Goal: Task Accomplishment & Management: Complete application form

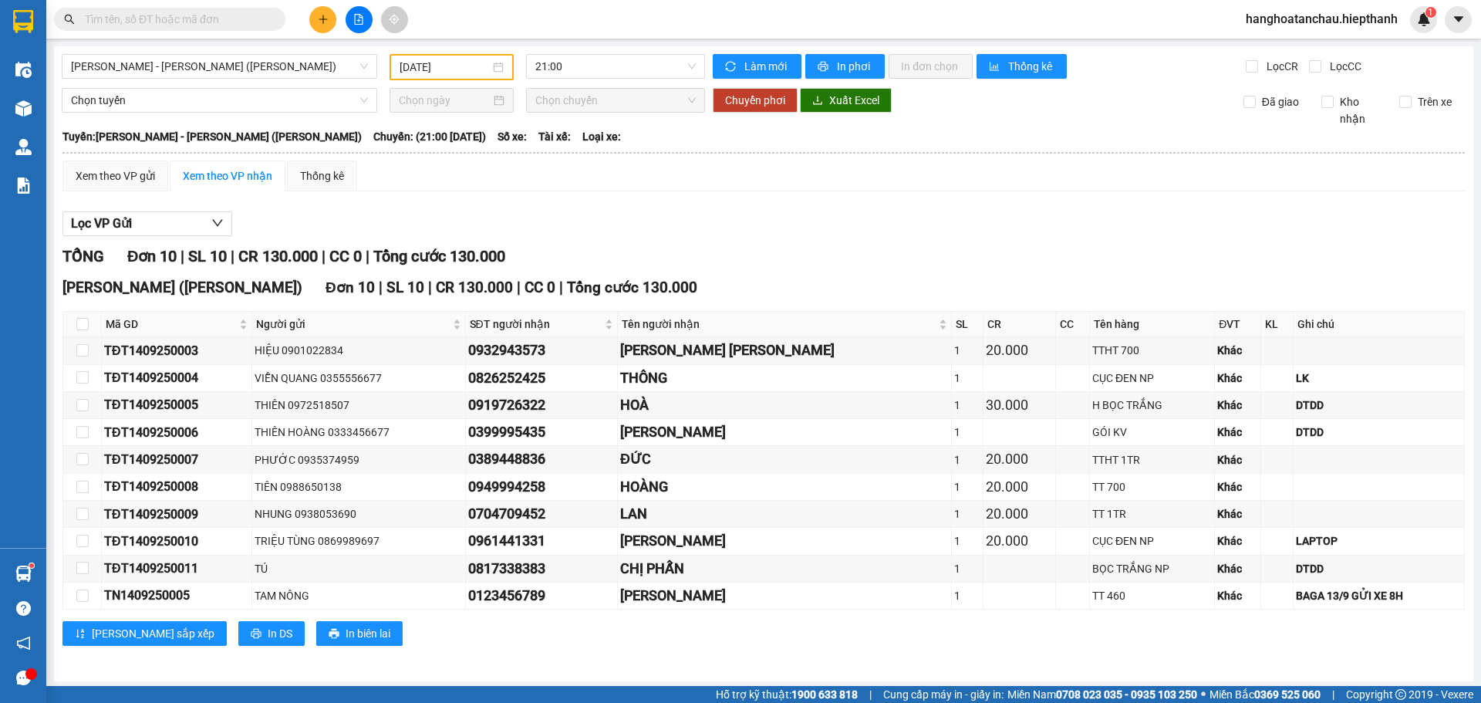
click at [198, 19] on input "text" at bounding box center [176, 19] width 182 height 17
type input "0"
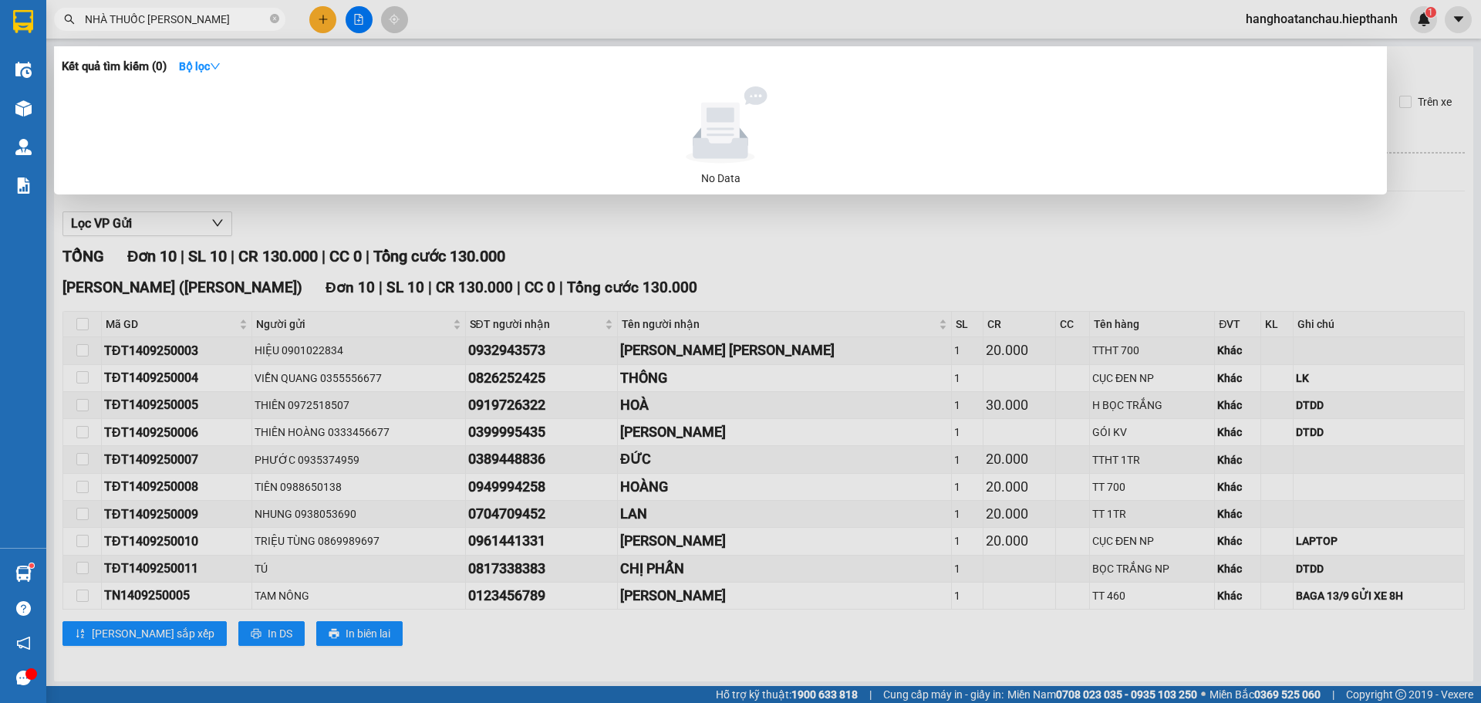
type input "NHÀ THUỐC [PERSON_NAME]"
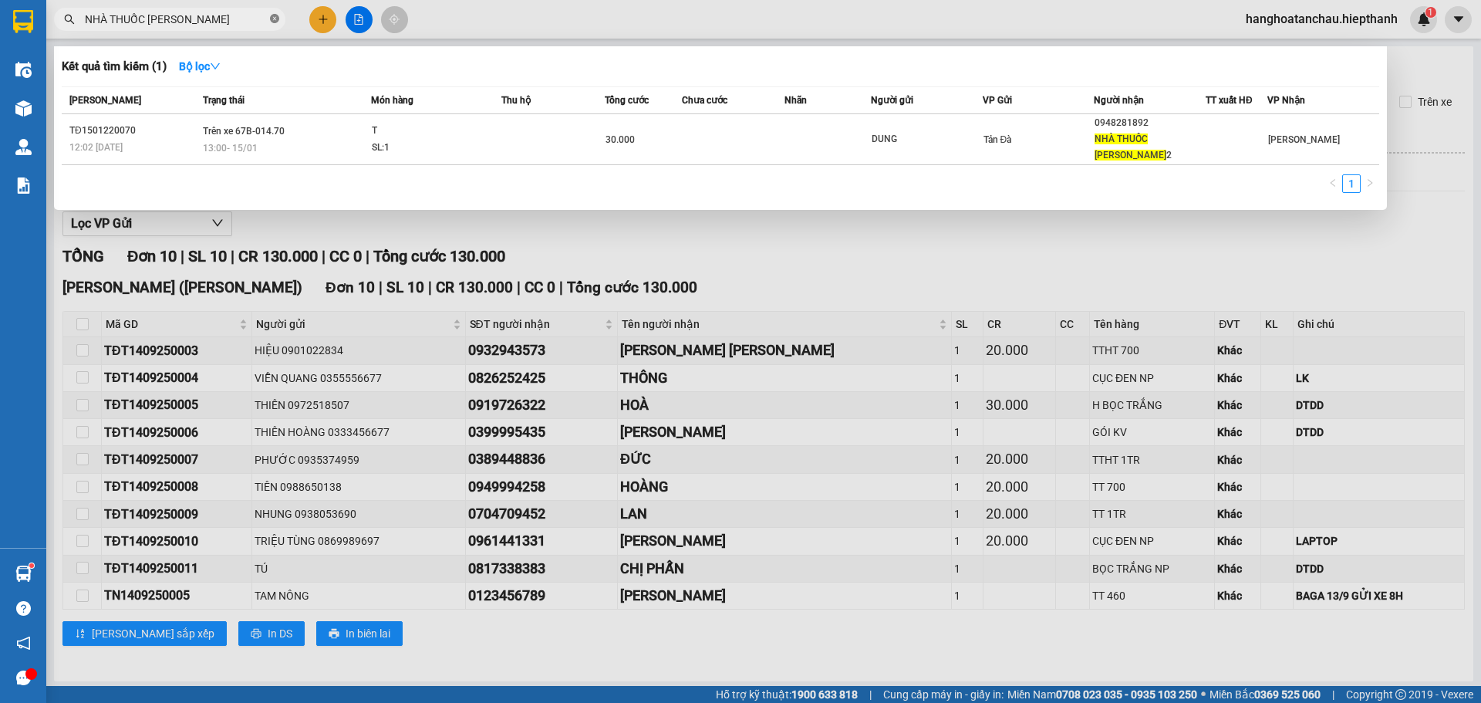
click at [273, 21] on icon "close-circle" at bounding box center [274, 18] width 9 height 9
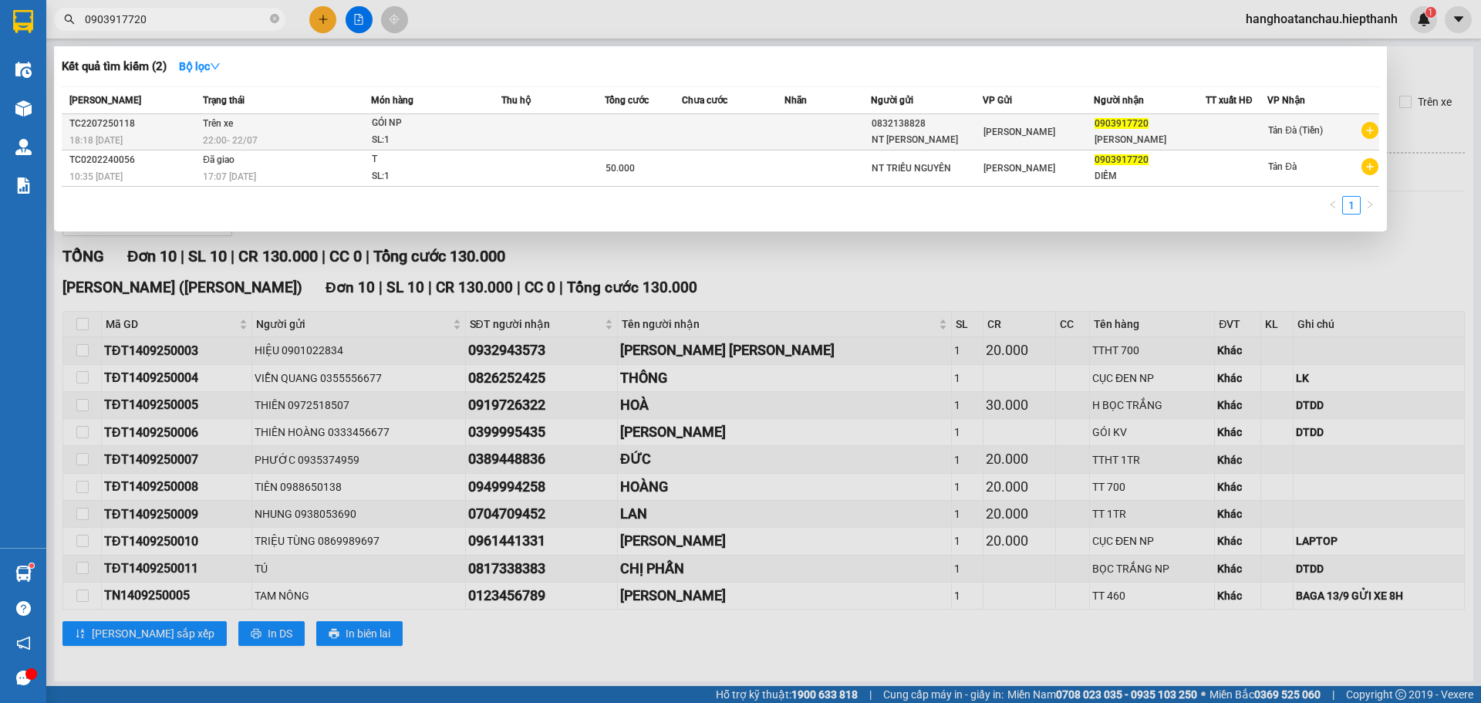
type input "0903917720"
click at [650, 137] on td at bounding box center [643, 132] width 77 height 36
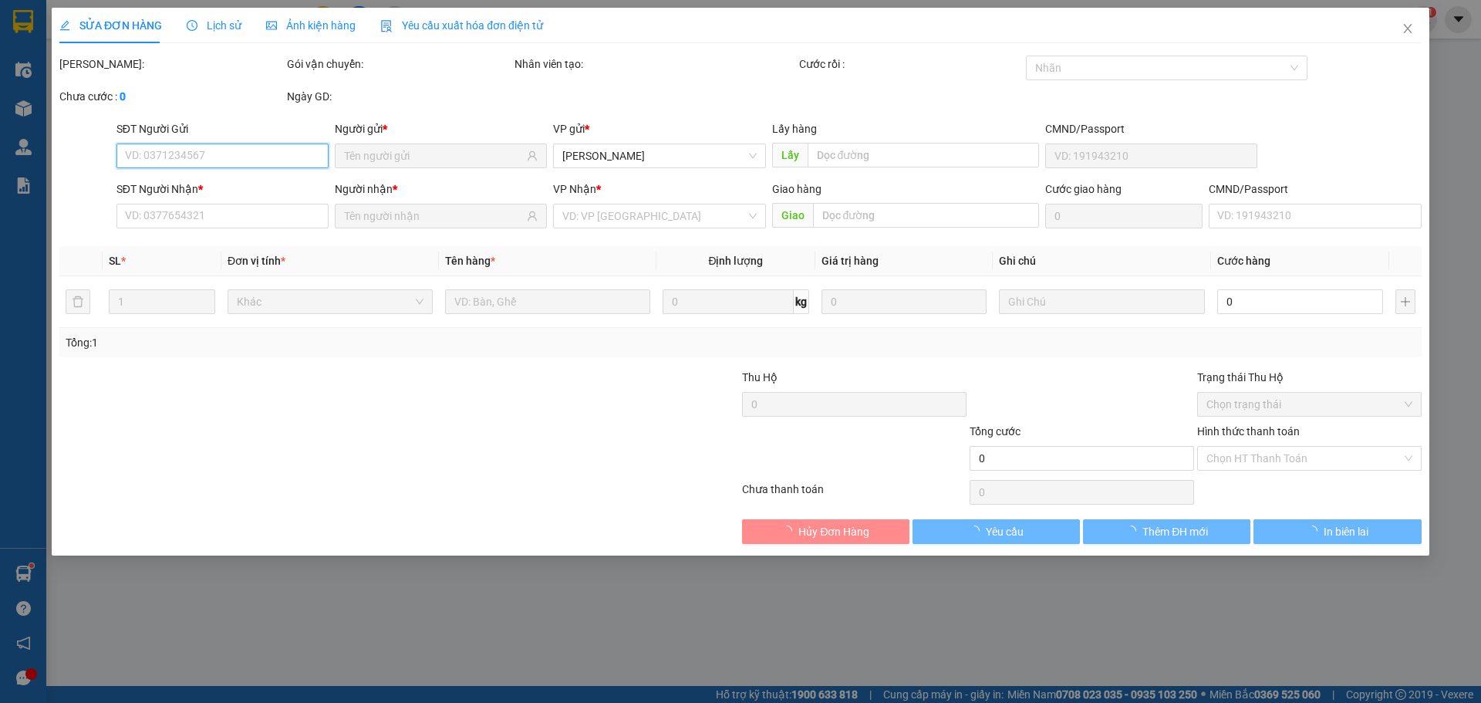
type input "0832138828"
type input "0903917720"
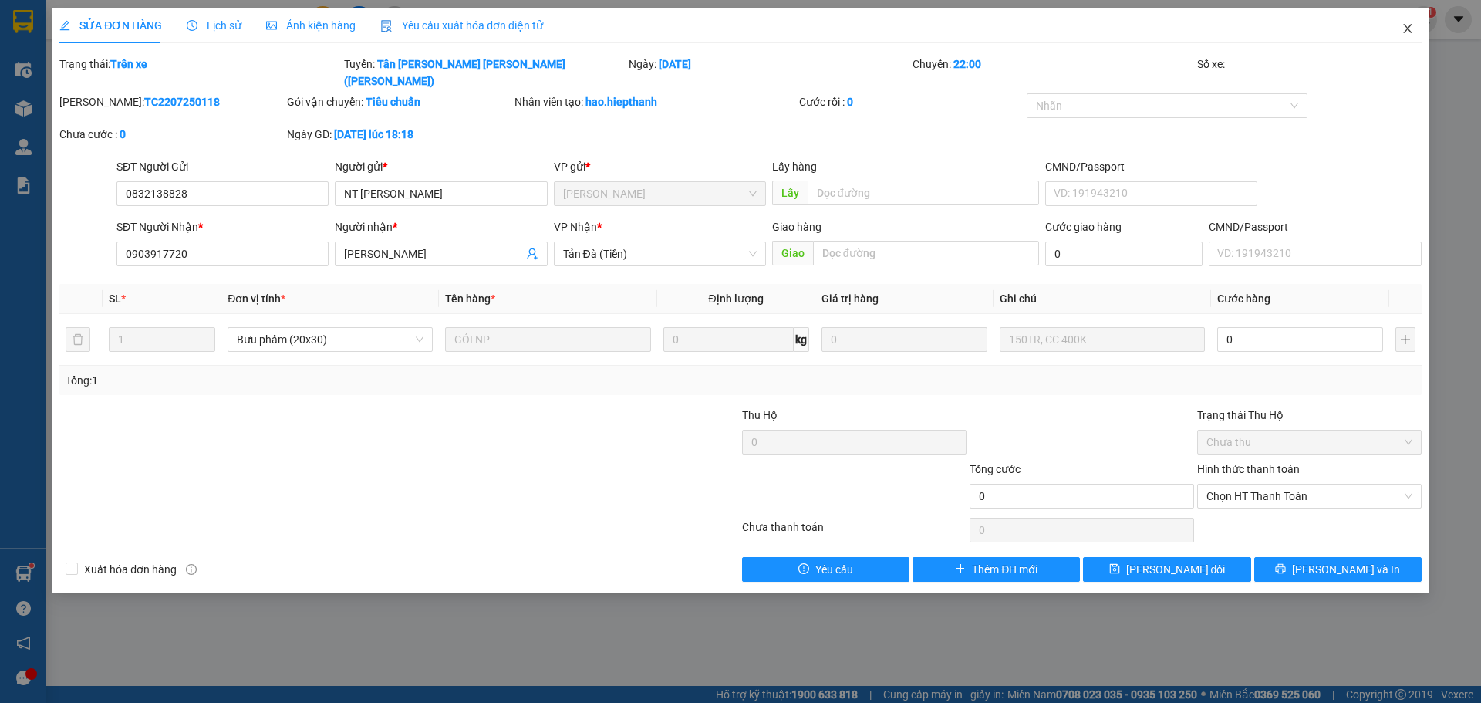
click at [1409, 29] on icon "close" at bounding box center [1407, 28] width 8 height 9
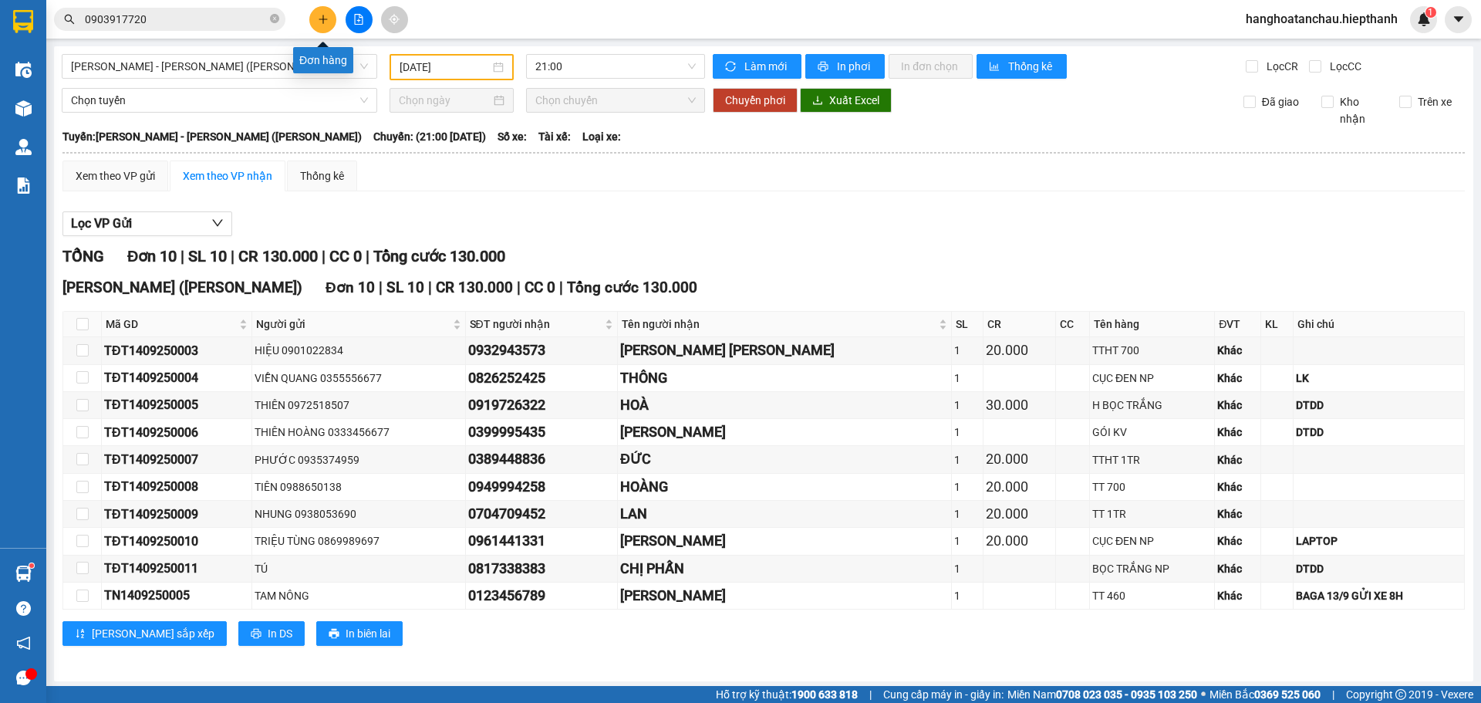
click at [316, 19] on button at bounding box center [322, 19] width 27 height 27
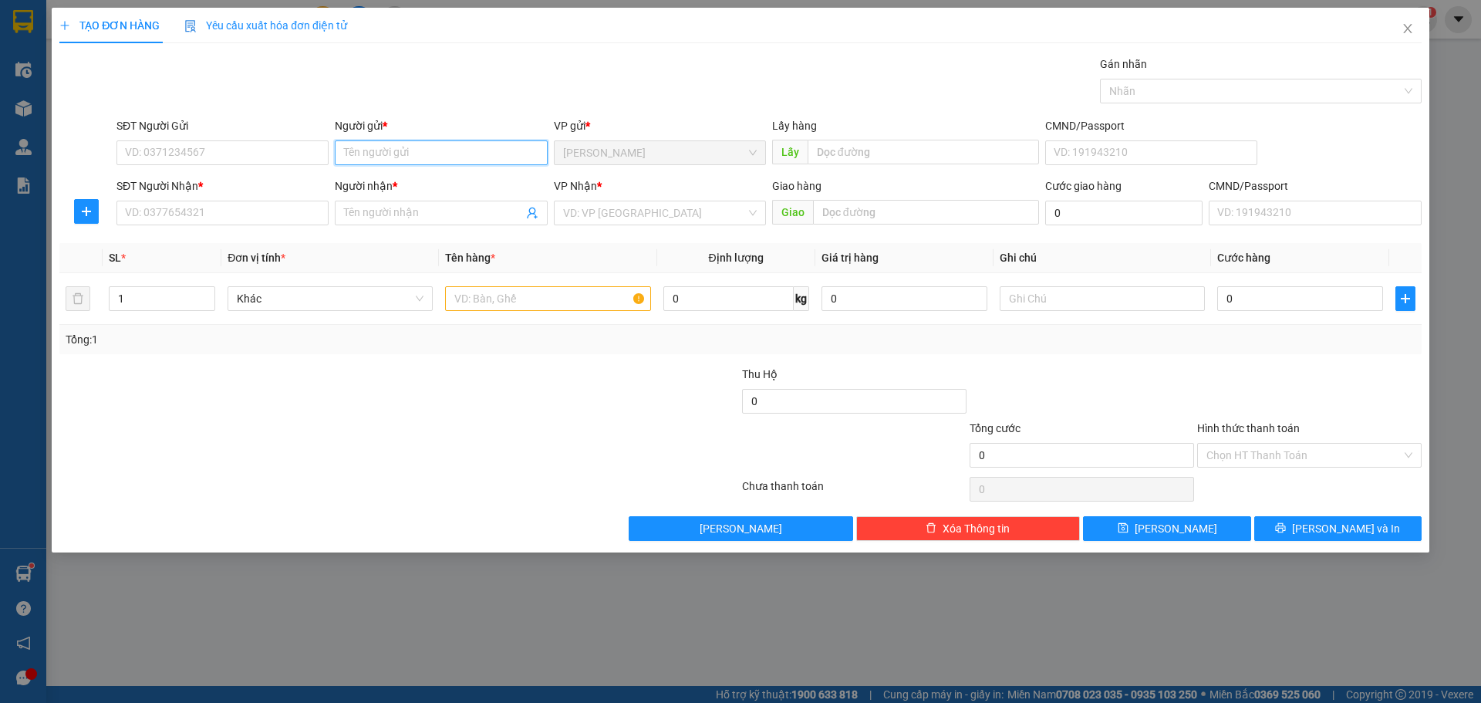
click at [383, 149] on input "Người gửi *" at bounding box center [441, 152] width 212 height 25
click at [424, 154] on input "Người gửi *" at bounding box center [441, 152] width 212 height 25
type input "NHÀ THUỐC [PERSON_NAME]"
click at [201, 215] on input "SĐT Người Nhận *" at bounding box center [223, 213] width 212 height 25
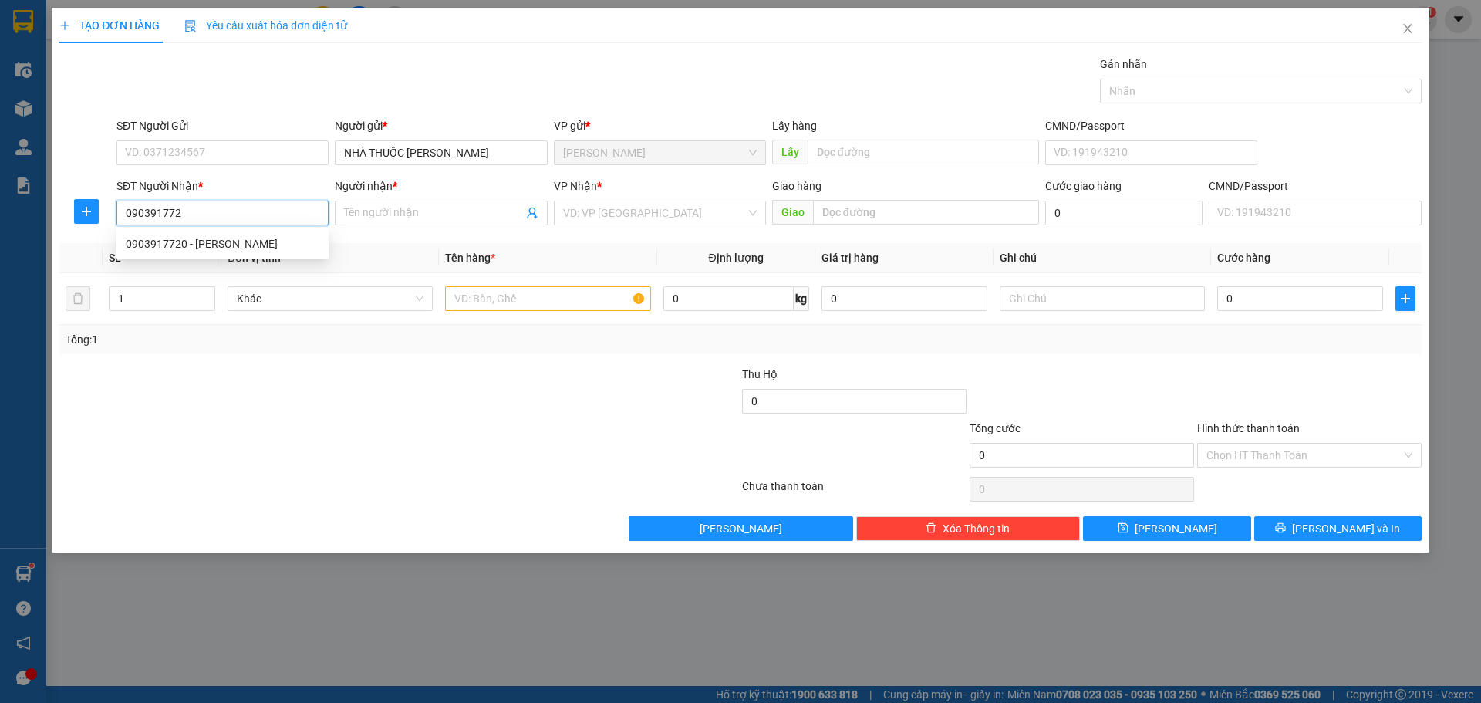
type input "0903917720"
click at [253, 250] on div "0903917720 - [PERSON_NAME]" at bounding box center [223, 243] width 194 height 17
type input "[PERSON_NAME]"
type input "0903917720"
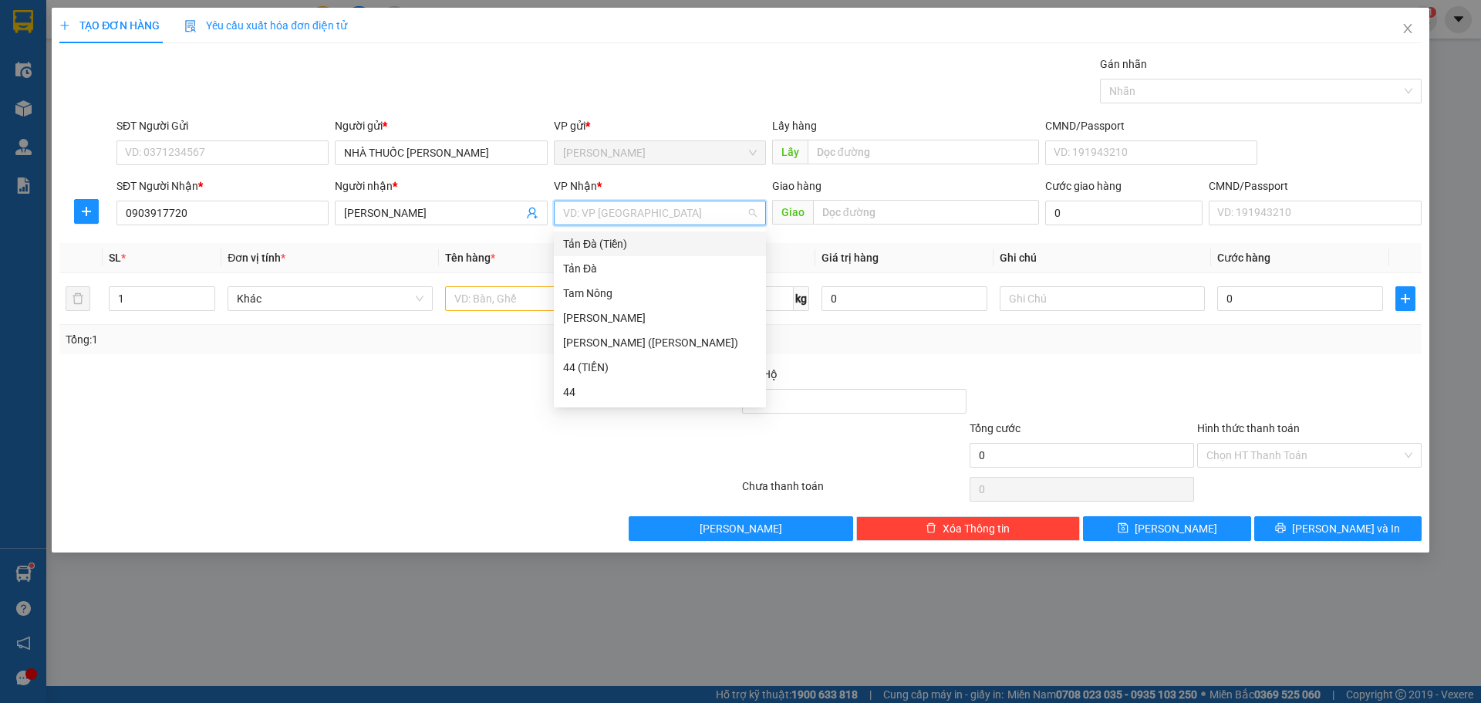
click at [610, 208] on input "search" at bounding box center [654, 212] width 183 height 23
click at [596, 247] on div "Tản Đà (Tiền)" at bounding box center [660, 243] width 194 height 17
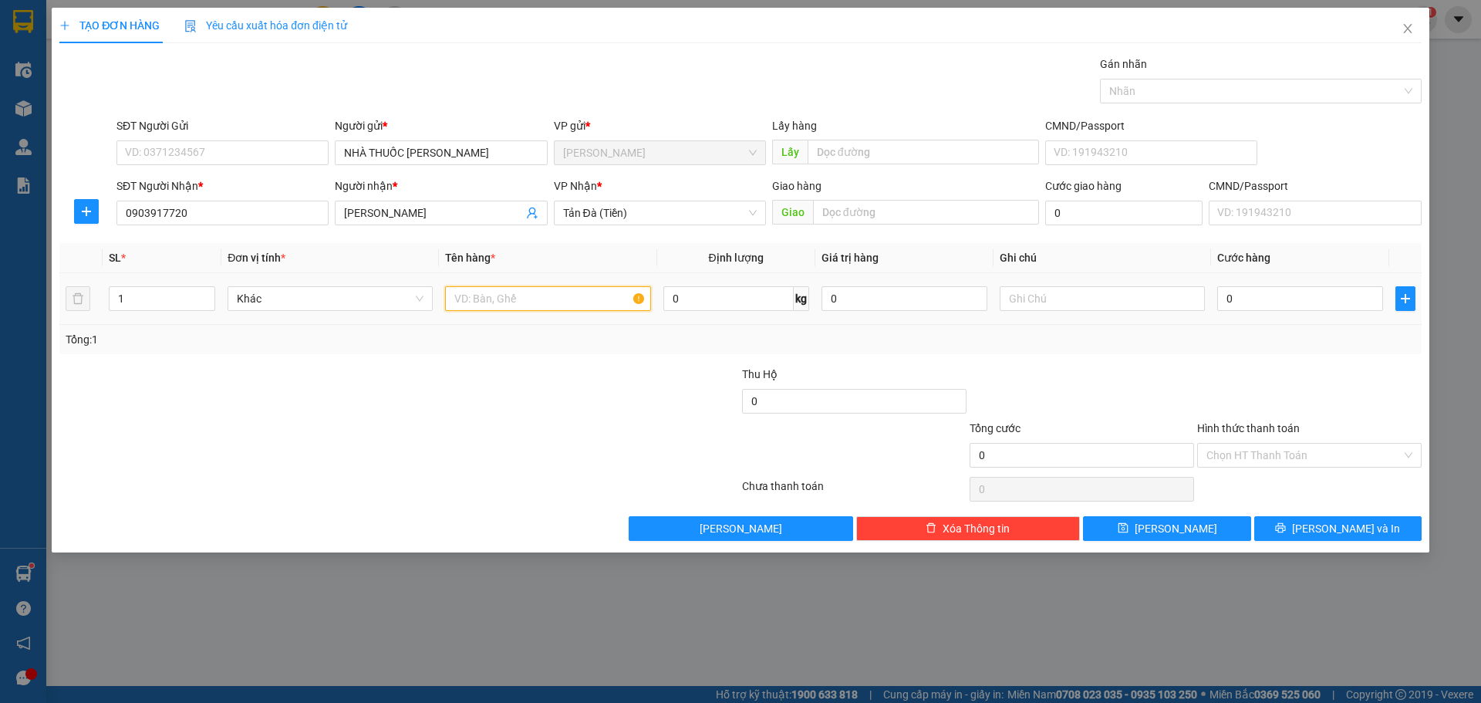
drag, startPoint x: 527, startPoint y: 301, endPoint x: 514, endPoint y: 299, distance: 13.2
click at [528, 299] on input "text" at bounding box center [547, 298] width 205 height 25
type input "G"
type input "TNP 160TRIEU"
click at [1041, 302] on input "text" at bounding box center [1102, 298] width 205 height 25
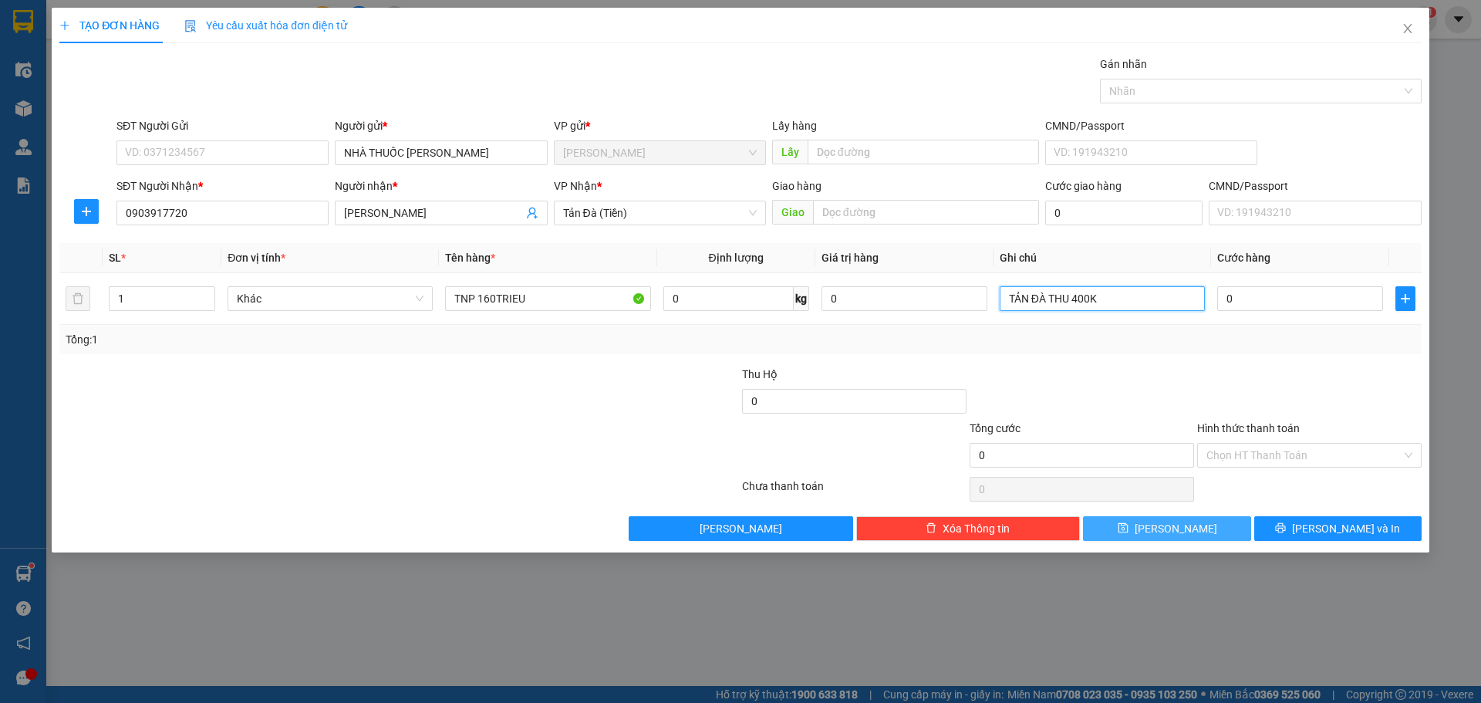
type input "TẢN ĐÀ THU 400K"
click at [1202, 528] on button "[PERSON_NAME]" at bounding box center [1166, 528] width 167 height 25
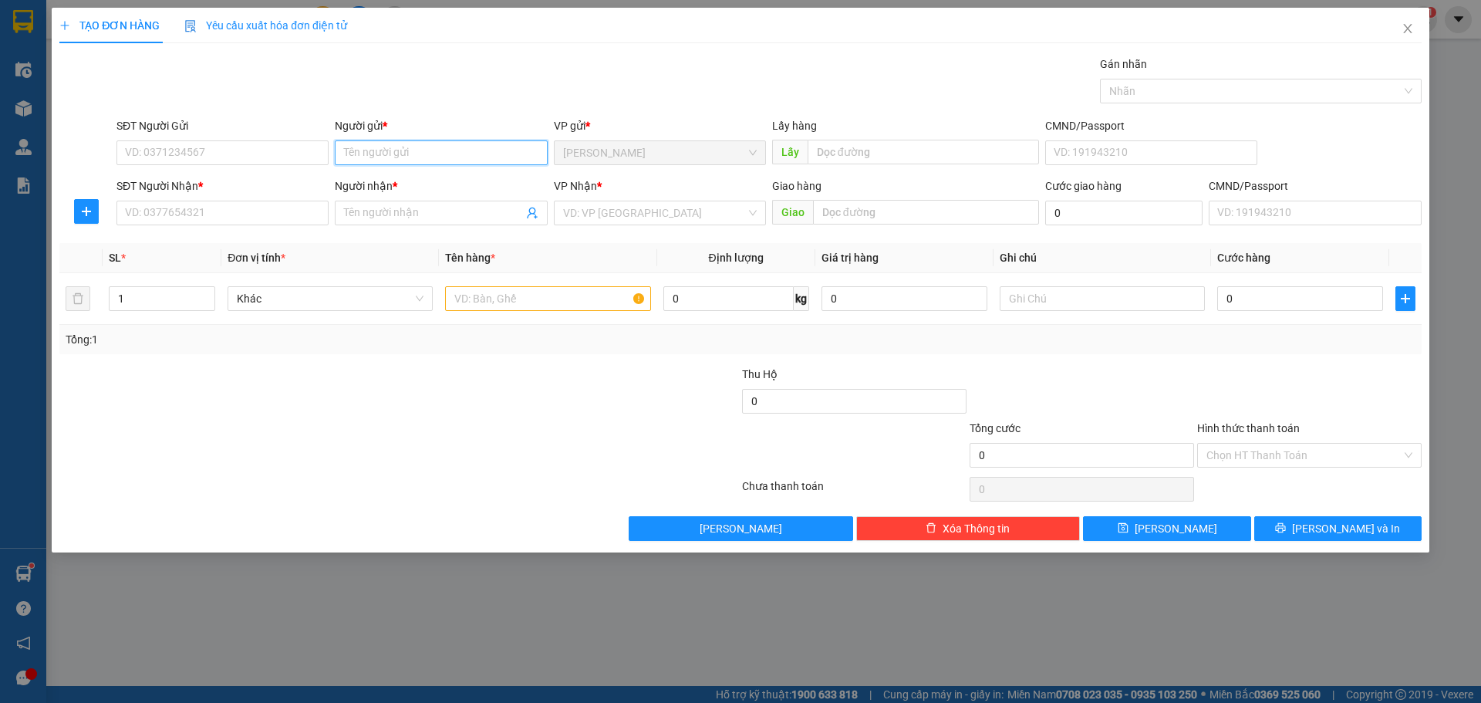
click at [447, 153] on input "Người gửi *" at bounding box center [441, 152] width 212 height 25
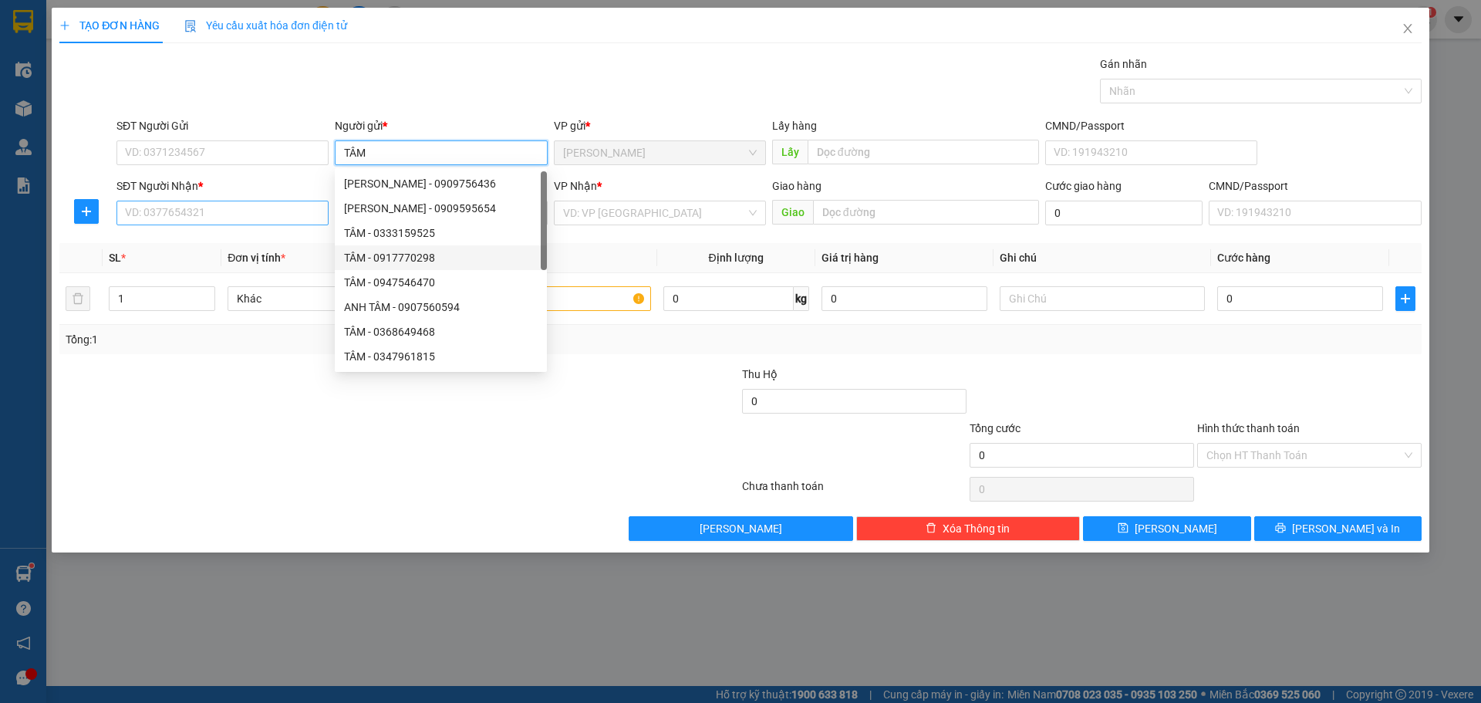
type input "TÂM"
click at [255, 217] on input "SĐT Người Nhận *" at bounding box center [223, 213] width 212 height 25
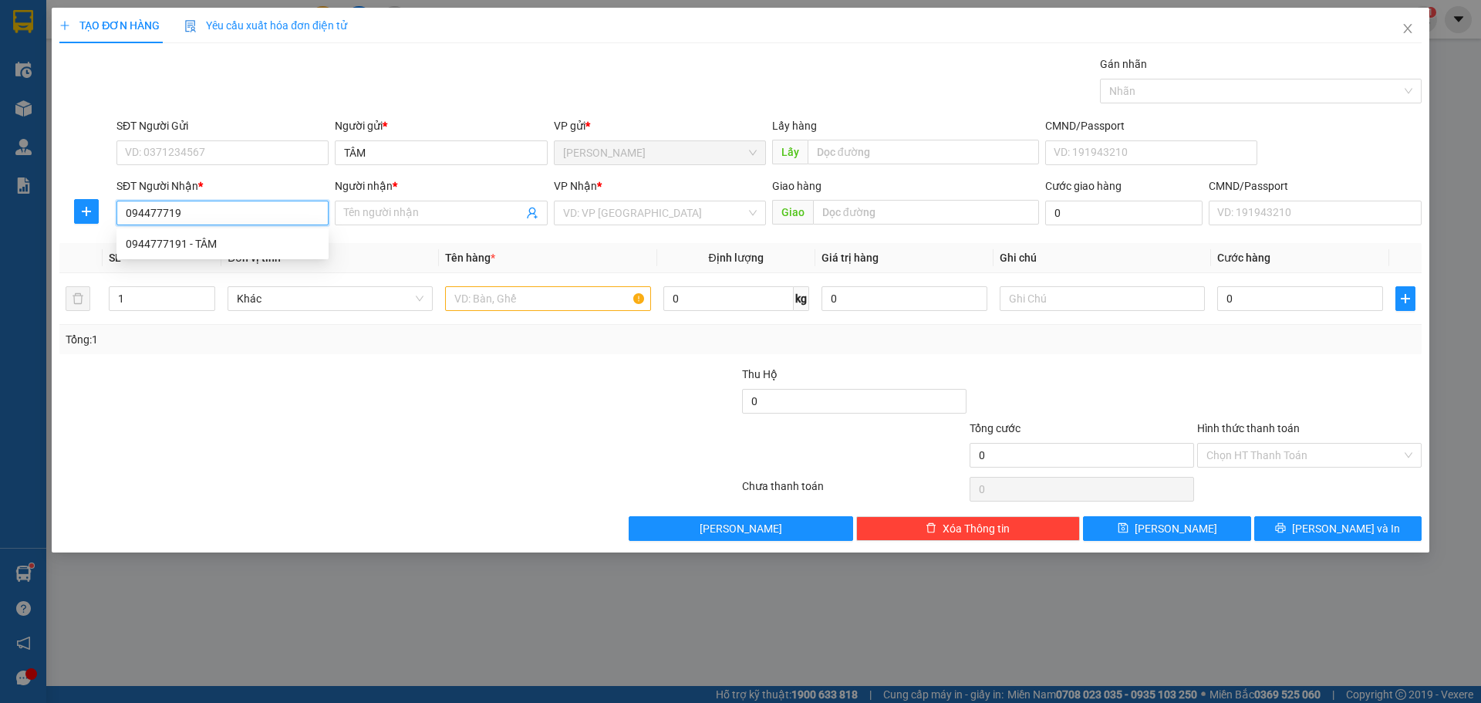
type input "0944777191"
click at [237, 247] on div "0944777191 - TÂM" at bounding box center [223, 243] width 194 height 17
type input "TÂM"
type input "0944777191"
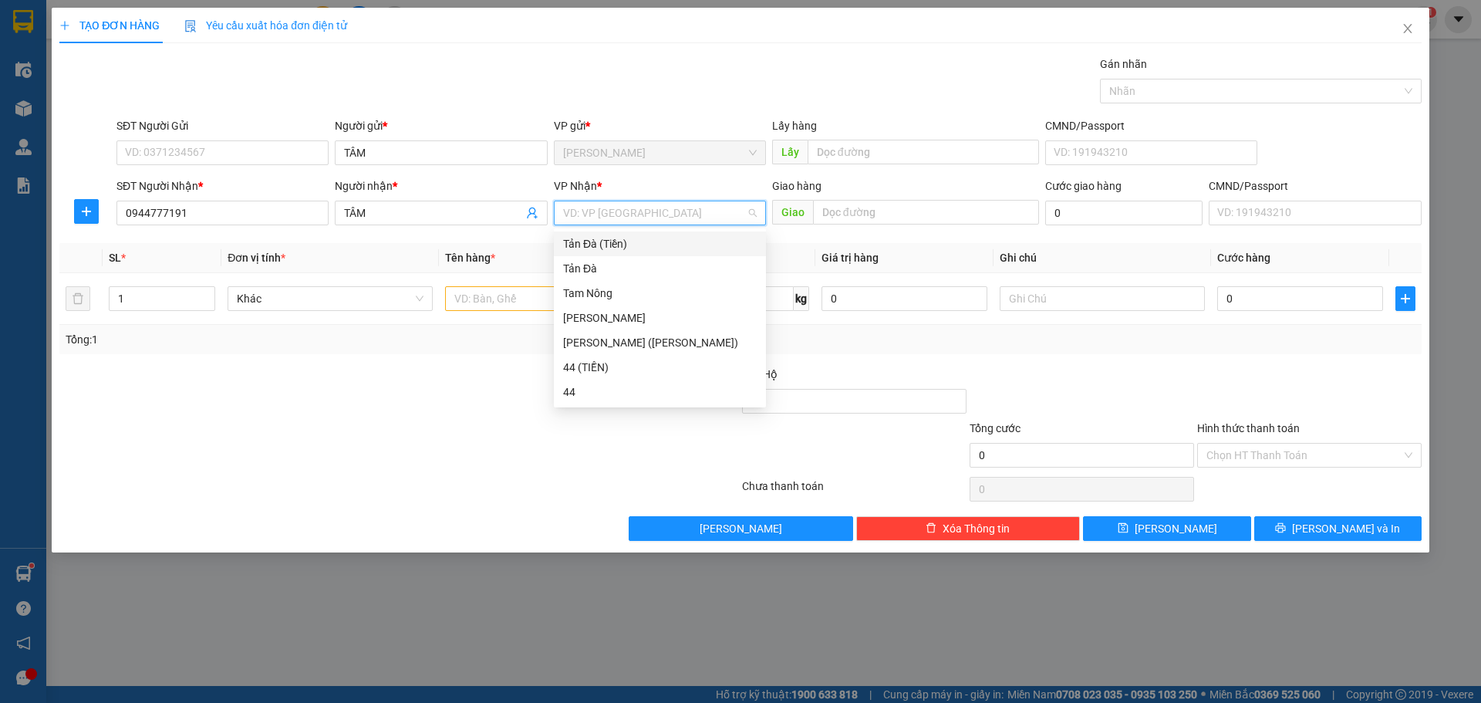
click at [593, 214] on input "search" at bounding box center [654, 212] width 183 height 23
click at [596, 246] on div "Tản Đà (Tiền)" at bounding box center [660, 243] width 194 height 17
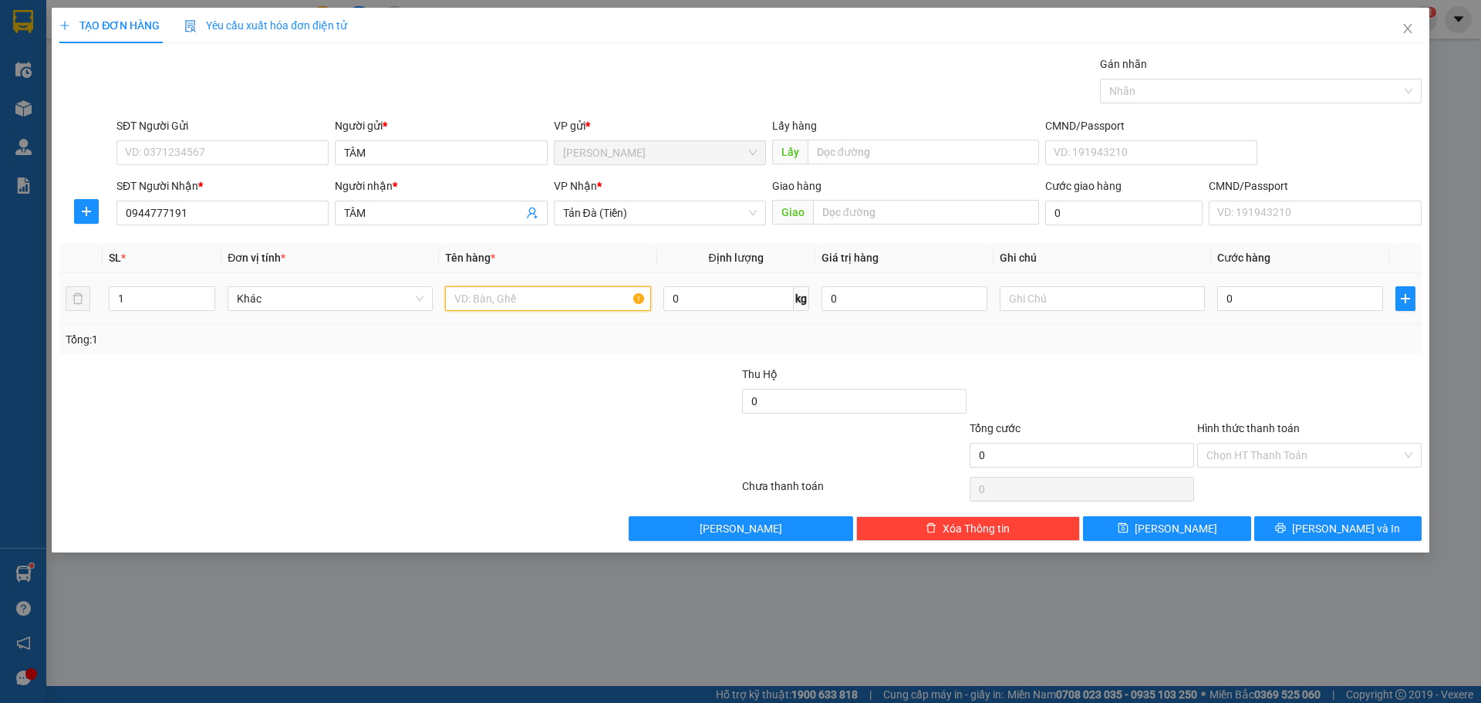
click at [514, 296] on input "text" at bounding box center [547, 298] width 205 height 25
type input "THU HỘ 1TR350"
click at [1320, 297] on input "0" at bounding box center [1301, 298] width 166 height 25
type input "2"
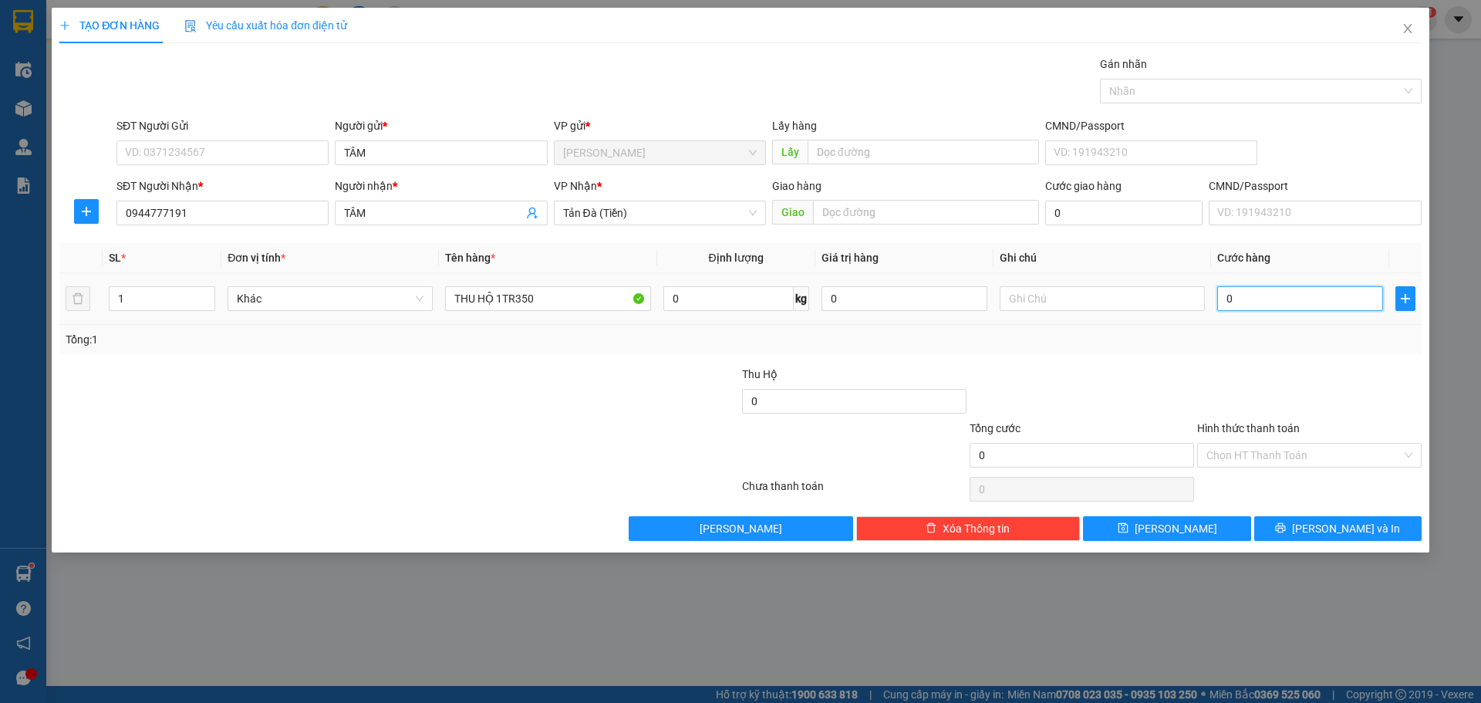
type input "2"
type input "20"
type input "20.000"
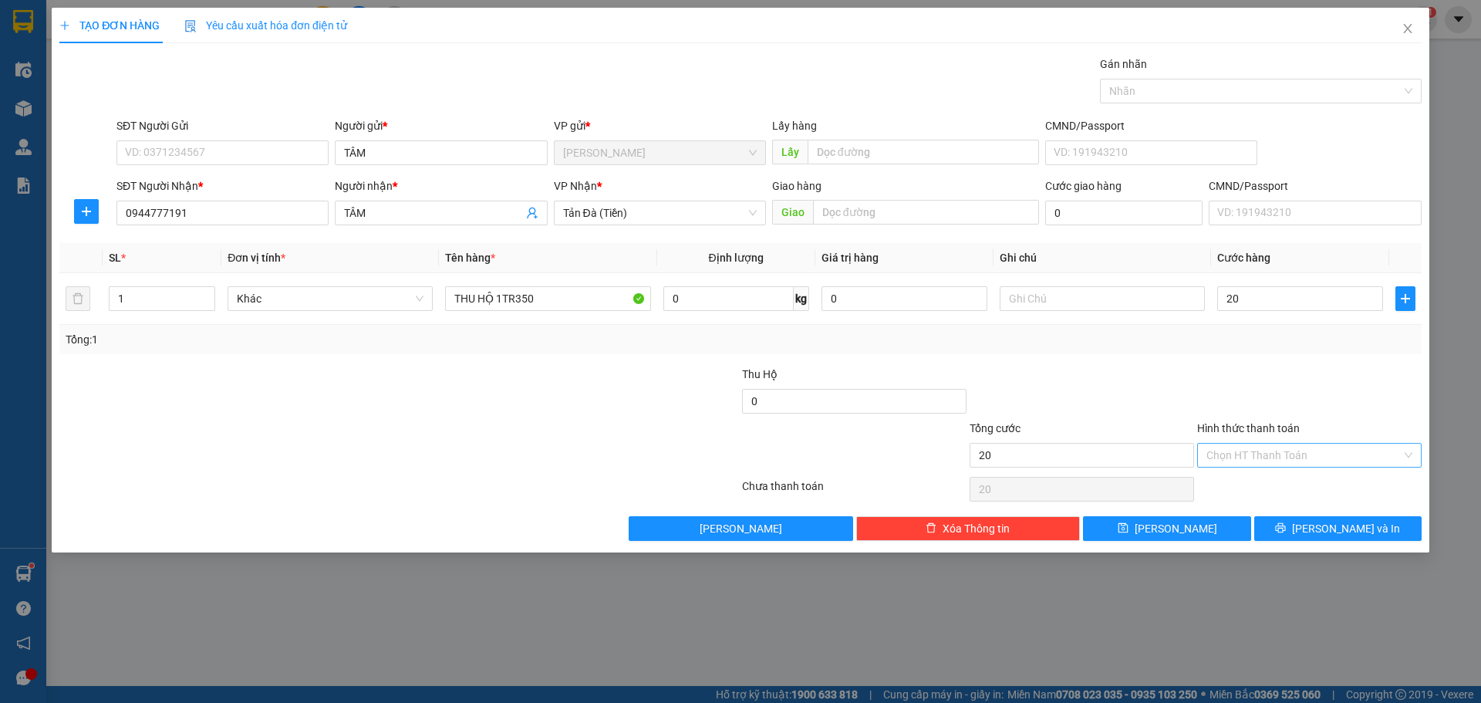
type input "20.000"
click at [1305, 454] on input "Hình thức thanh toán" at bounding box center [1304, 455] width 195 height 23
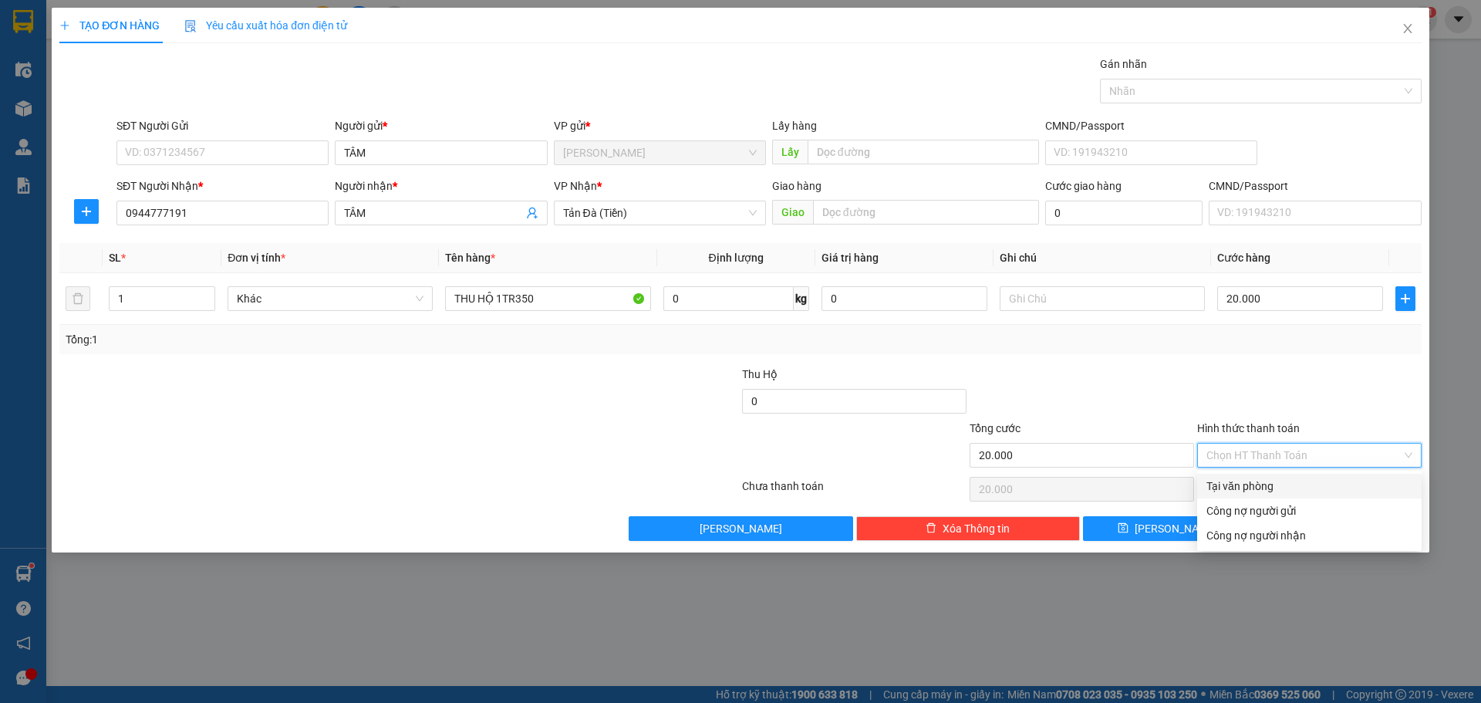
click at [1278, 488] on div "Tại văn phòng" at bounding box center [1310, 486] width 206 height 17
type input "0"
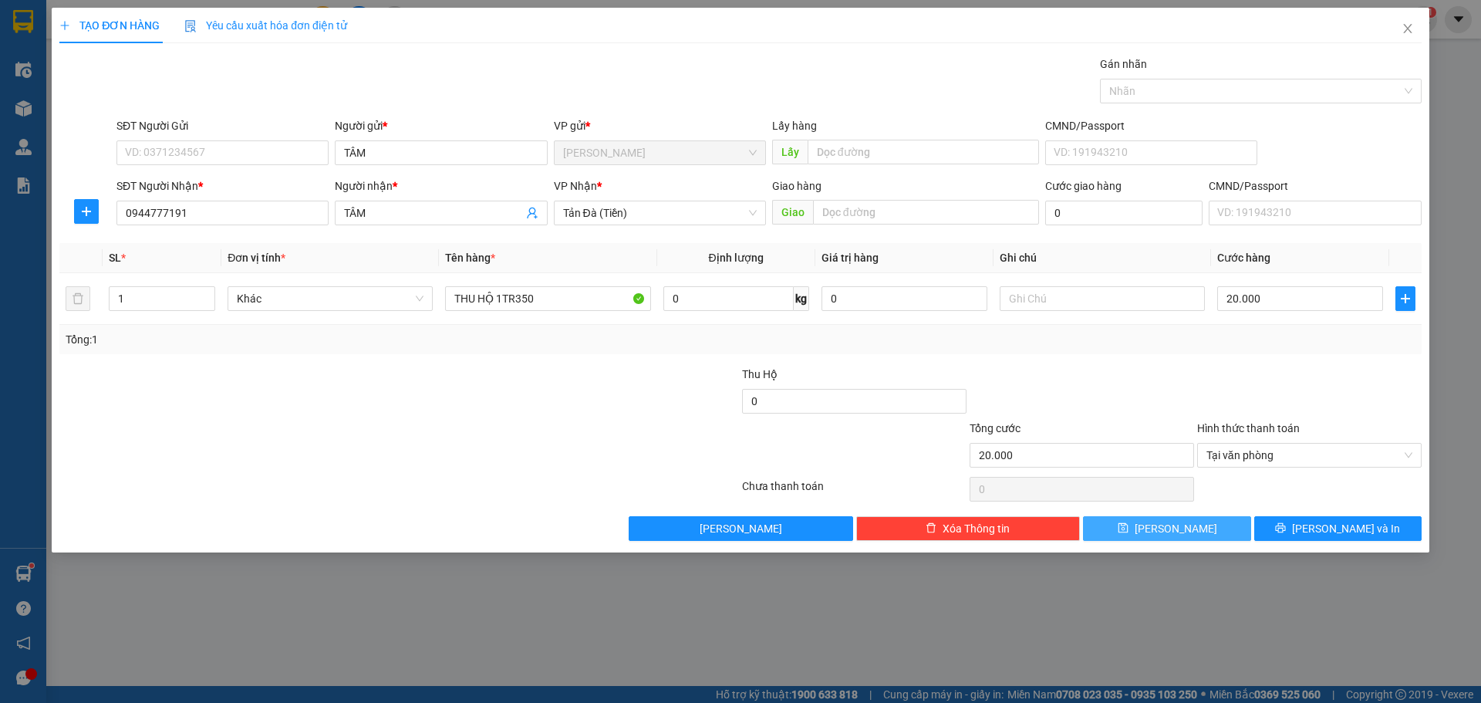
click at [1192, 528] on button "[PERSON_NAME]" at bounding box center [1166, 528] width 167 height 25
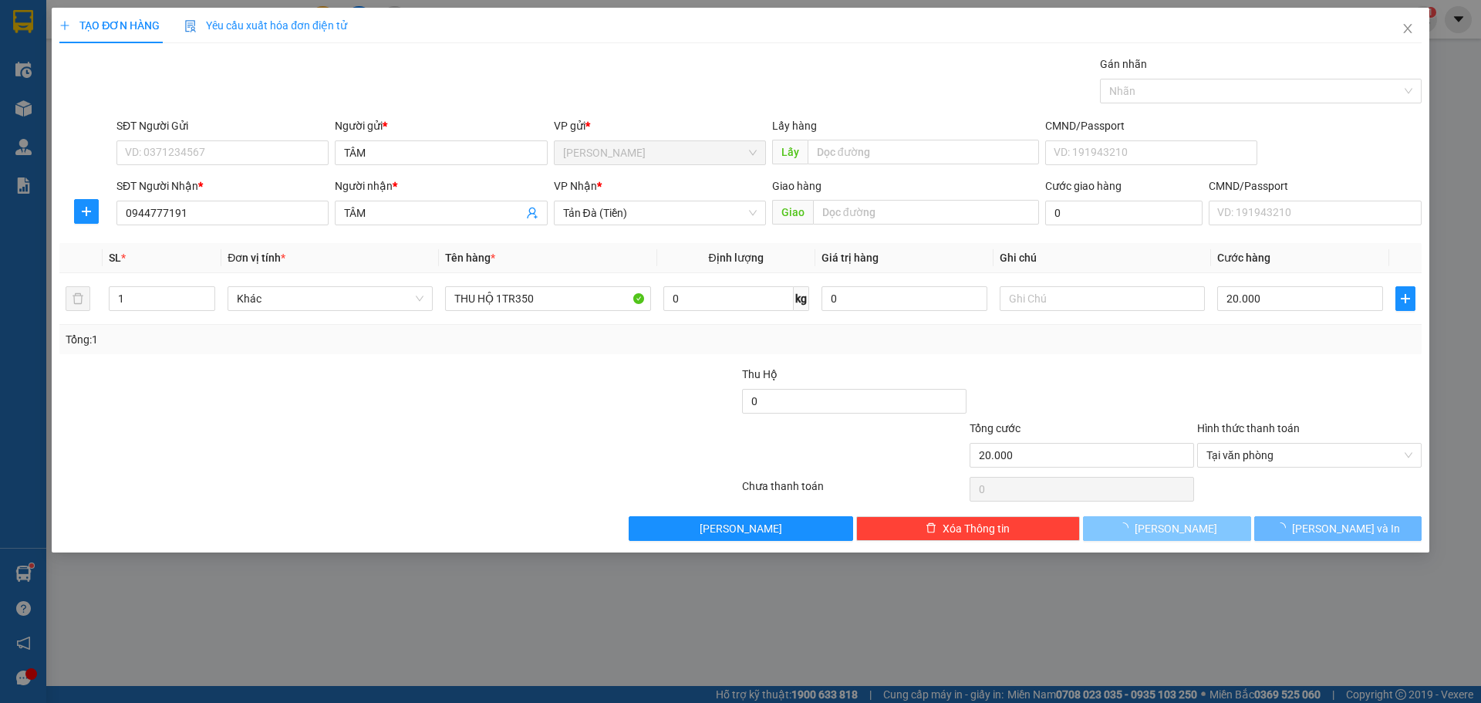
type input "0"
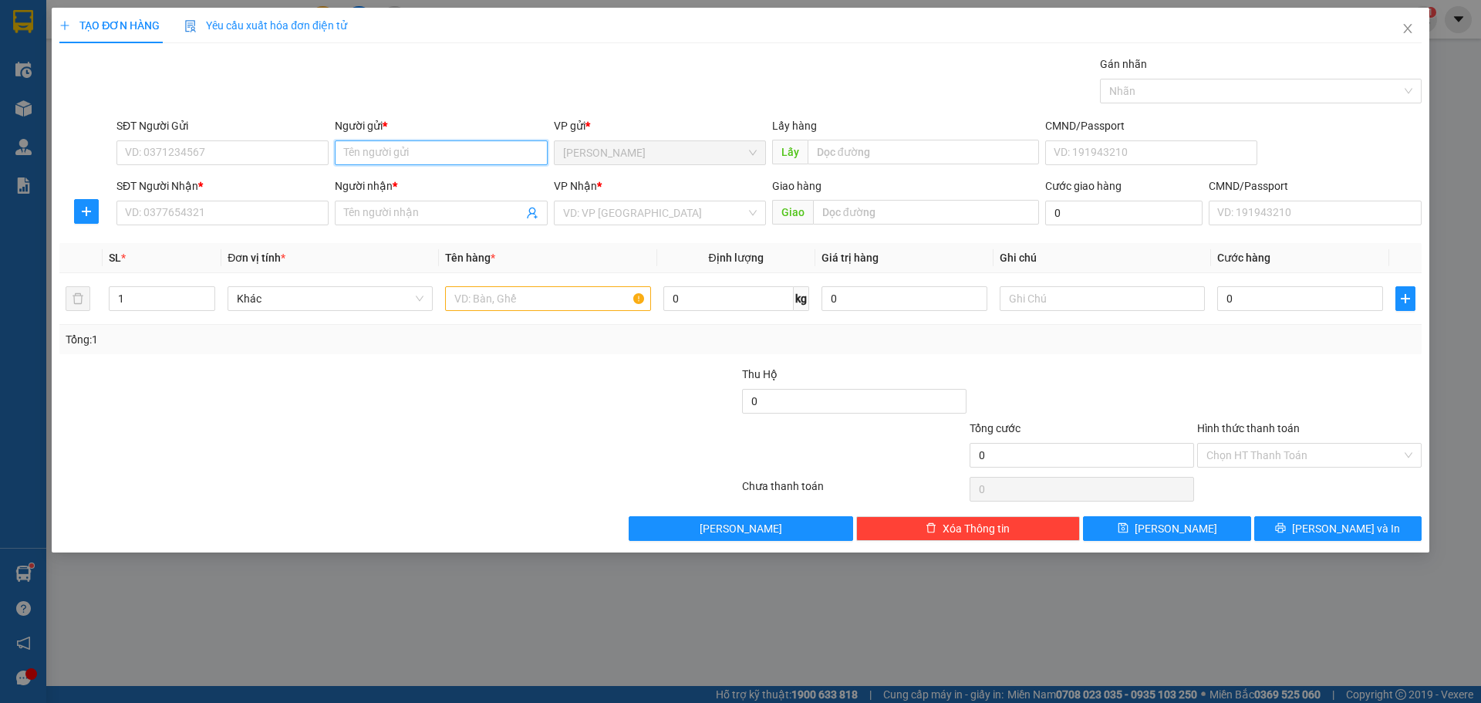
click at [344, 141] on input "Người gửi *" at bounding box center [441, 152] width 212 height 25
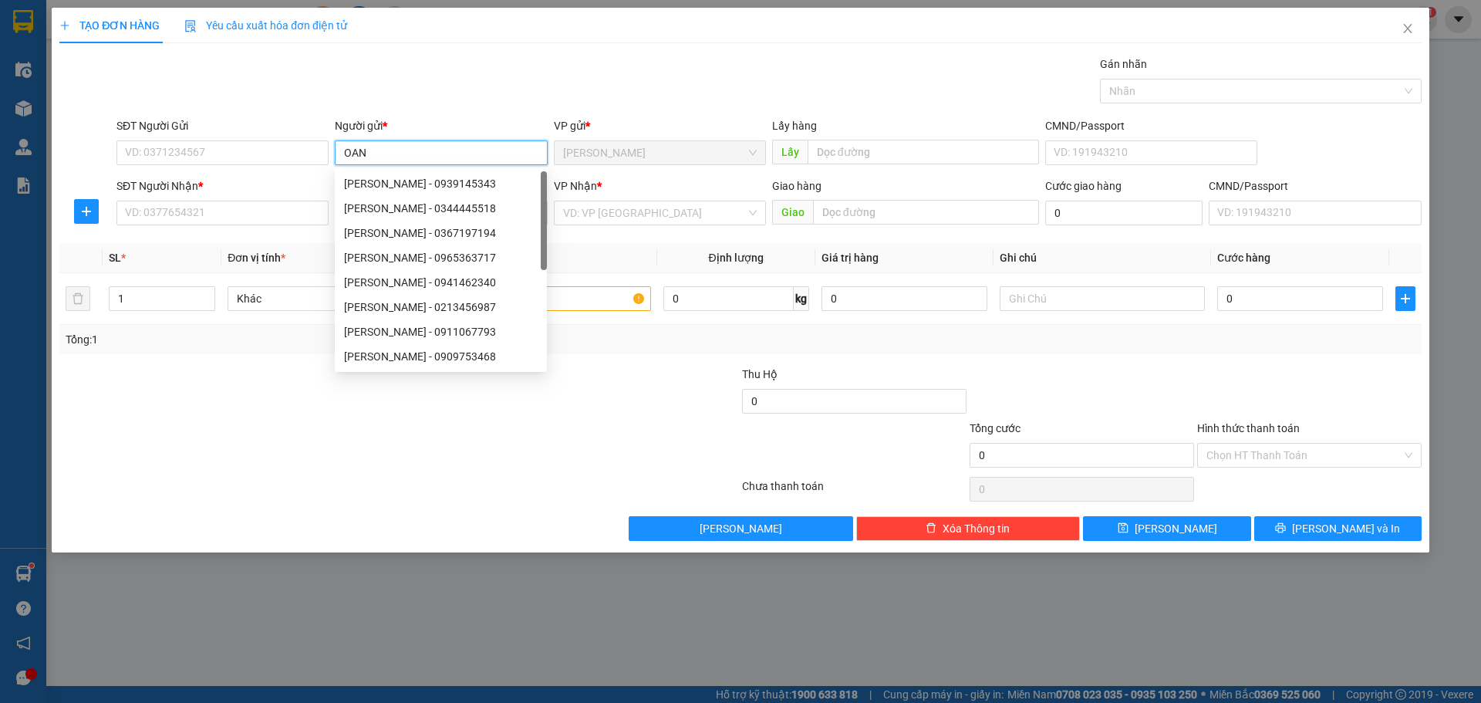
click at [339, 149] on input "OAN" at bounding box center [441, 152] width 212 height 25
type input "LOAN"
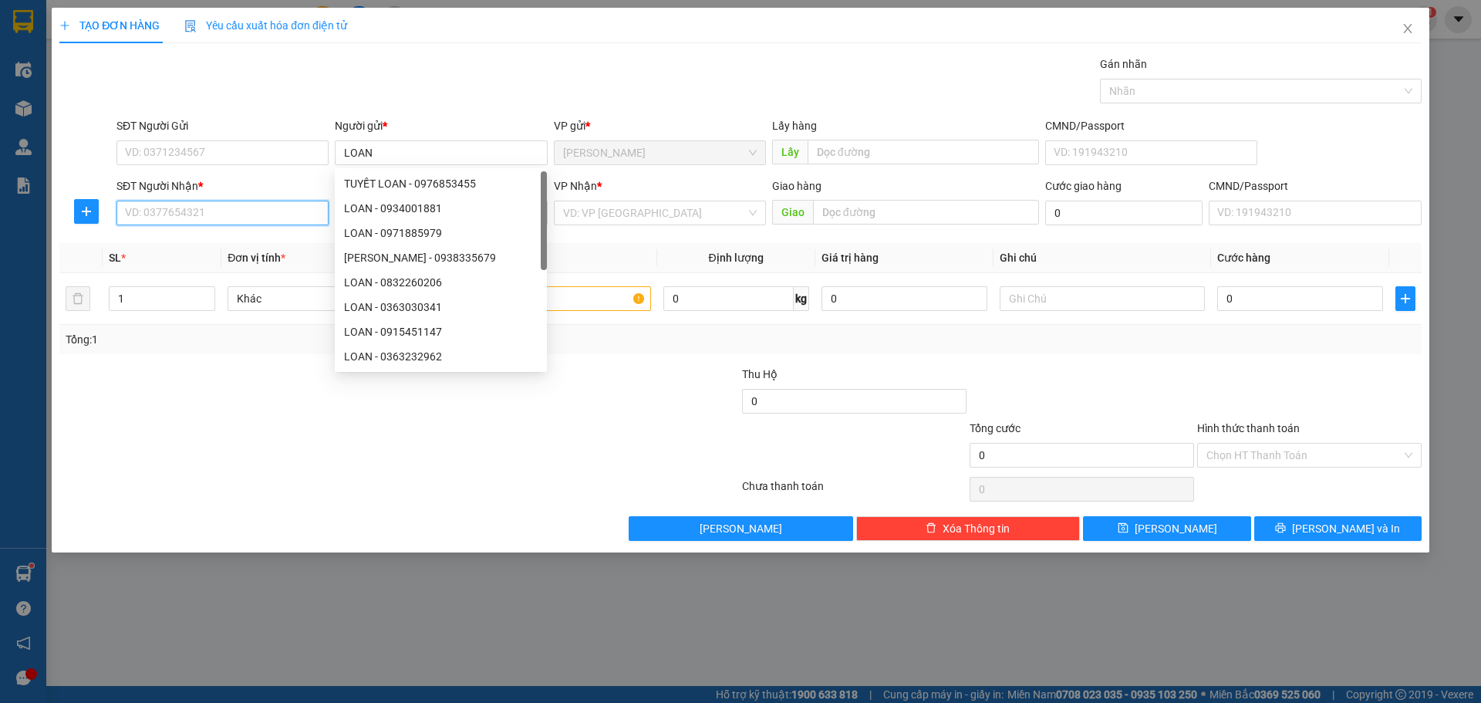
click at [224, 204] on input "SĐT Người Nhận *" at bounding box center [223, 213] width 212 height 25
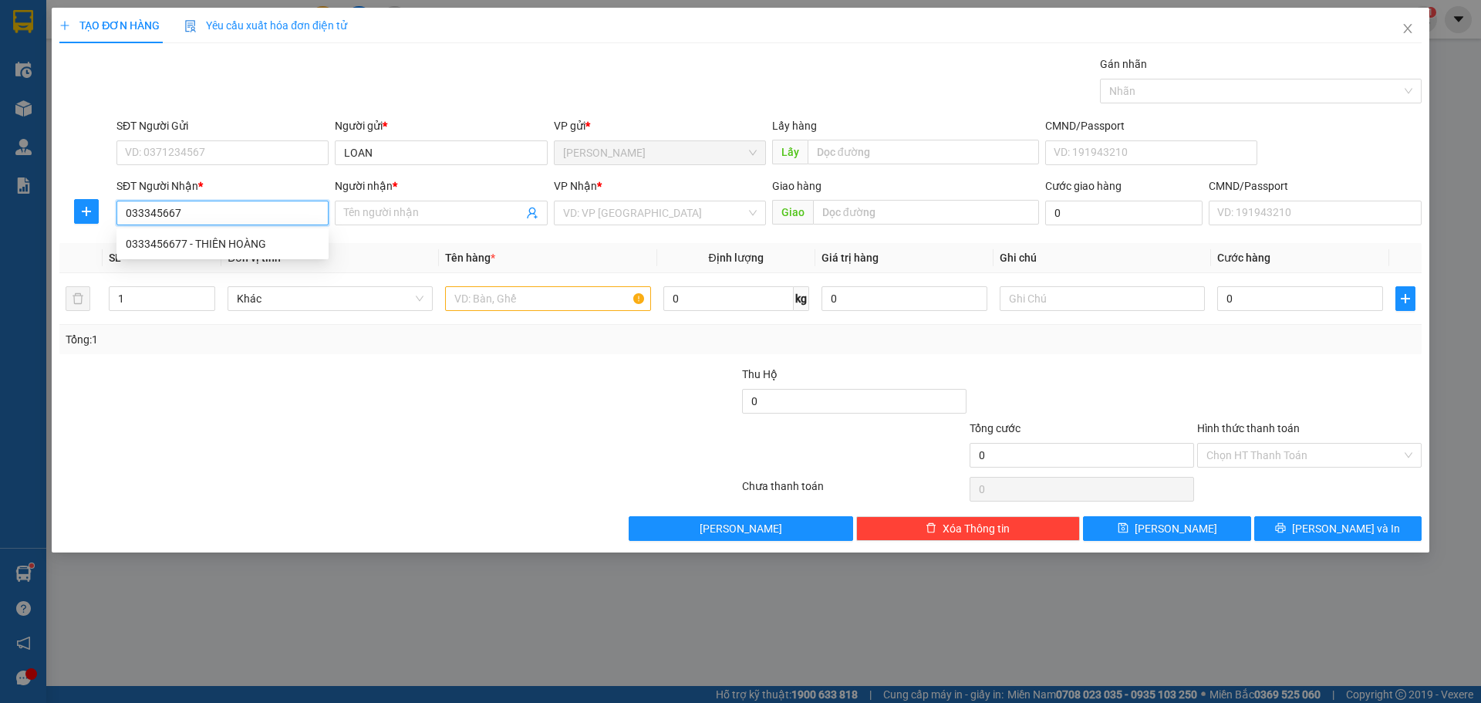
type input "0333456677"
click at [259, 248] on div "0333456677 - THIÊN HOÀNG" at bounding box center [223, 243] width 194 height 17
type input "THIÊN HOÀNG"
type input "0333456677"
click at [637, 214] on input "search" at bounding box center [654, 212] width 183 height 23
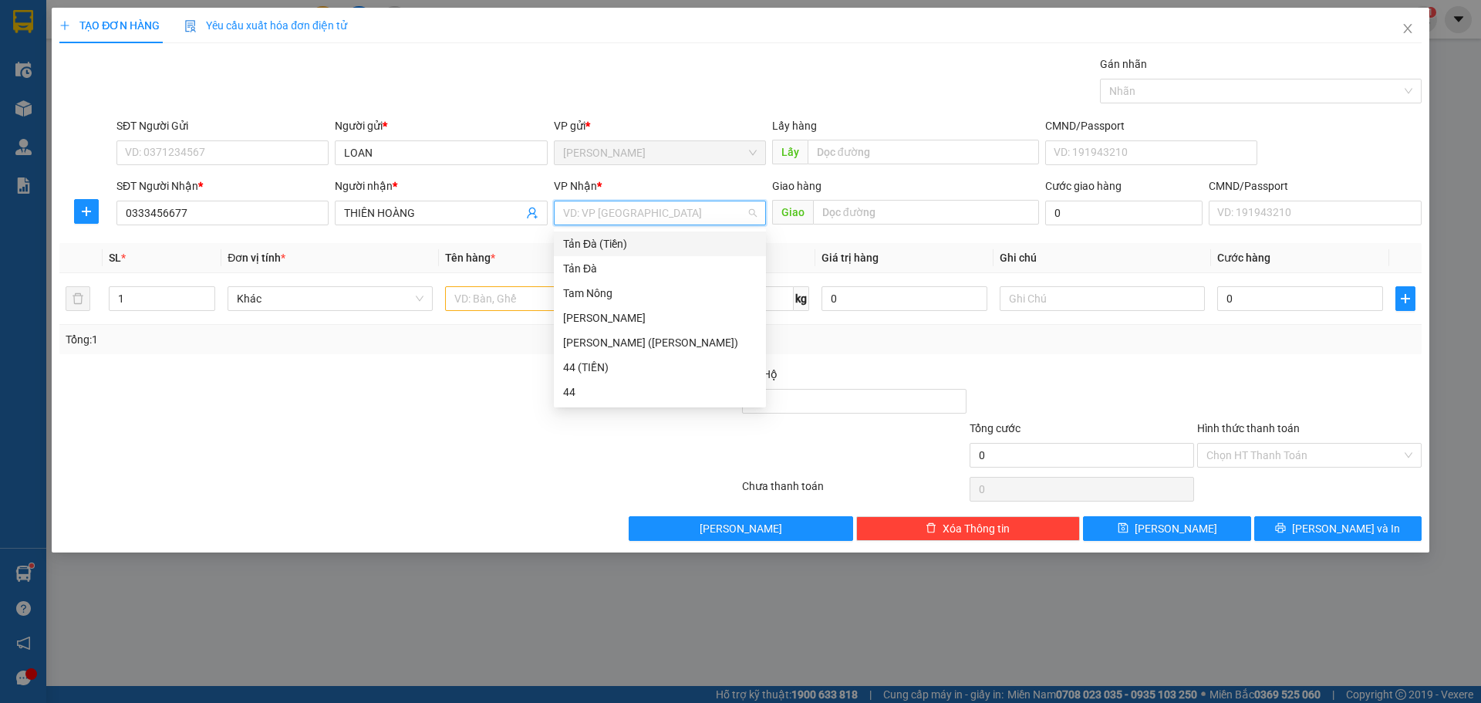
click at [595, 245] on div "Tản Đà (Tiền)" at bounding box center [660, 243] width 194 height 17
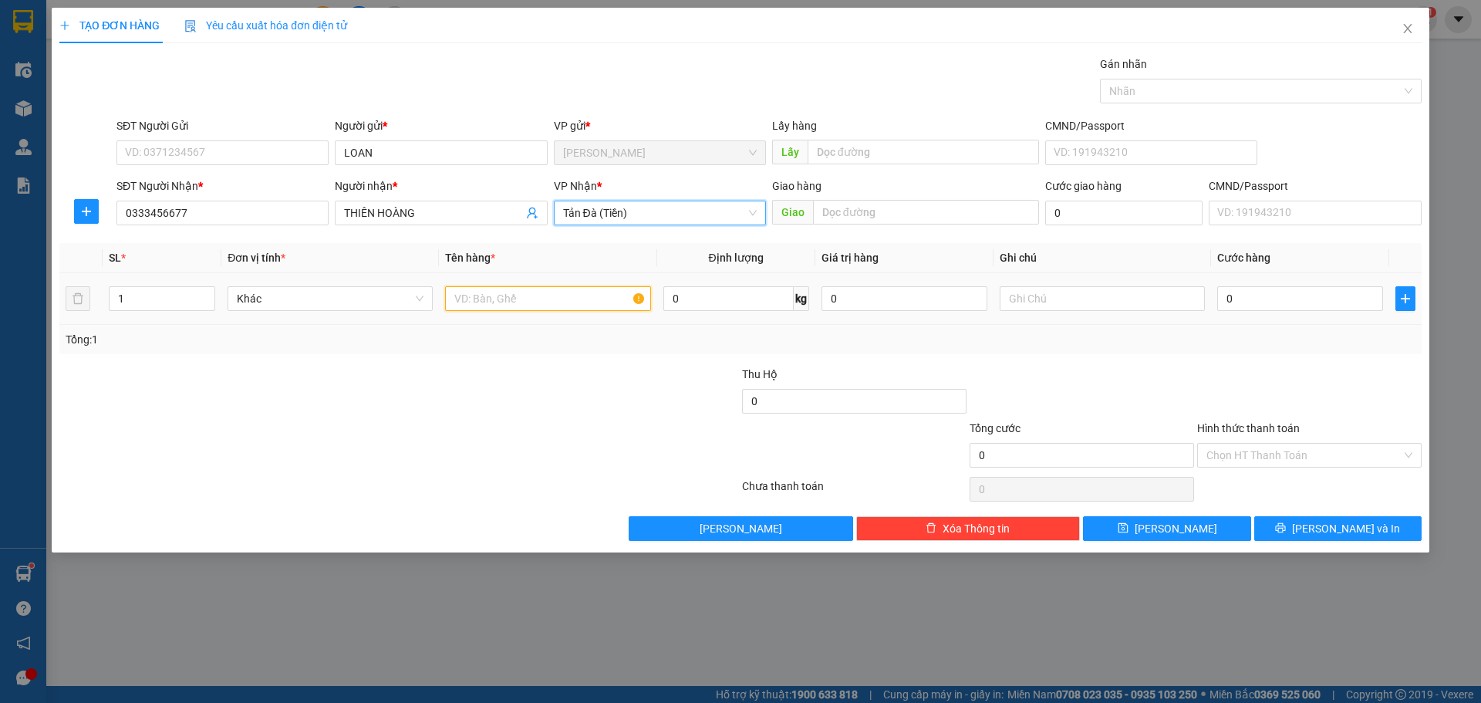
click at [533, 299] on input "text" at bounding box center [547, 298] width 205 height 25
type input "GÓI NP"
click at [1276, 311] on div "0" at bounding box center [1301, 298] width 166 height 31
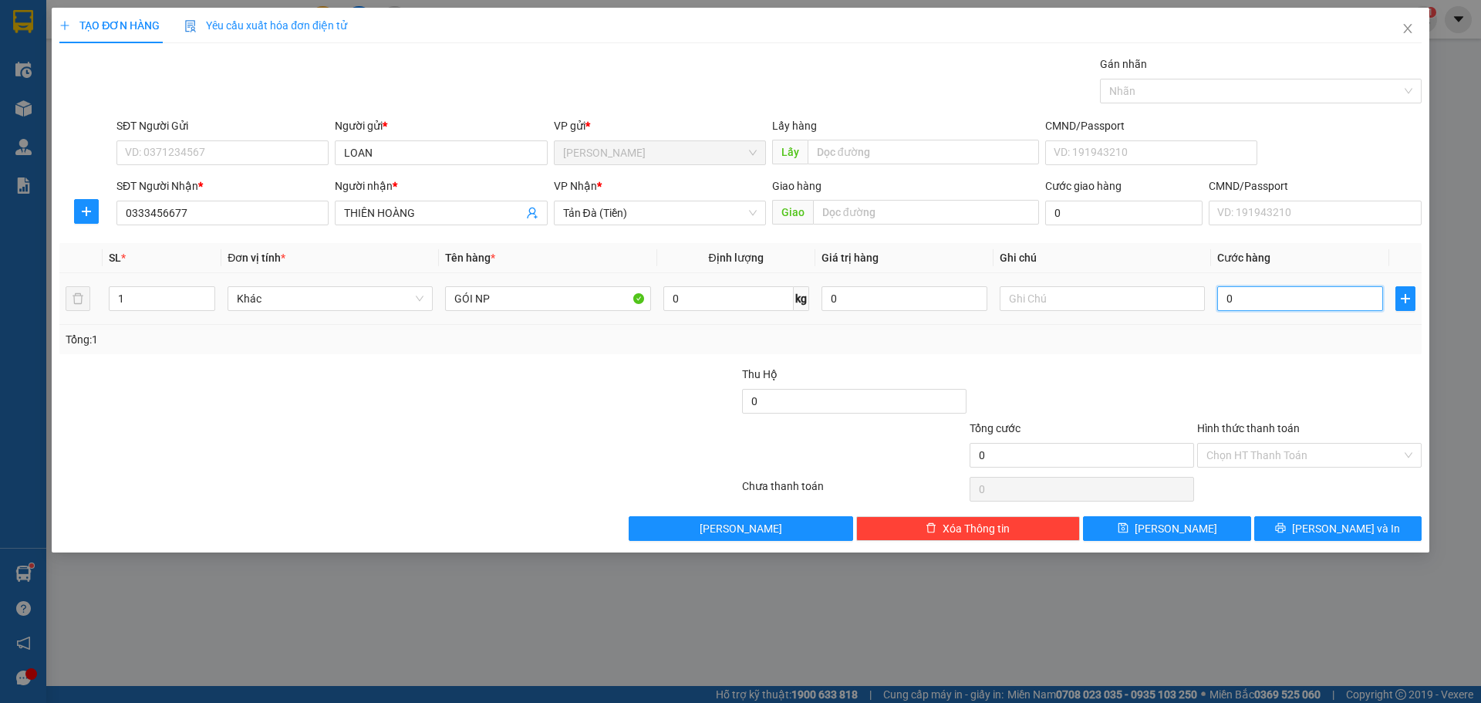
click at [1281, 298] on input "0" at bounding box center [1301, 298] width 166 height 25
type input "5"
type input "50"
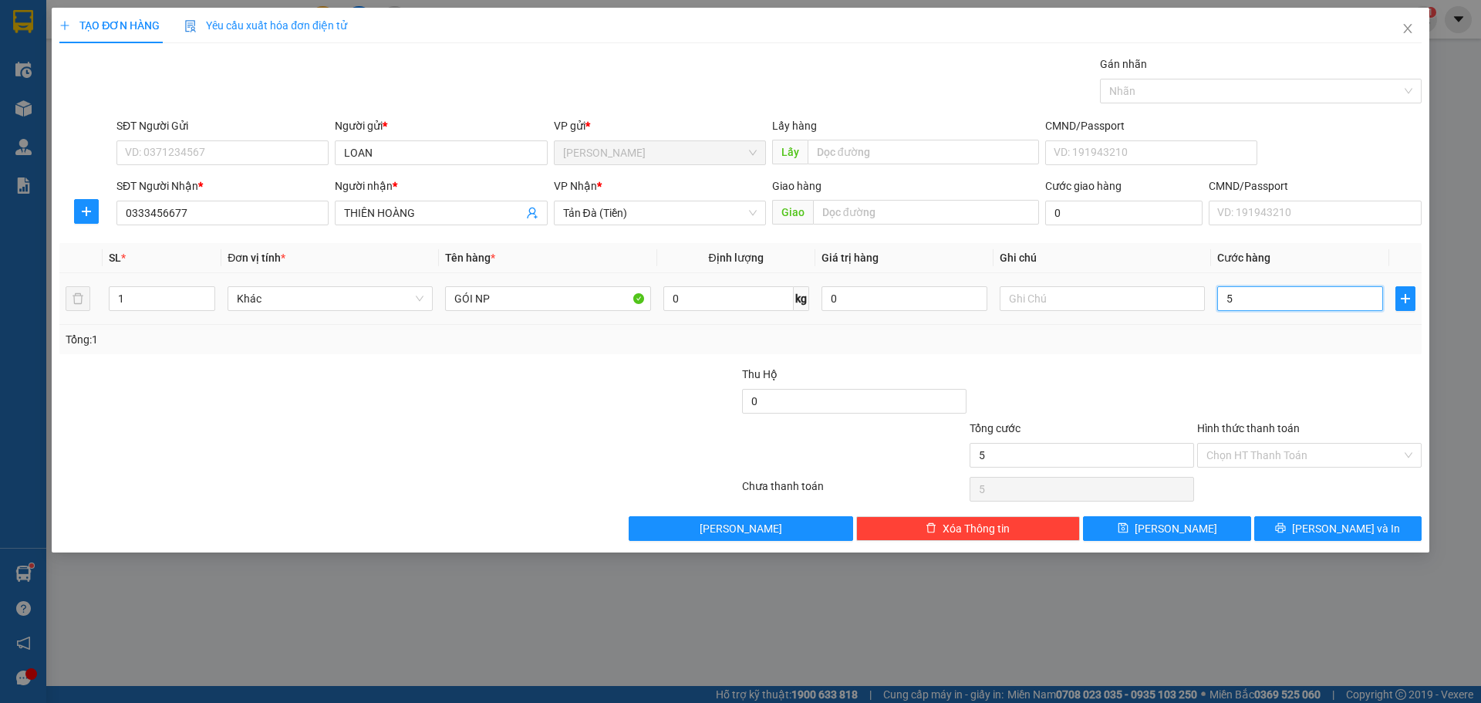
type input "50"
type input "50.000"
drag, startPoint x: 1300, startPoint y: 458, endPoint x: 1266, endPoint y: 478, distance: 39.8
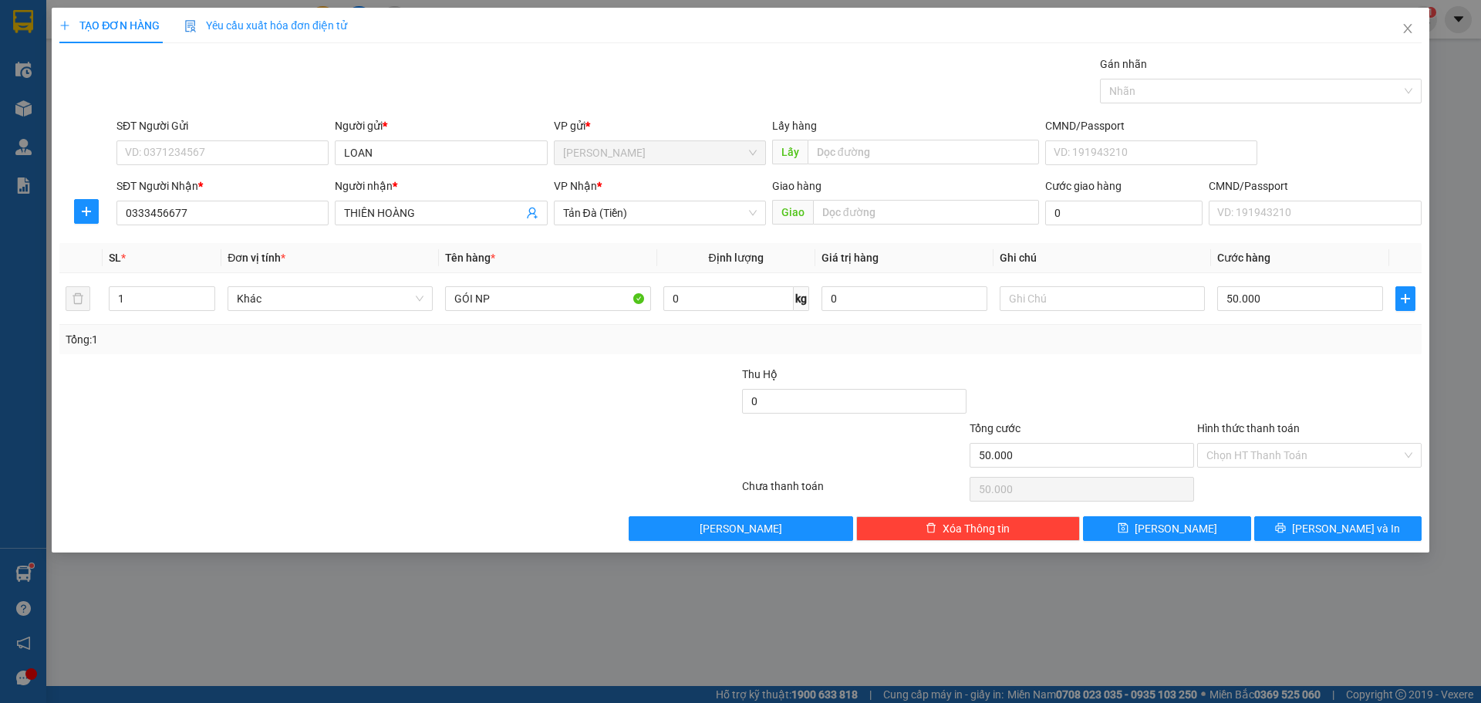
click at [1298, 459] on input "Hình thức thanh toán" at bounding box center [1304, 455] width 195 height 23
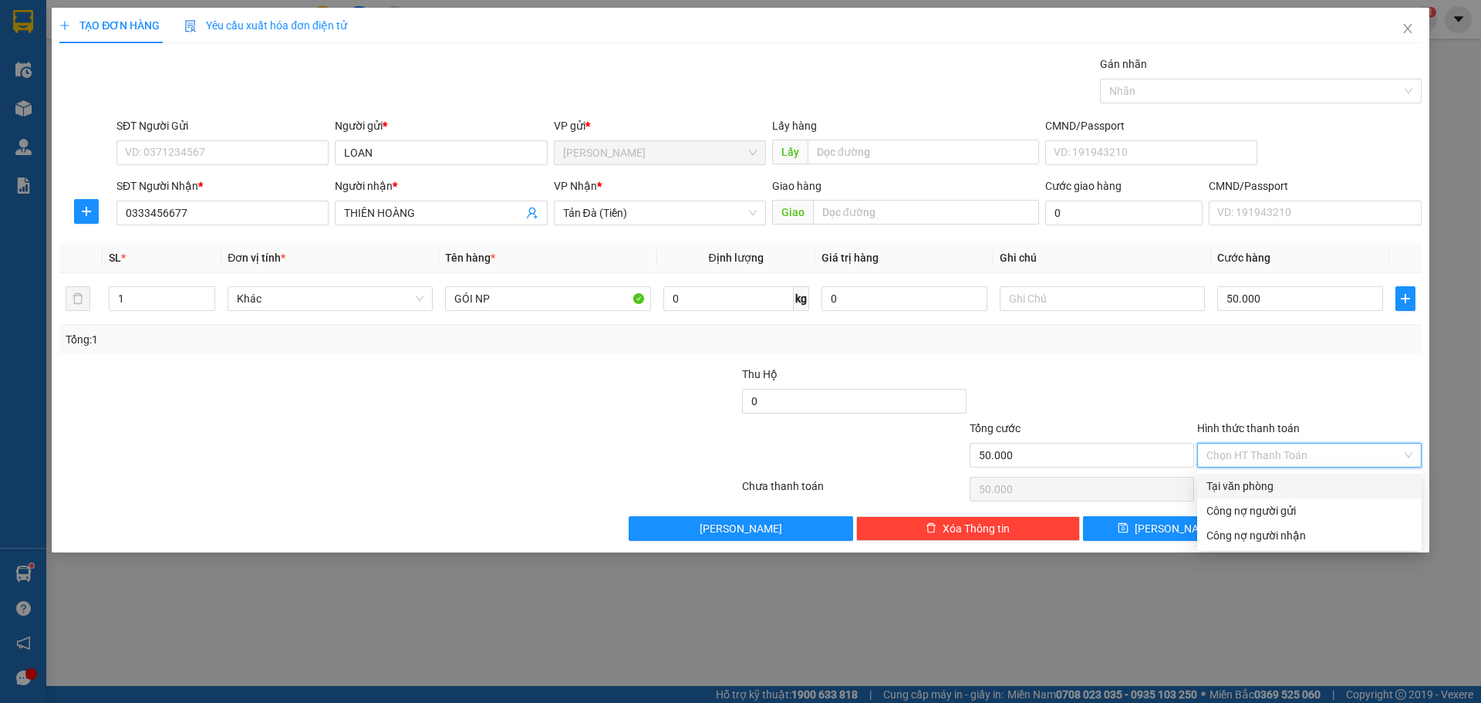
drag, startPoint x: 1263, startPoint y: 485, endPoint x: 1178, endPoint y: 505, distance: 87.2
click at [1259, 485] on div "Tại văn phòng" at bounding box center [1310, 486] width 206 height 17
type input "0"
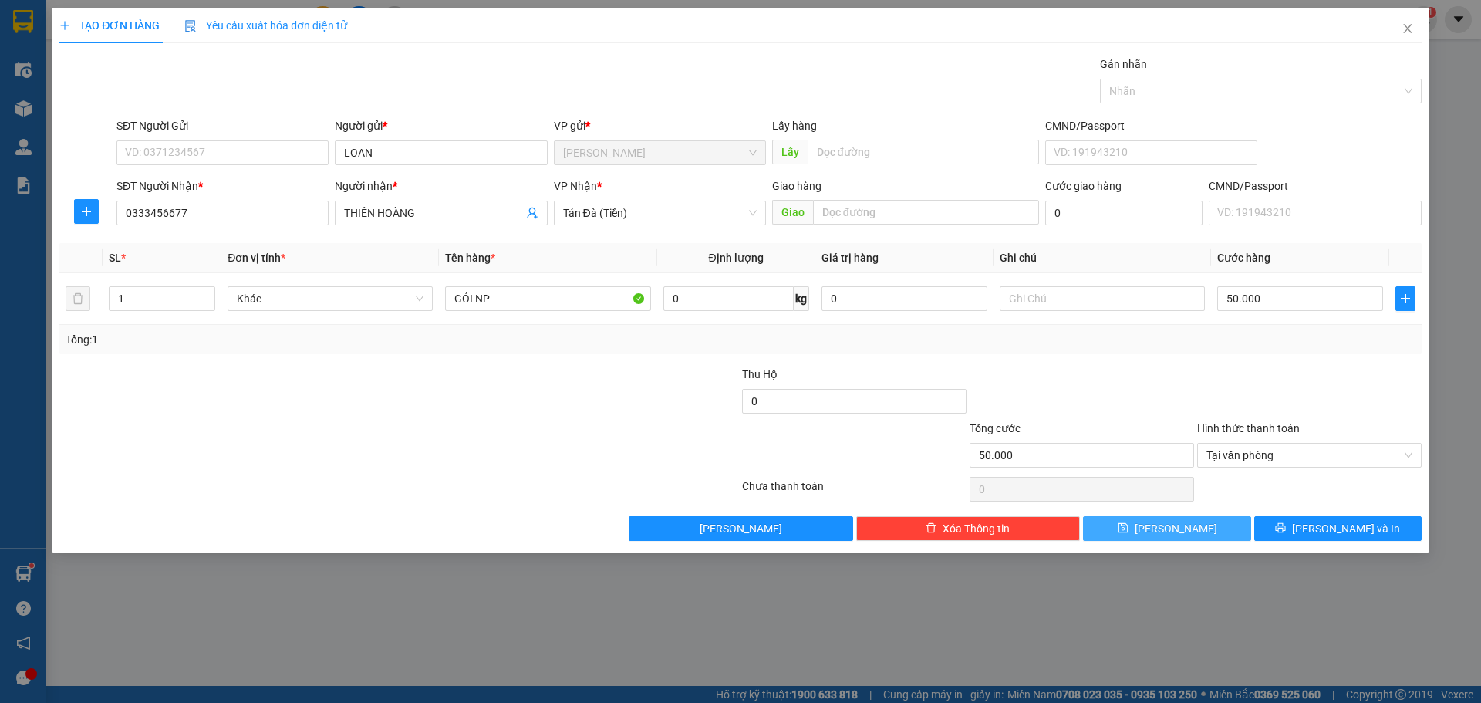
click at [1187, 526] on button "[PERSON_NAME]" at bounding box center [1166, 528] width 167 height 25
type input "0"
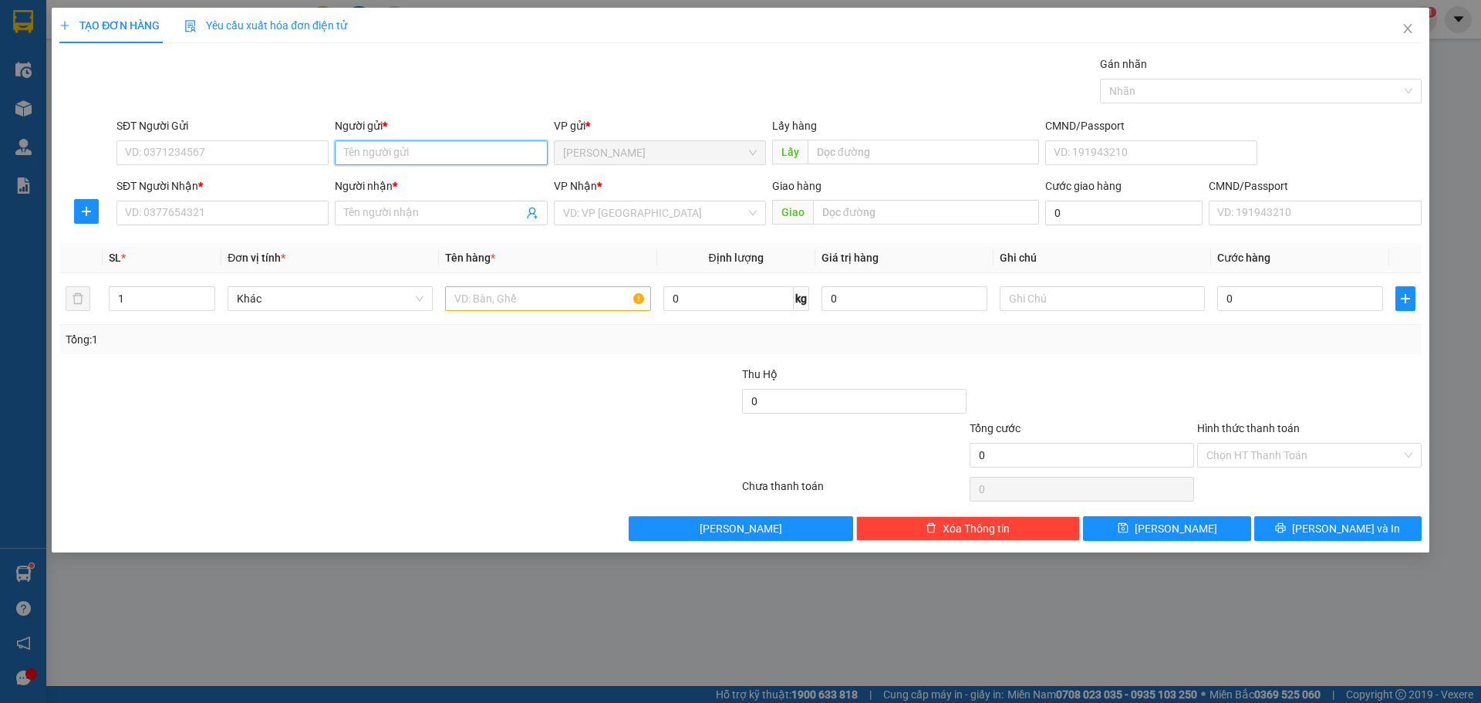
click at [450, 152] on input "Người gửi *" at bounding box center [441, 152] width 212 height 25
type input "HẬU TC"
click at [255, 208] on input "SĐT Người Nhận *" at bounding box center [223, 213] width 212 height 25
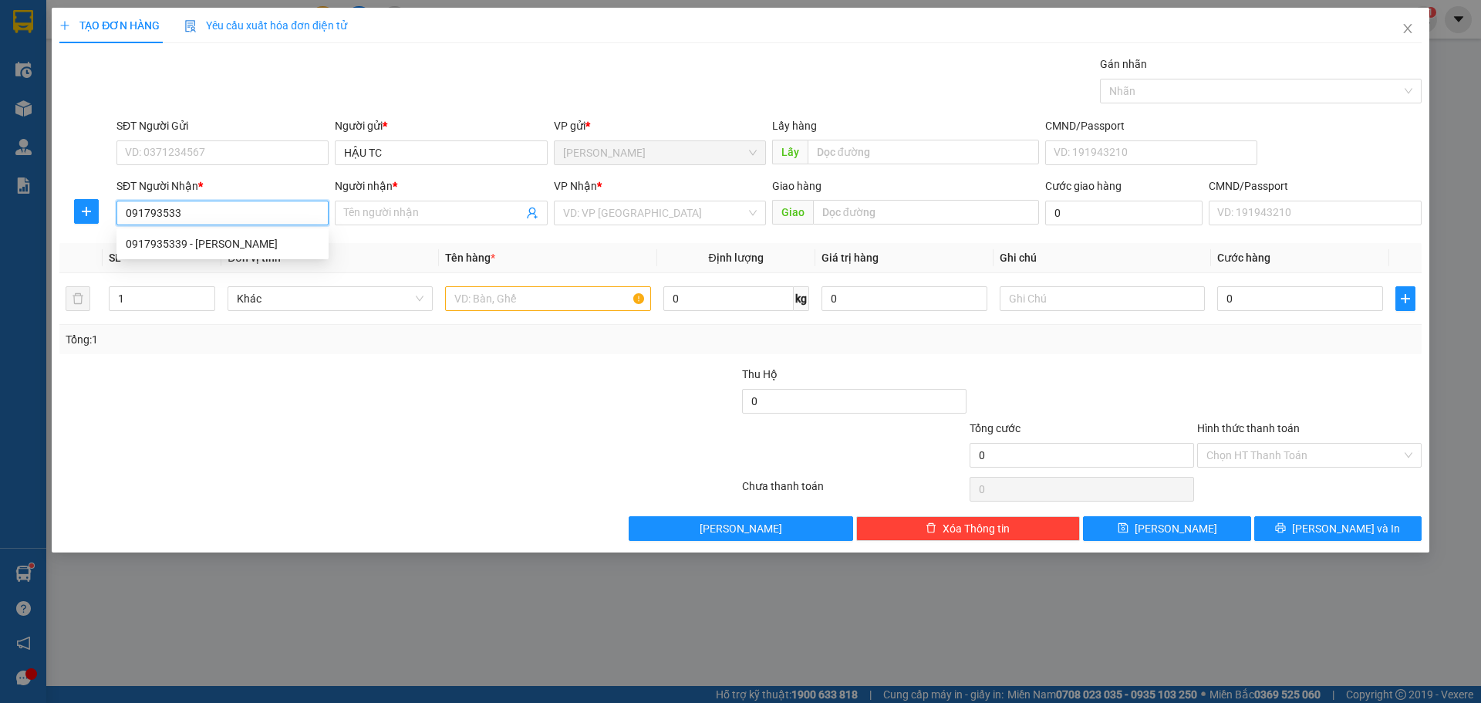
type input "0917935339"
click at [255, 245] on div "0917935339 - [PERSON_NAME]" at bounding box center [223, 243] width 194 height 17
type input "TRÂN"
type input "0917935339"
click at [619, 217] on input "search" at bounding box center [654, 212] width 183 height 23
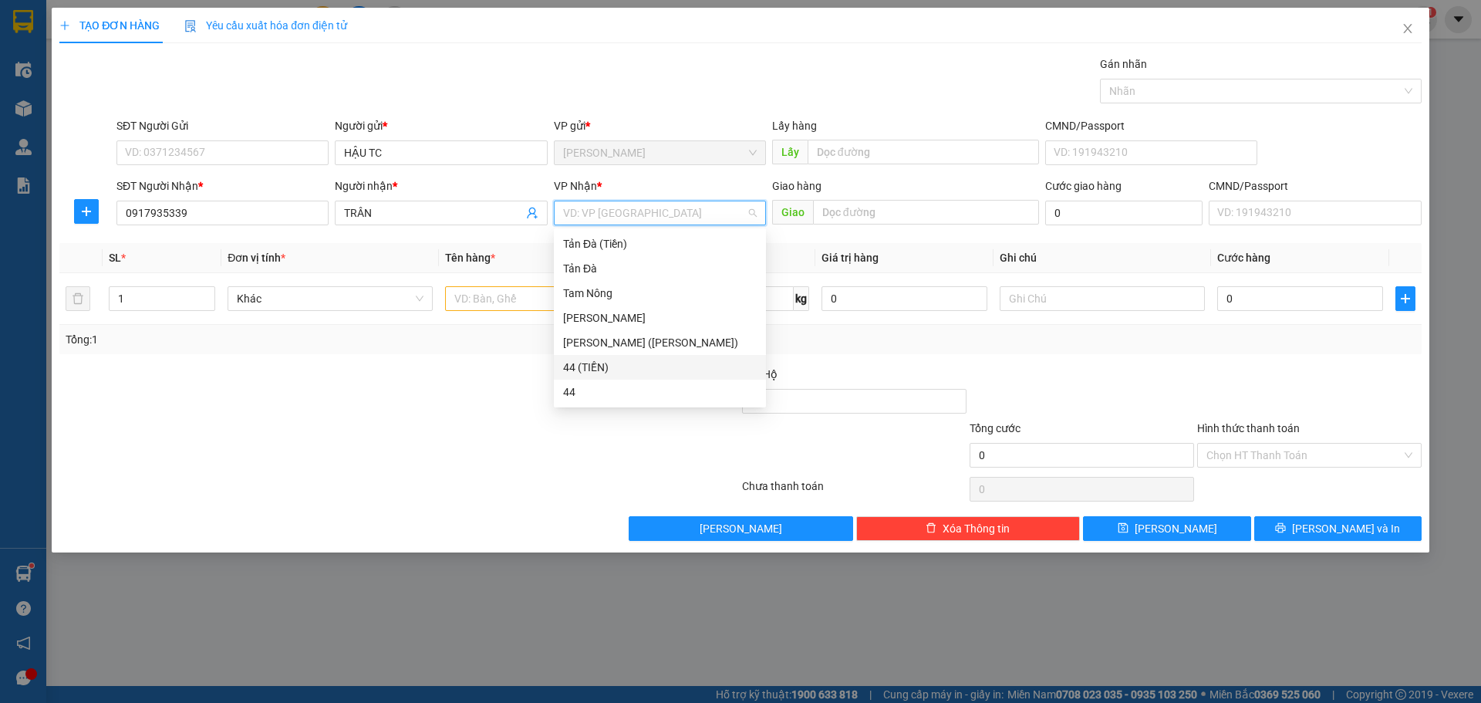
click at [606, 364] on div "44 (TIỀN)" at bounding box center [660, 367] width 194 height 17
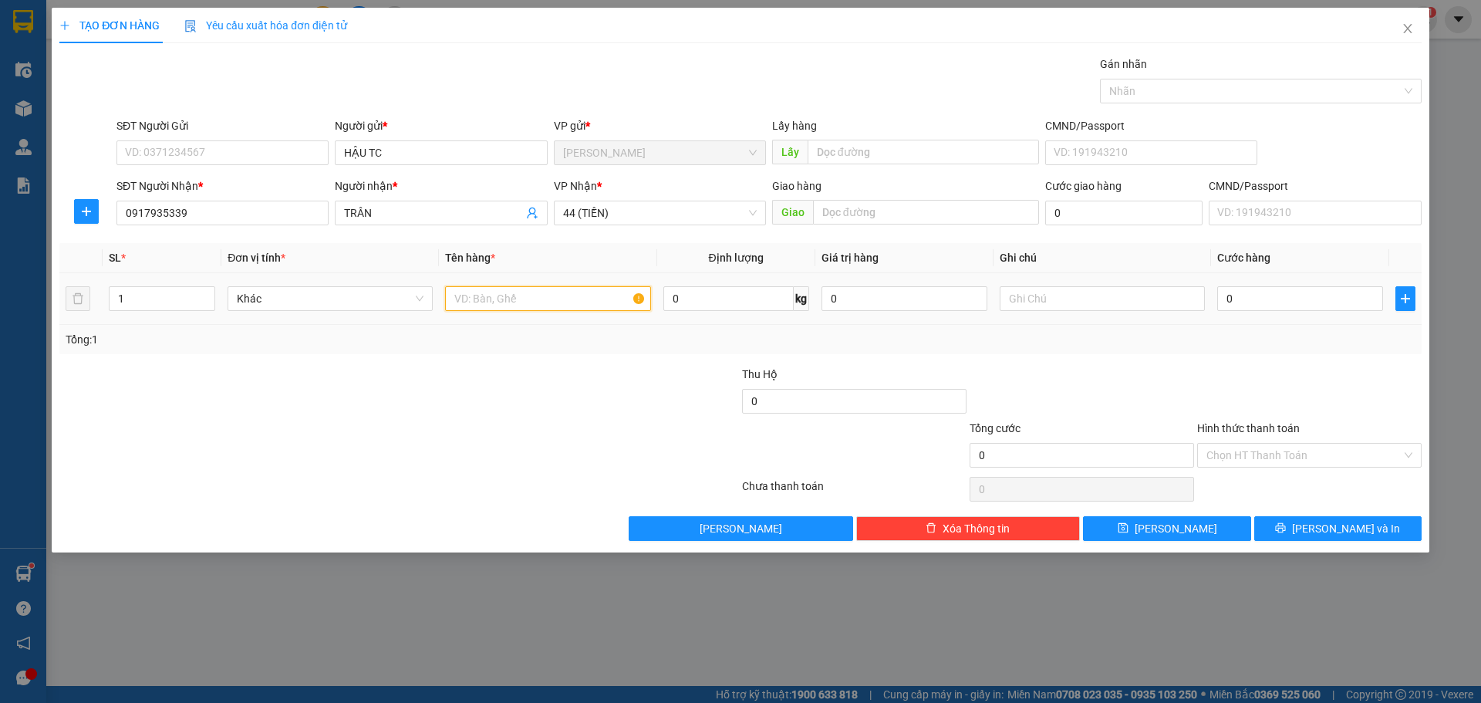
click at [564, 291] on input "text" at bounding box center [547, 298] width 205 height 25
type input "GÓI NP"
click at [1338, 290] on input "0" at bounding box center [1301, 298] width 166 height 25
type input "1"
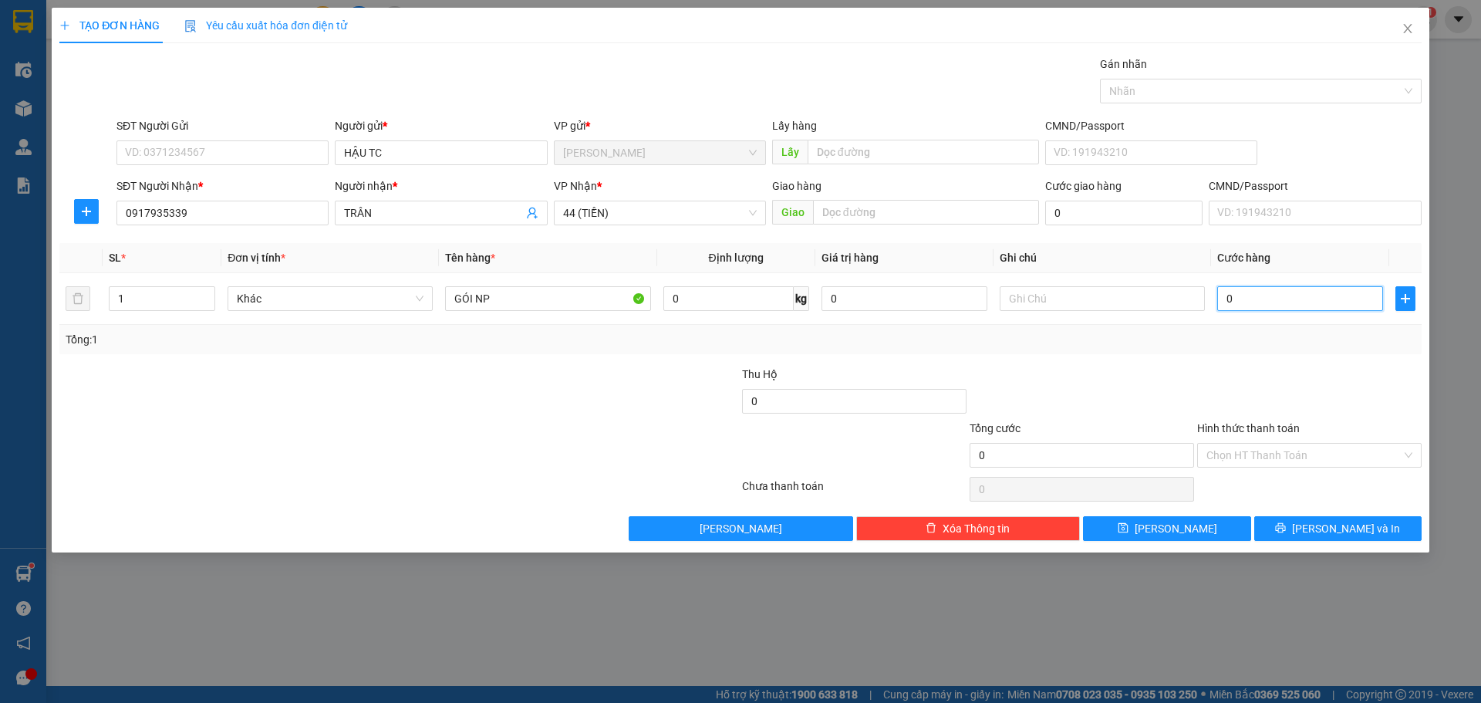
type input "1"
type input "1.000"
click at [1304, 459] on input "Hình thức thanh toán" at bounding box center [1304, 455] width 195 height 23
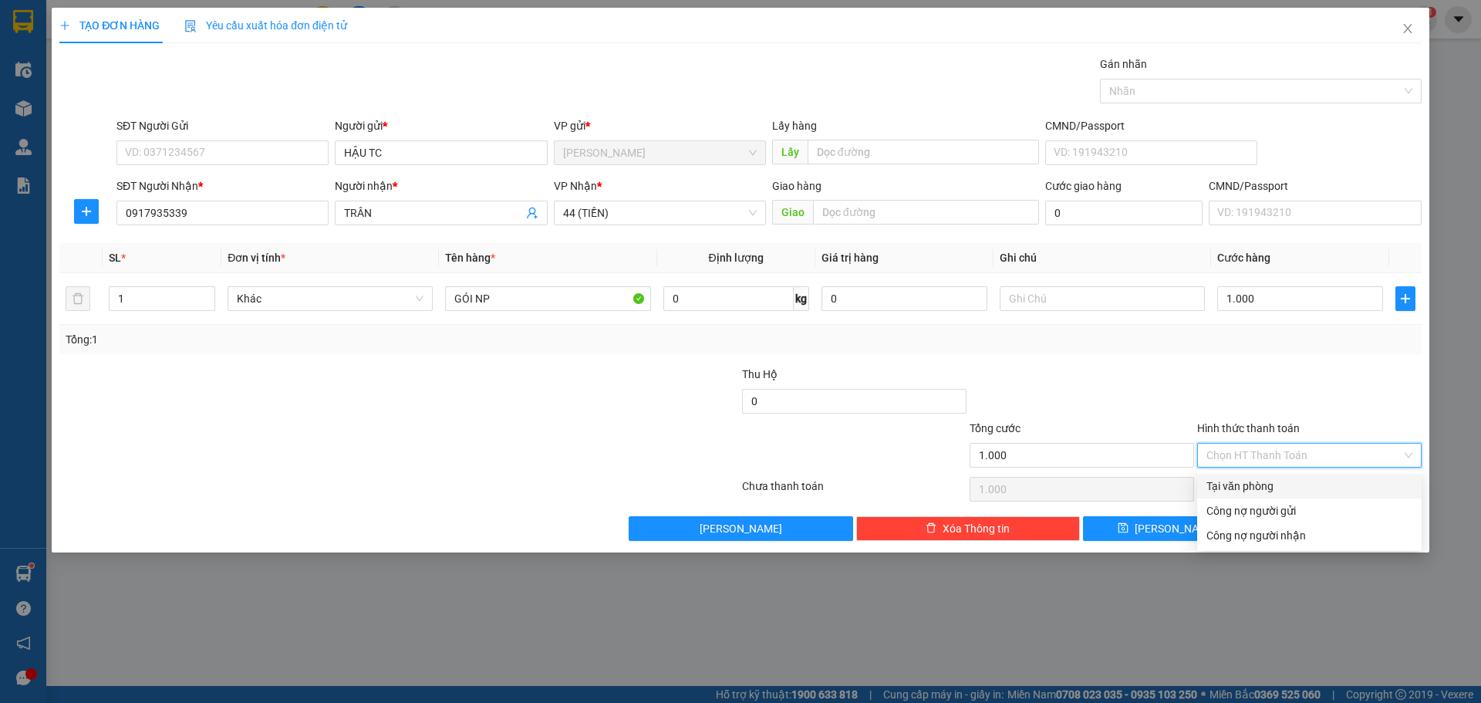
click at [1264, 482] on div "Tại văn phòng" at bounding box center [1310, 486] width 206 height 17
type input "0"
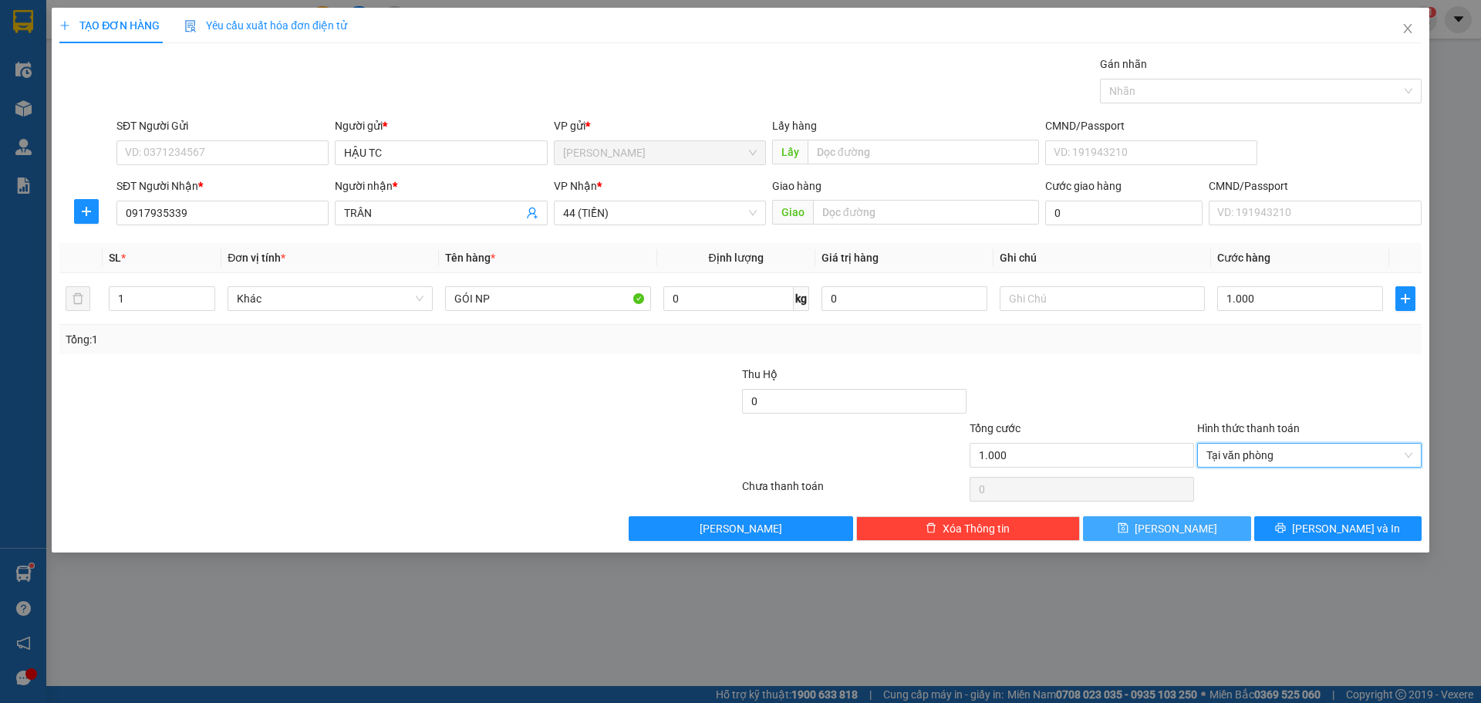
click at [1176, 531] on span "[PERSON_NAME]" at bounding box center [1176, 528] width 83 height 17
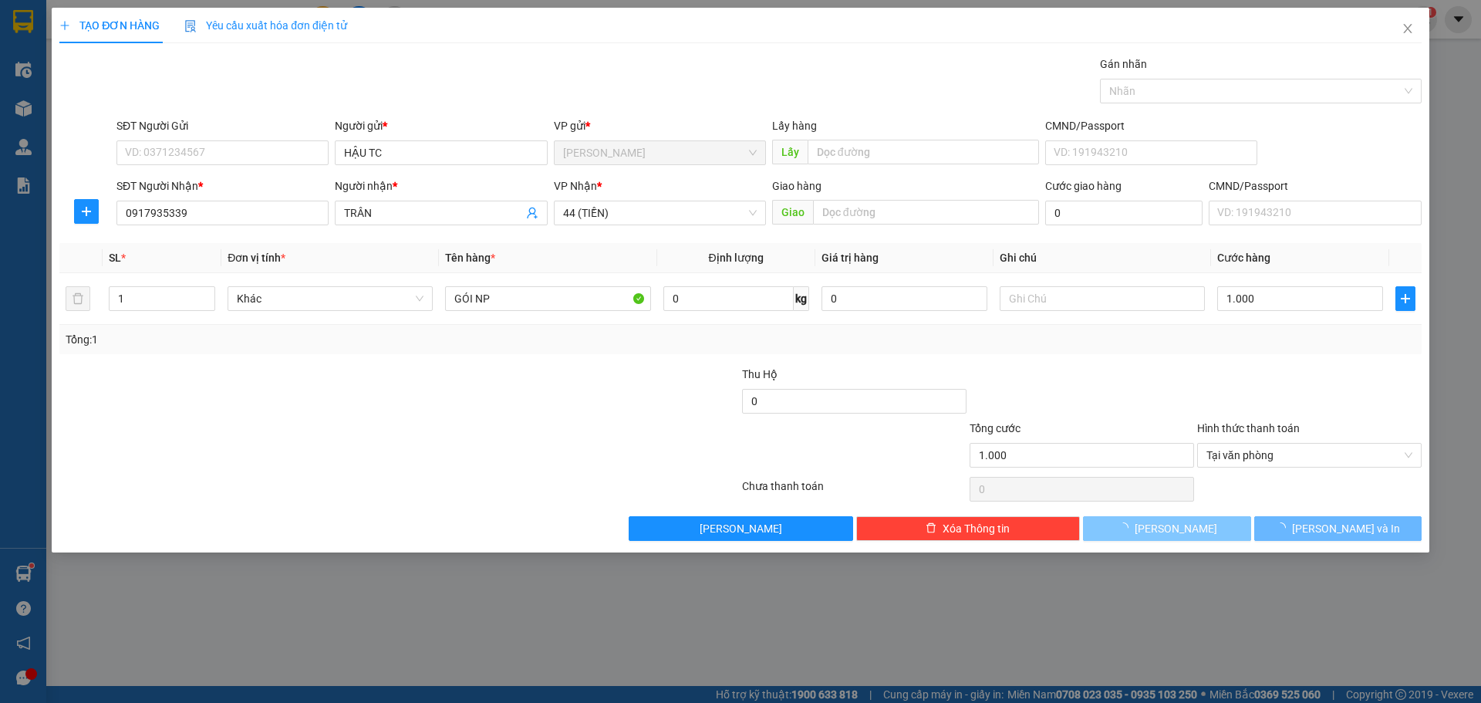
type input "0"
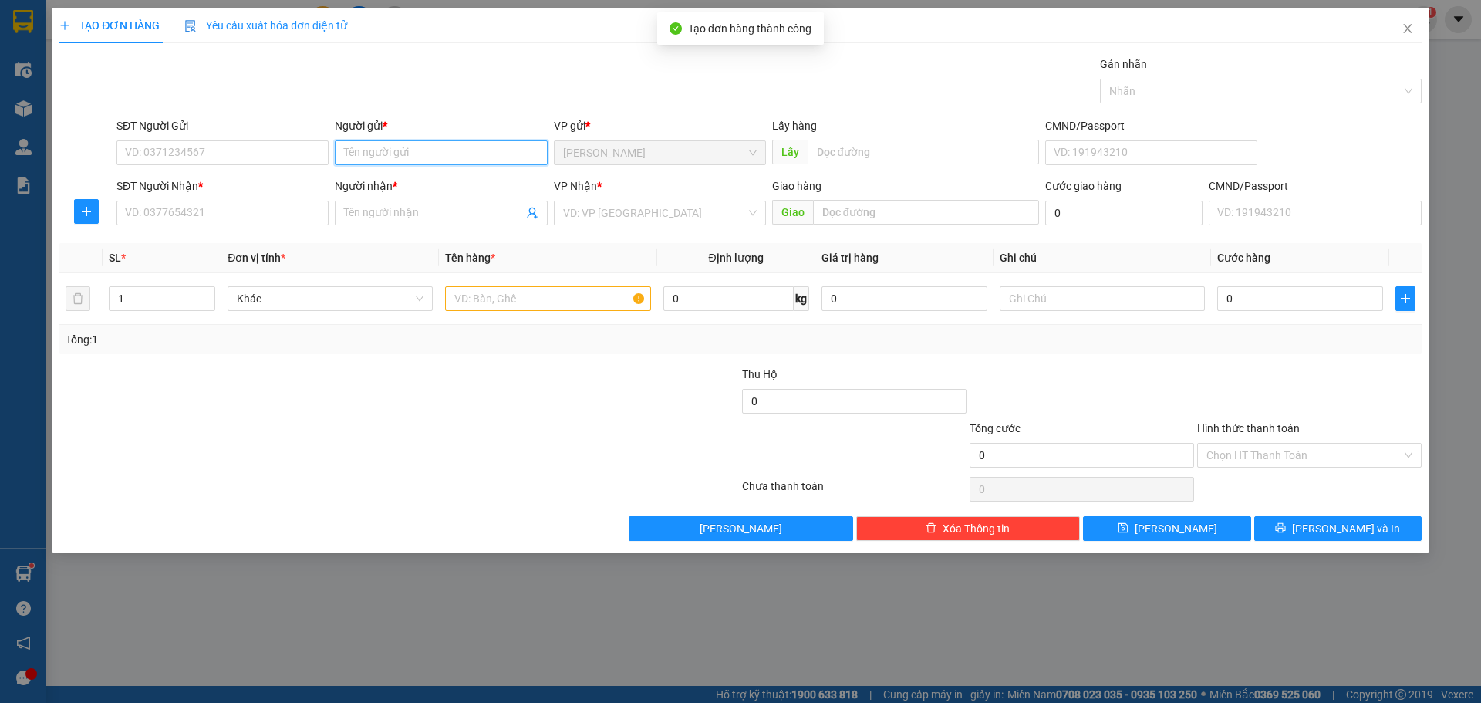
click at [412, 153] on input "Người gửi *" at bounding box center [441, 152] width 212 height 25
type input "[PERSON_NAME] TC"
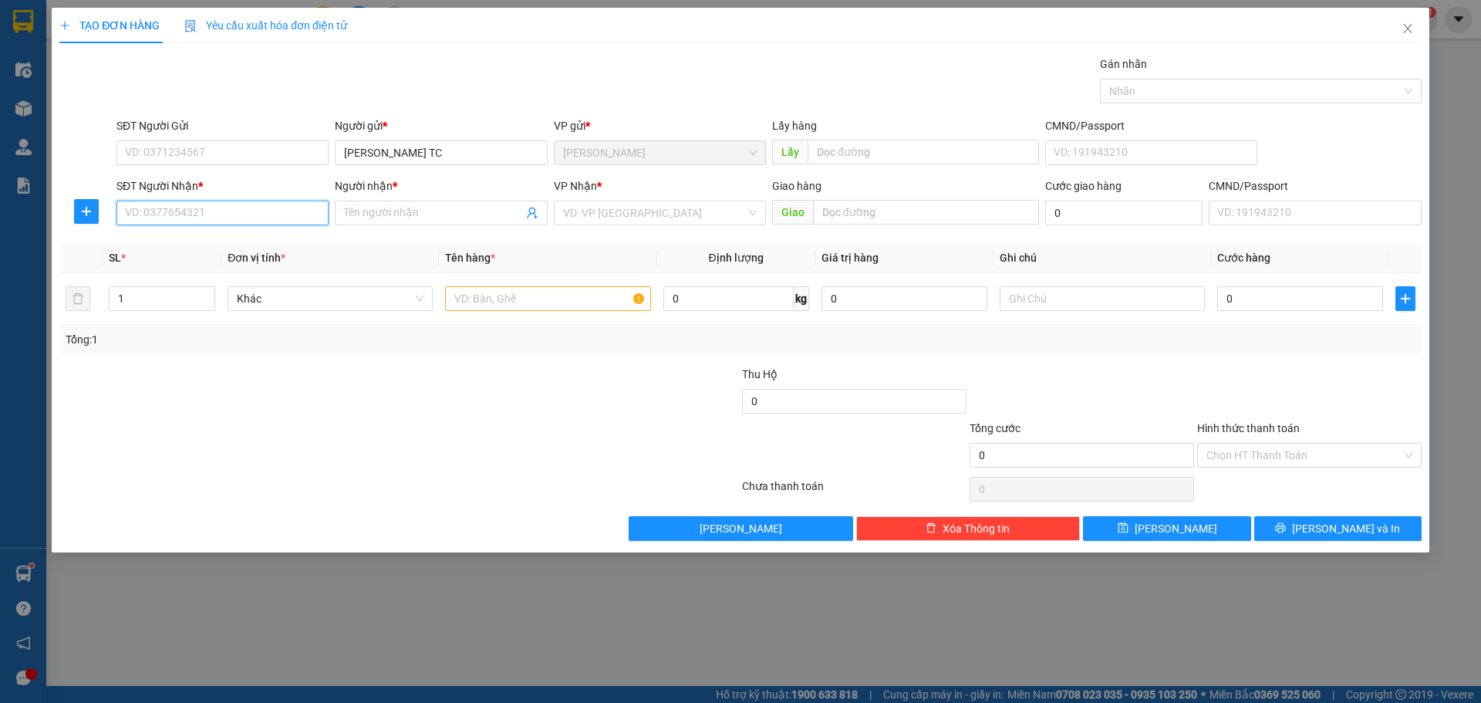
click at [169, 218] on input "SĐT Người Nhận *" at bounding box center [223, 213] width 212 height 25
type input "0938767215"
click at [420, 214] on input "Người nhận *" at bounding box center [433, 212] width 178 height 17
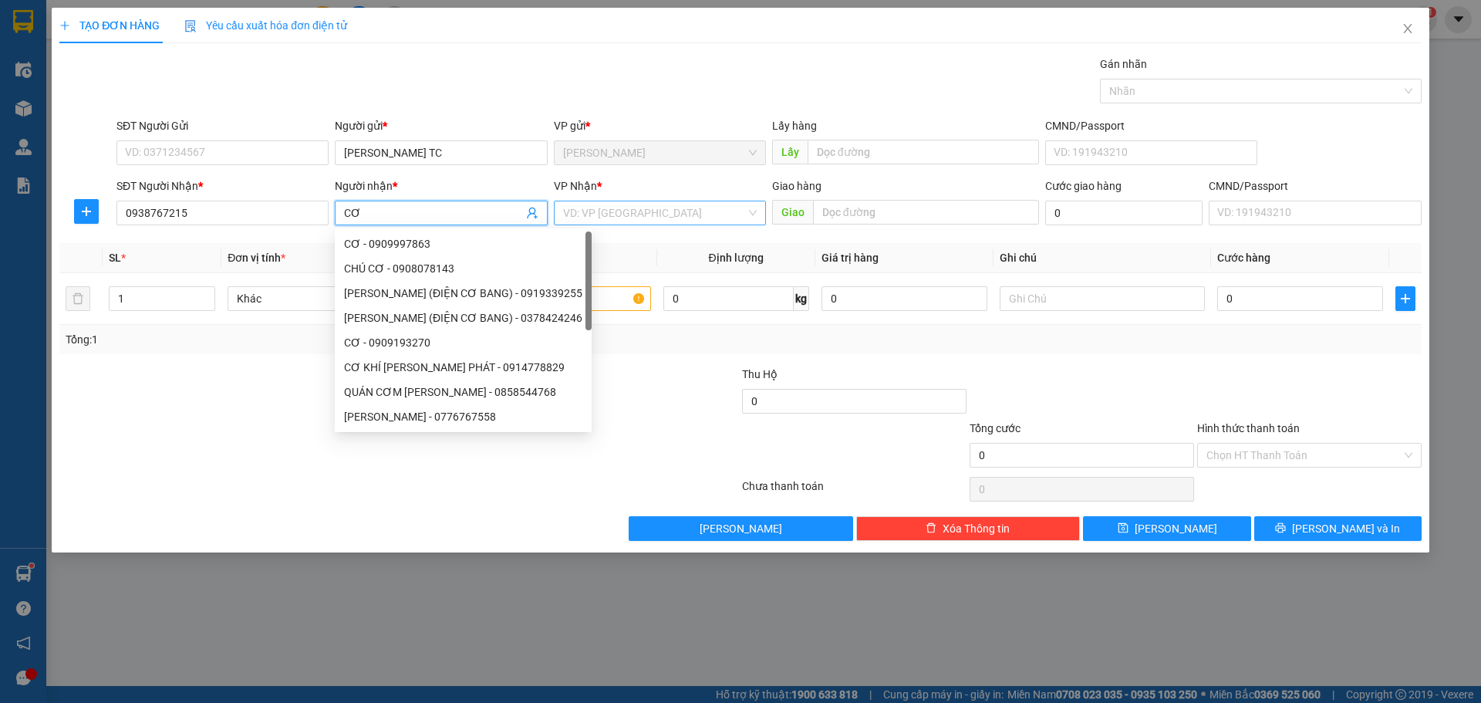
type input "CƠ"
click at [613, 214] on input "search" at bounding box center [654, 212] width 183 height 23
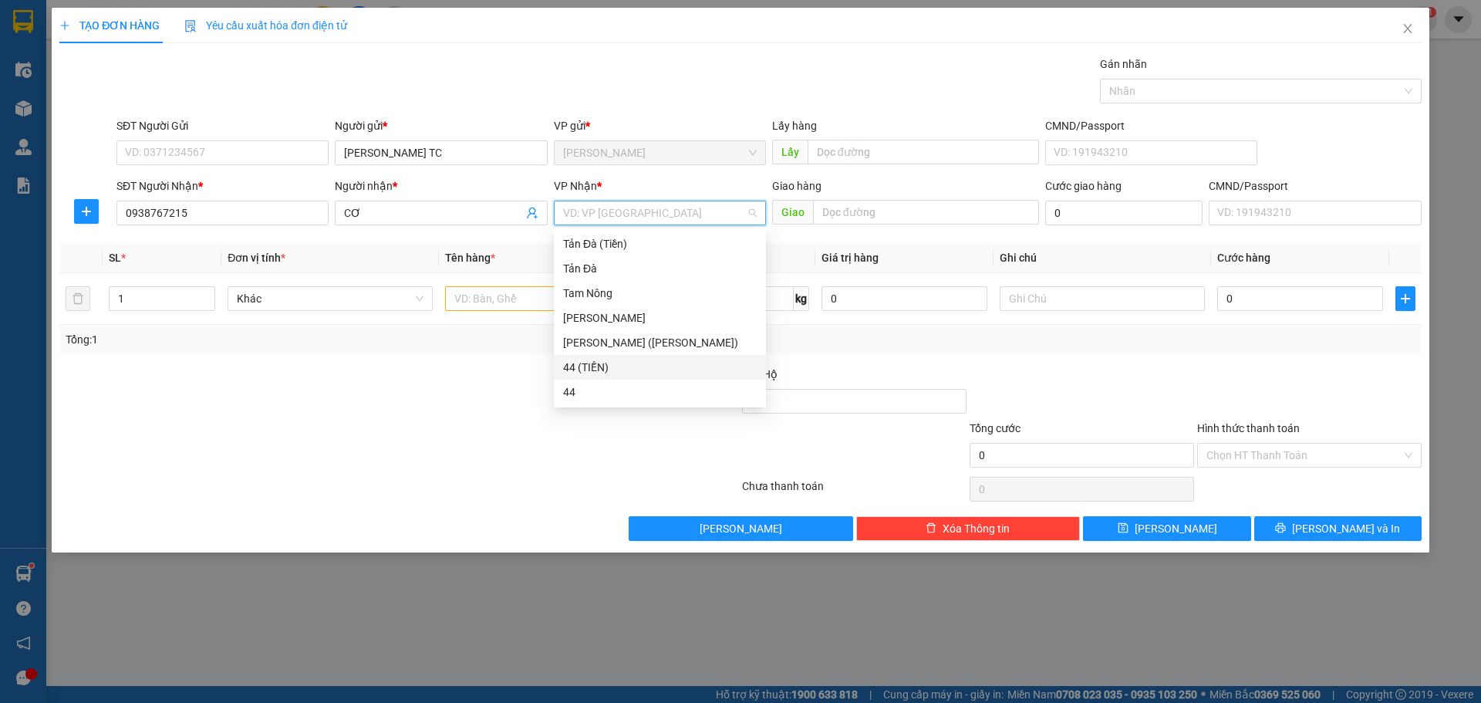
click at [585, 365] on div "44 (TIỀN)" at bounding box center [660, 367] width 194 height 17
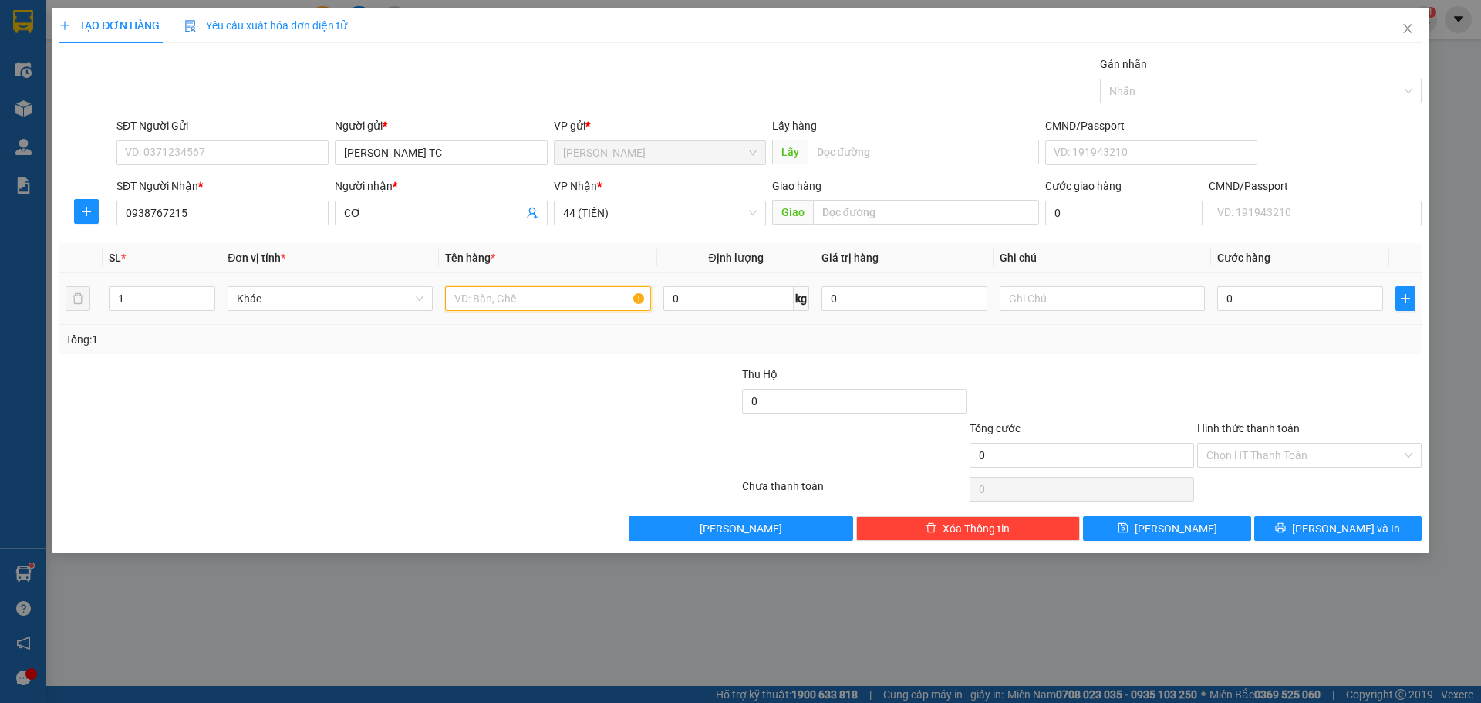
click at [546, 290] on input "text" at bounding box center [547, 298] width 205 height 25
type input "GÓI NP"
click at [1330, 294] on input "0" at bounding box center [1301, 298] width 166 height 25
type input "1"
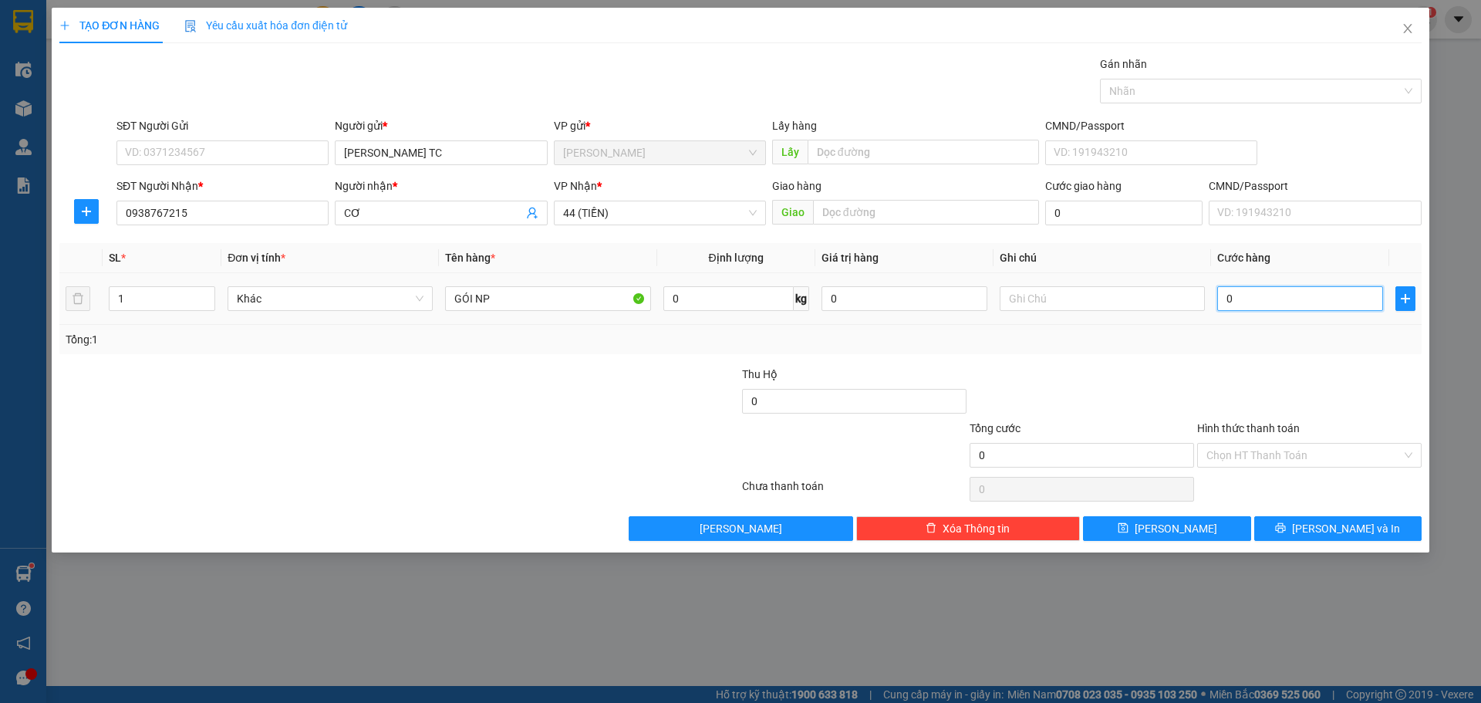
type input "1"
type input "1.000"
click at [1361, 447] on input "Hình thức thanh toán" at bounding box center [1304, 455] width 195 height 23
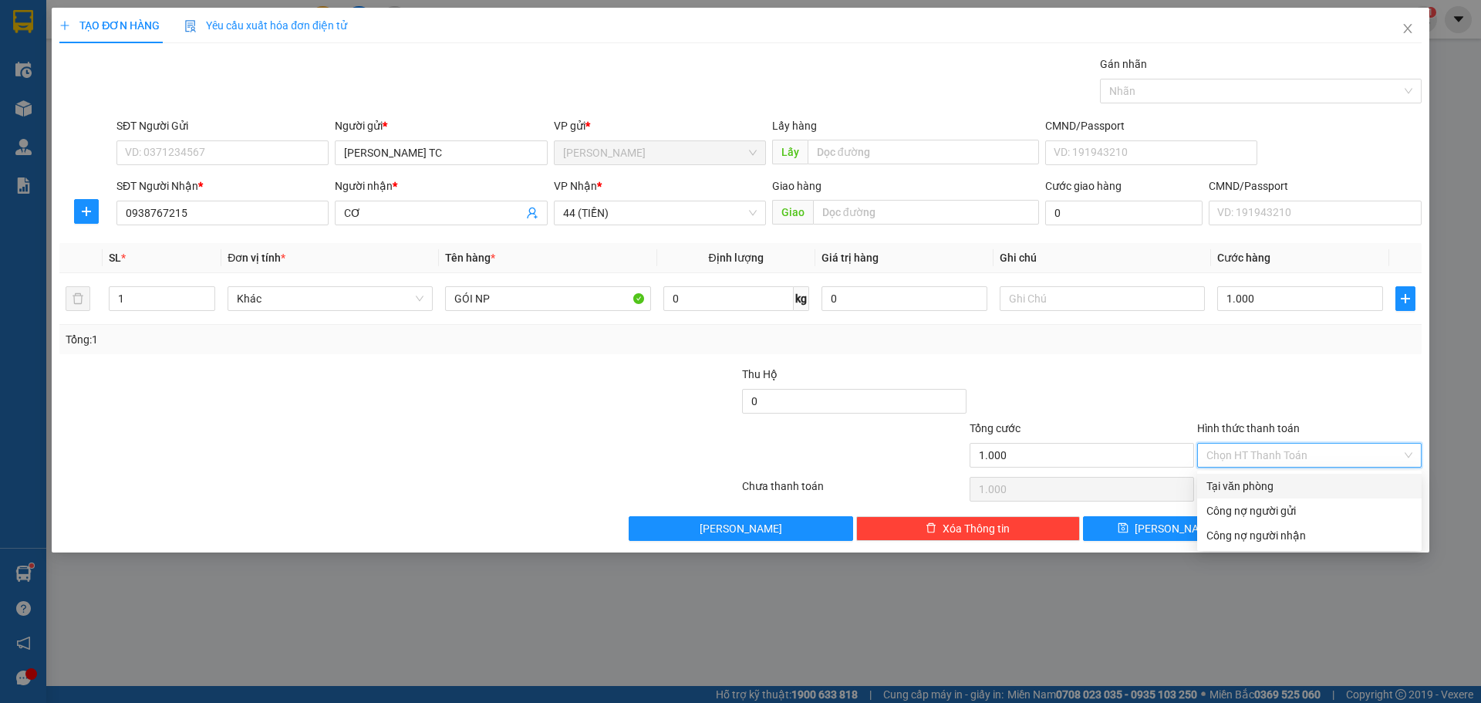
click at [1250, 479] on div "Tại văn phòng" at bounding box center [1310, 486] width 206 height 17
type input "0"
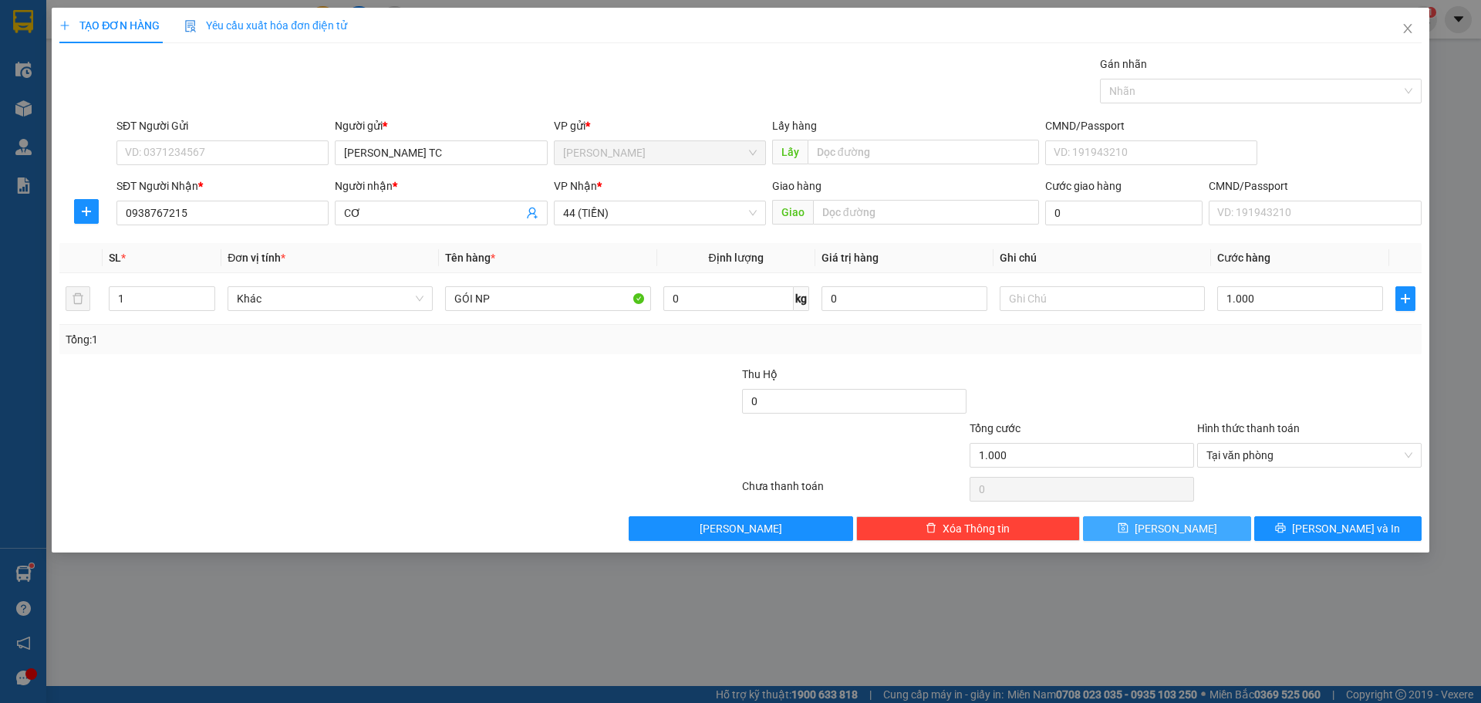
click at [1205, 523] on button "[PERSON_NAME]" at bounding box center [1166, 528] width 167 height 25
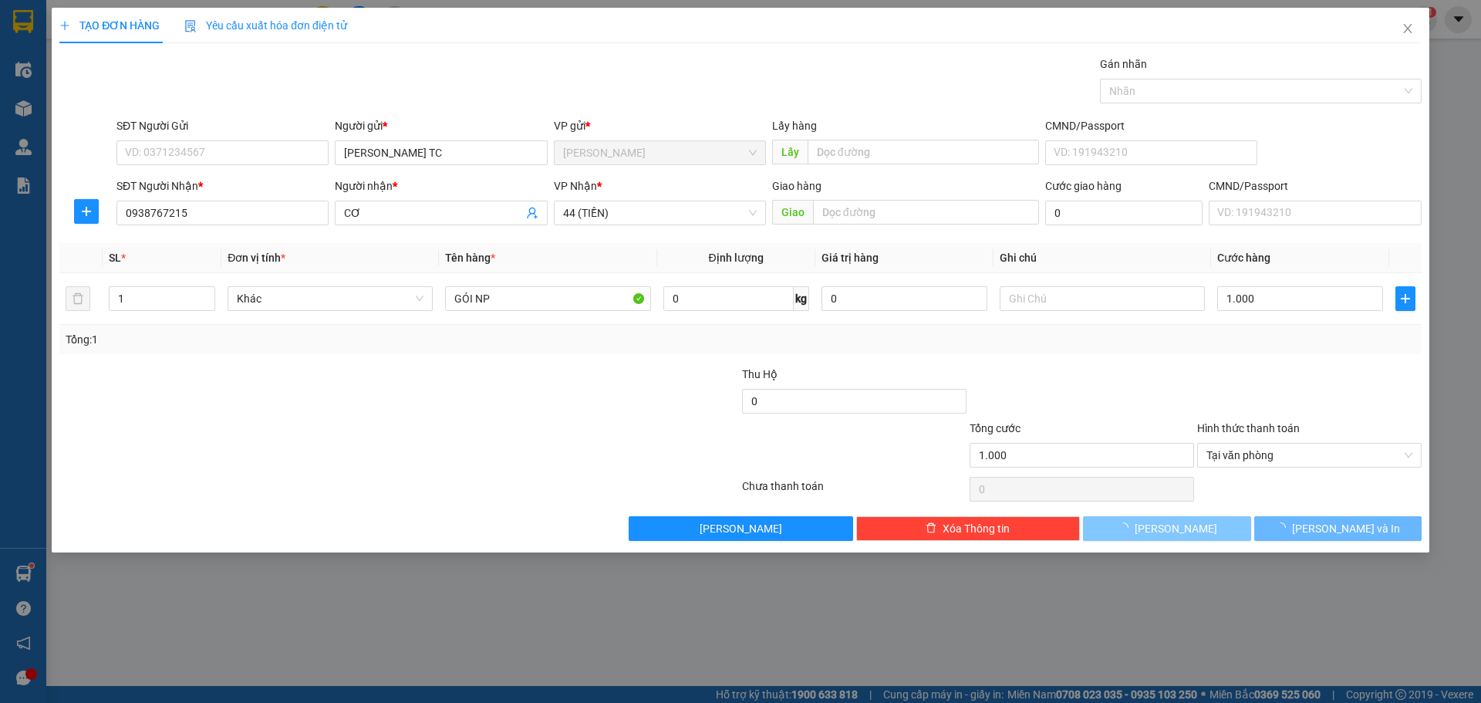
type input "0"
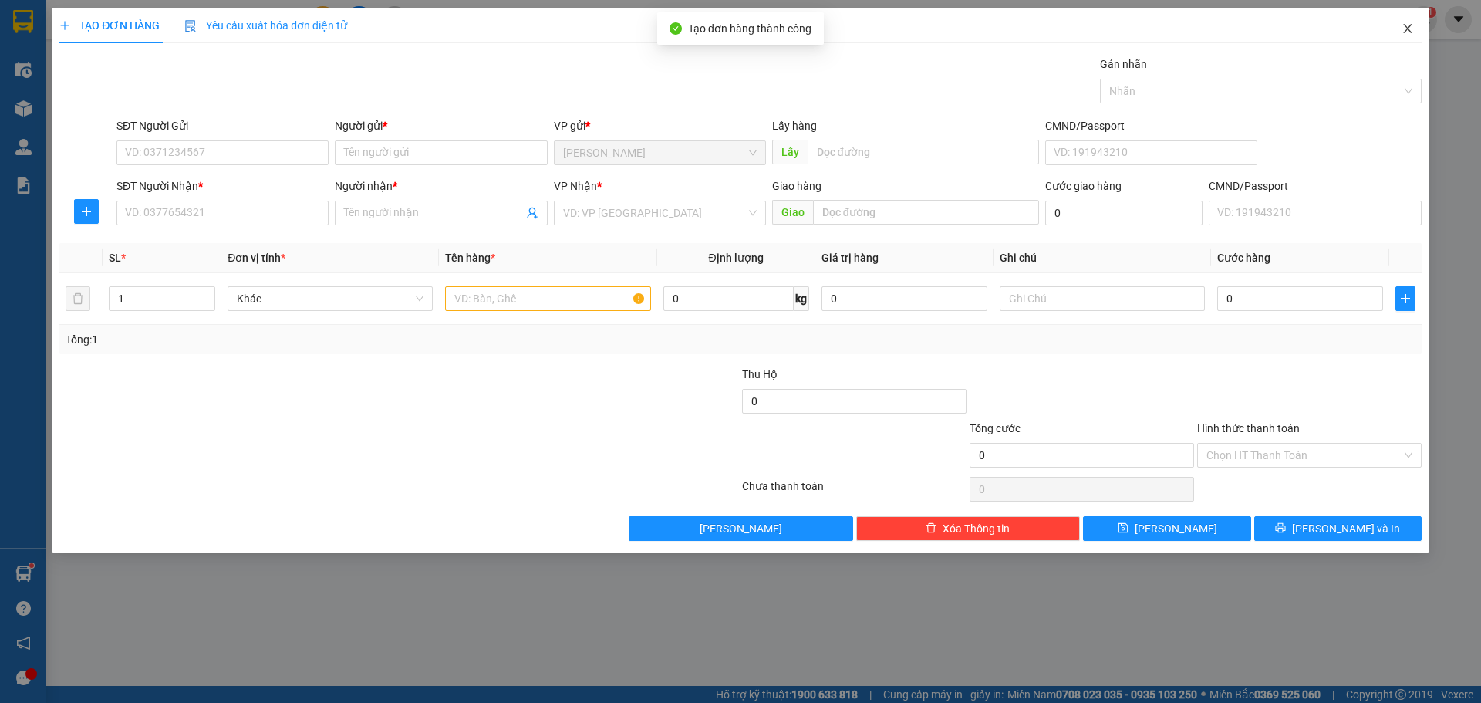
click at [1405, 27] on icon "close" at bounding box center [1408, 28] width 12 height 12
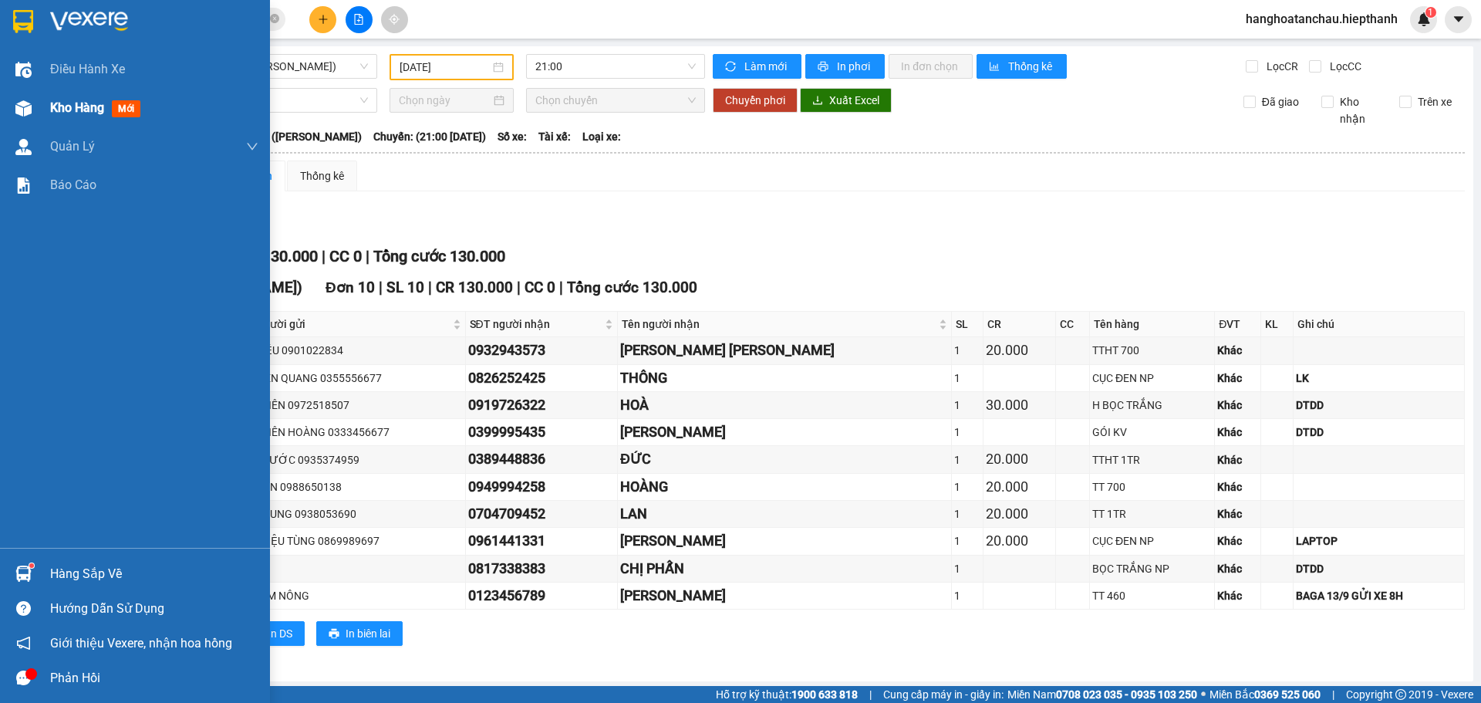
click at [64, 112] on span "Kho hàng" at bounding box center [77, 107] width 54 height 15
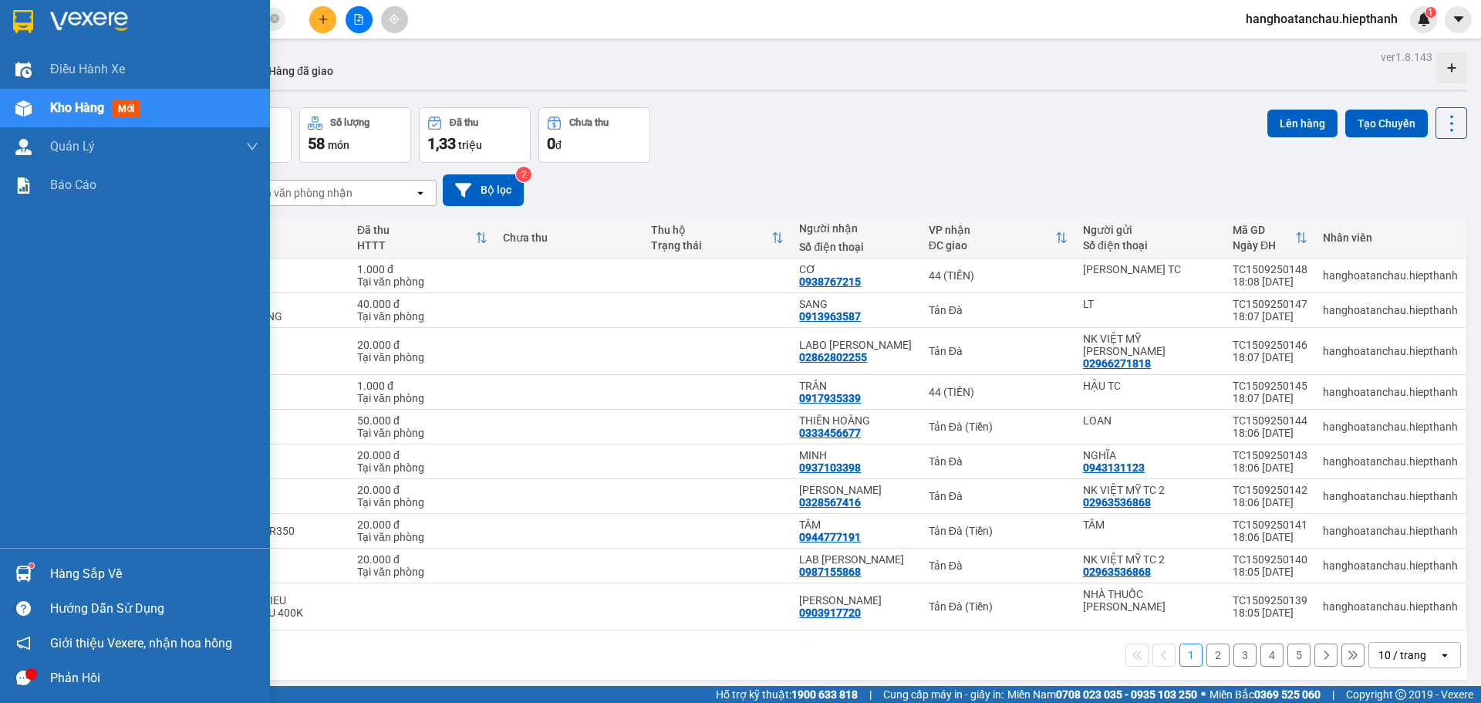
click at [73, 106] on span "Kho hàng" at bounding box center [77, 107] width 54 height 15
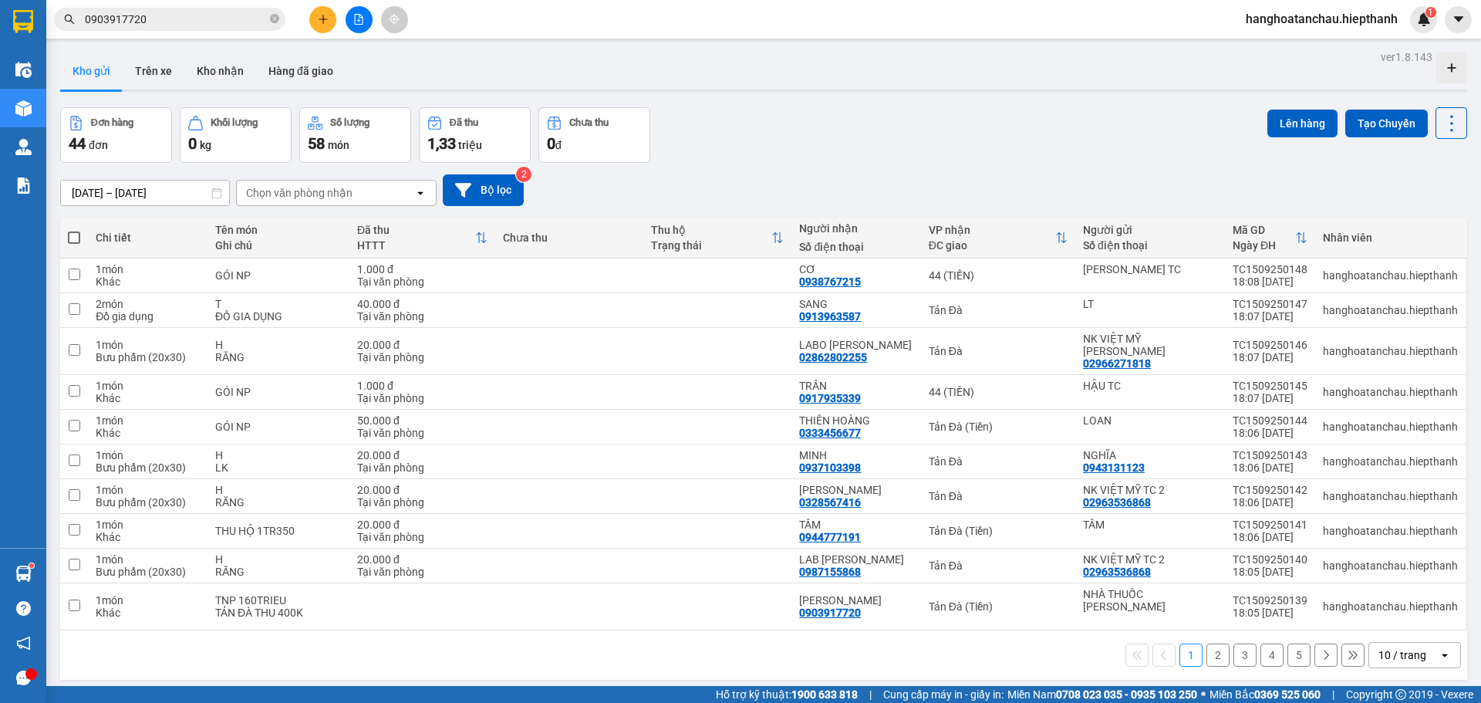
click at [1413, 647] on div "10 / trang" at bounding box center [1403, 654] width 48 height 15
click at [1417, 593] on span "100 / trang" at bounding box center [1398, 596] width 56 height 15
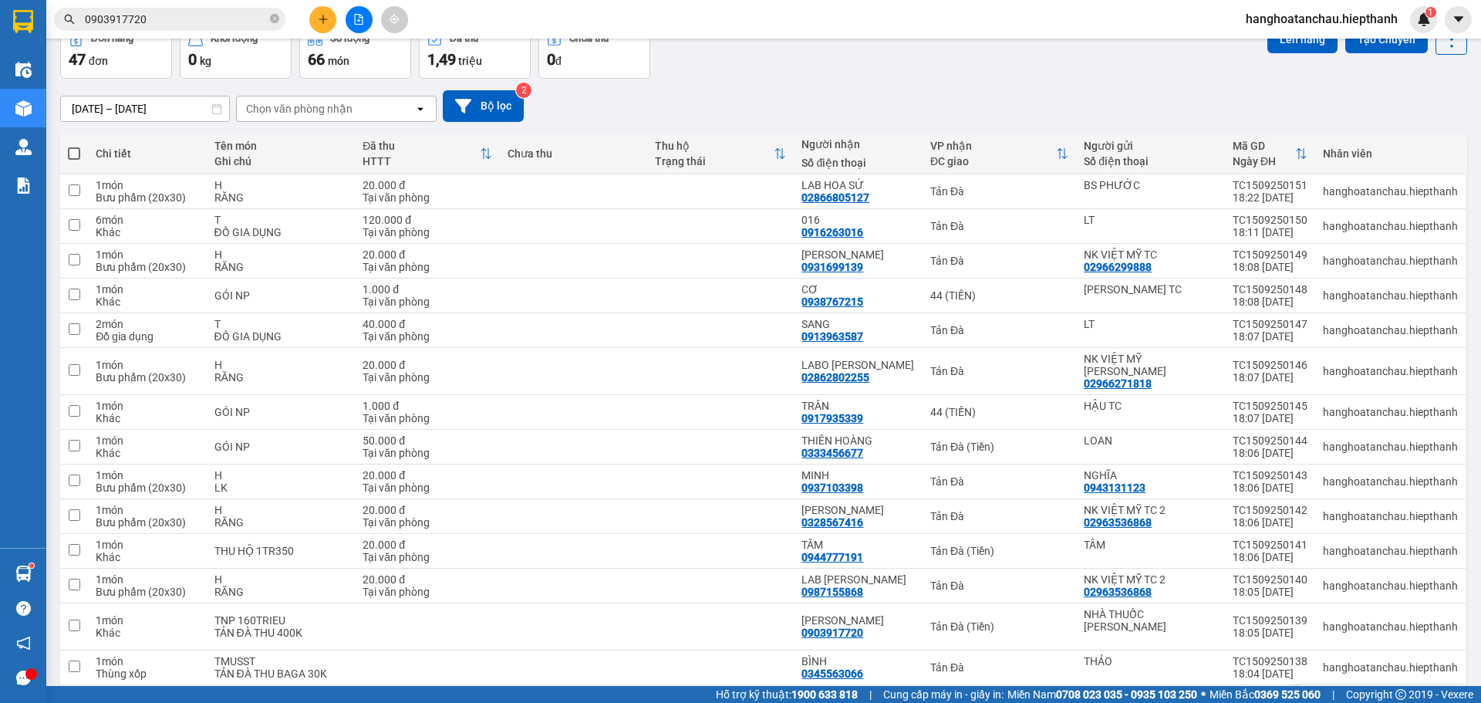
scroll to position [309, 0]
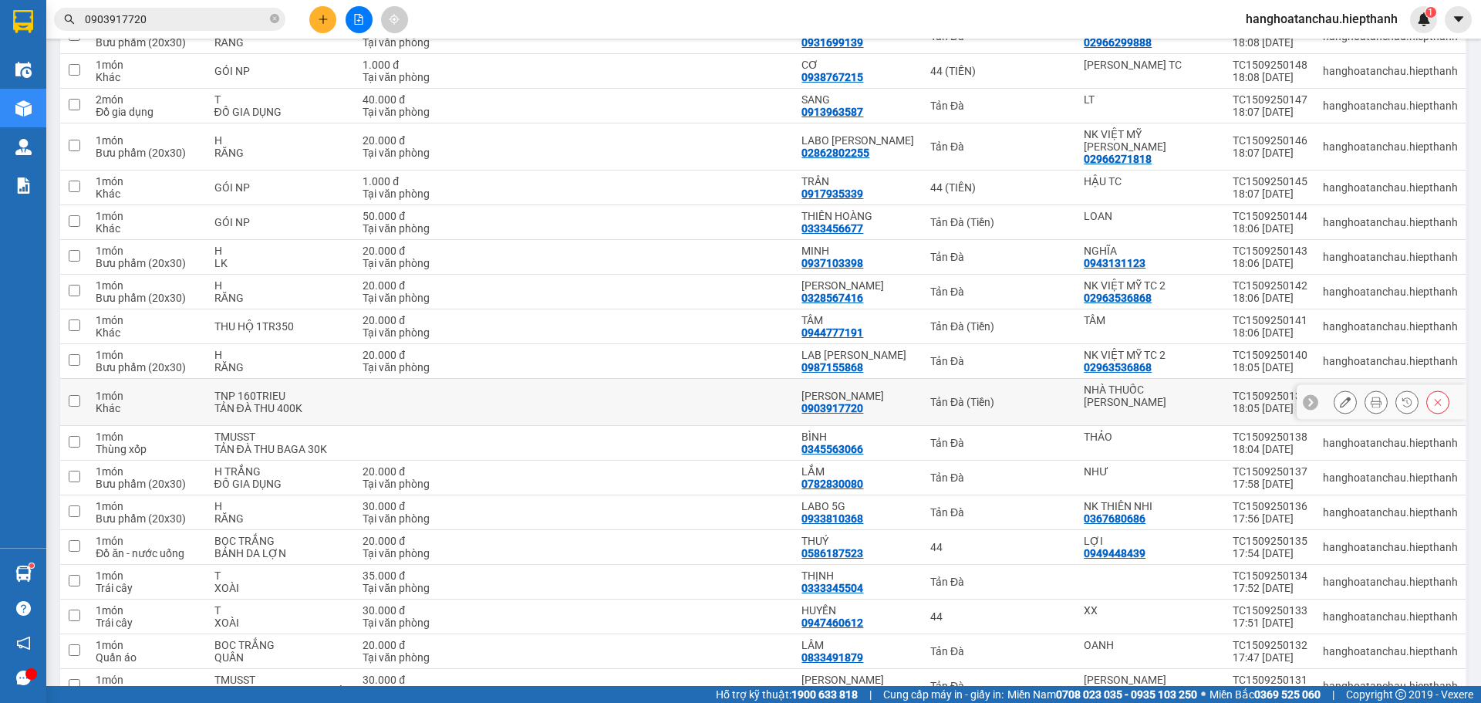
click at [1019, 396] on div "Tản Đà (Tiền)" at bounding box center [999, 402] width 138 height 12
checkbox input "true"
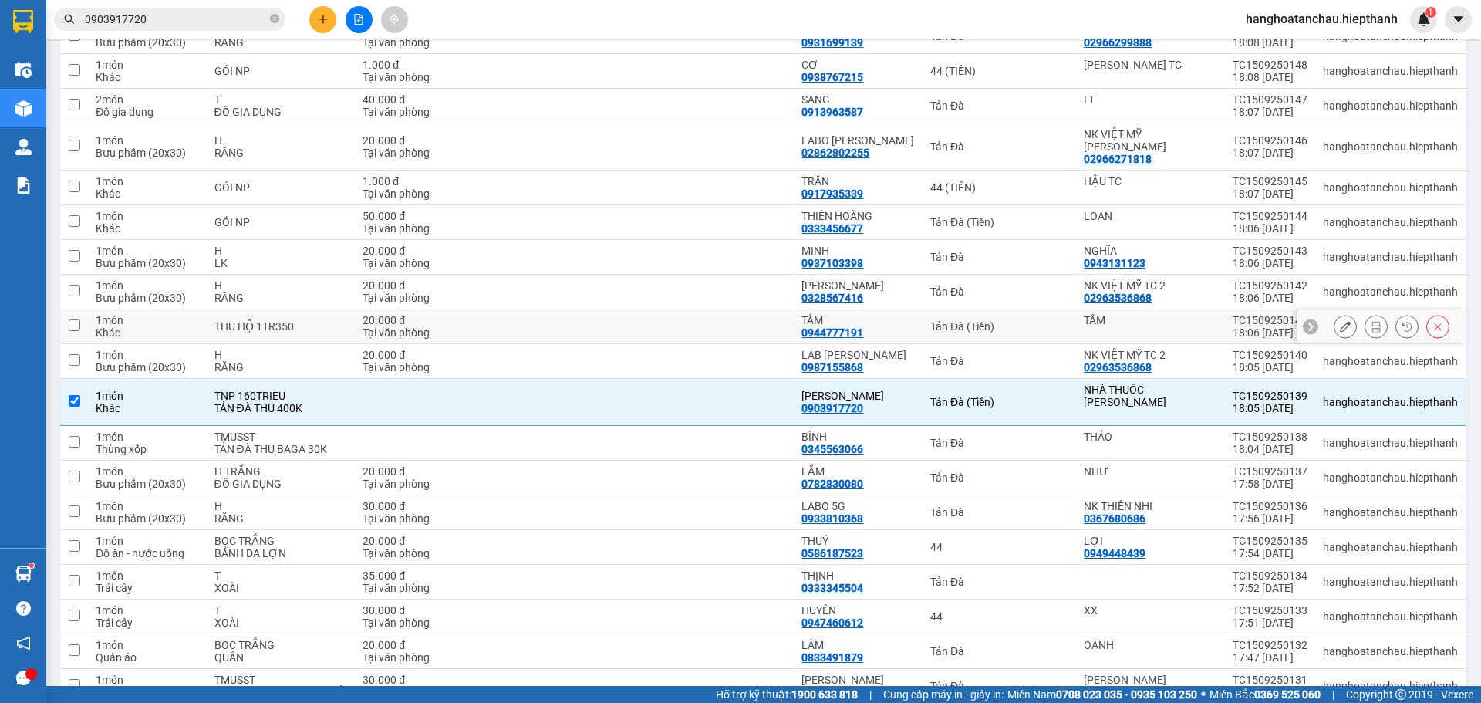
click at [1002, 320] on div "Tản Đà (Tiền)" at bounding box center [999, 326] width 138 height 12
checkbox input "true"
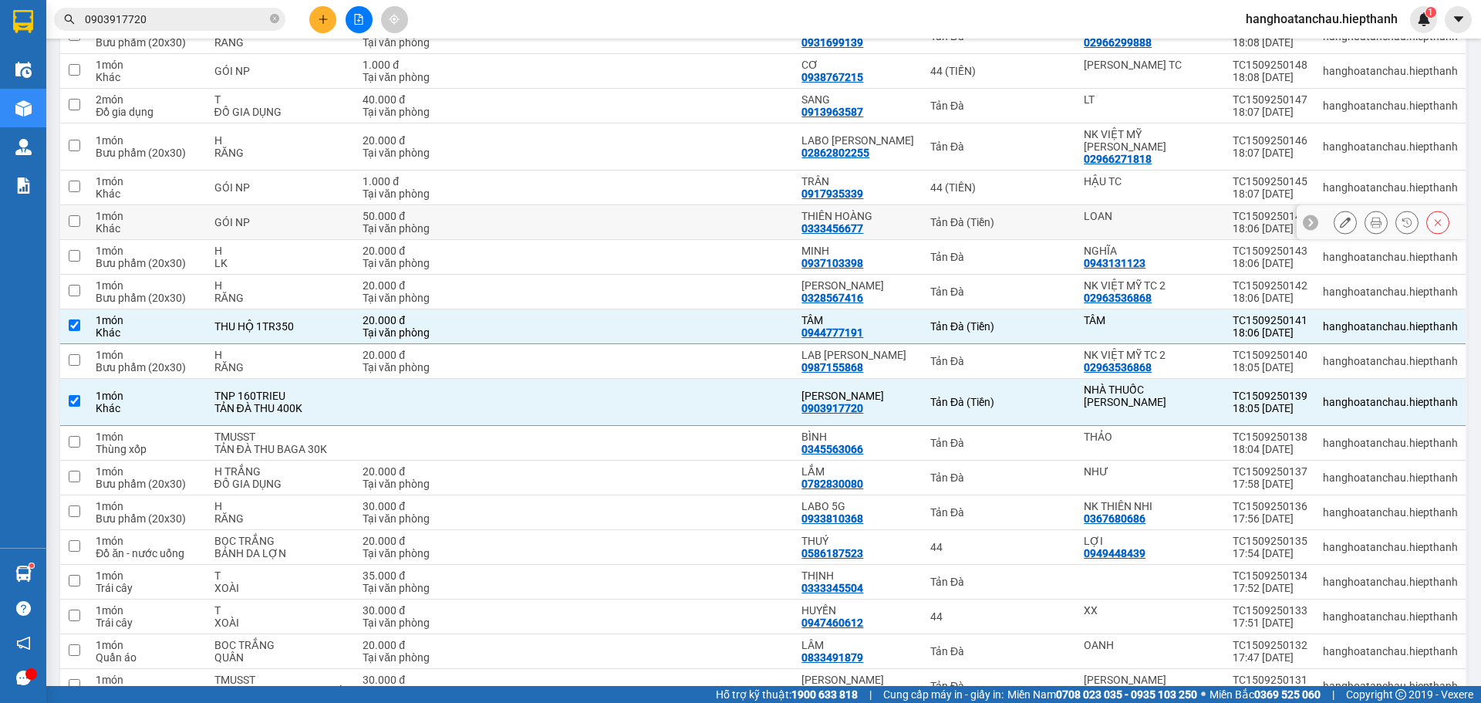
drag, startPoint x: 1018, startPoint y: 209, endPoint x: 1025, endPoint y: 175, distance: 34.5
click at [1018, 216] on div "Tản Đà (Tiền)" at bounding box center [999, 222] width 138 height 12
checkbox input "true"
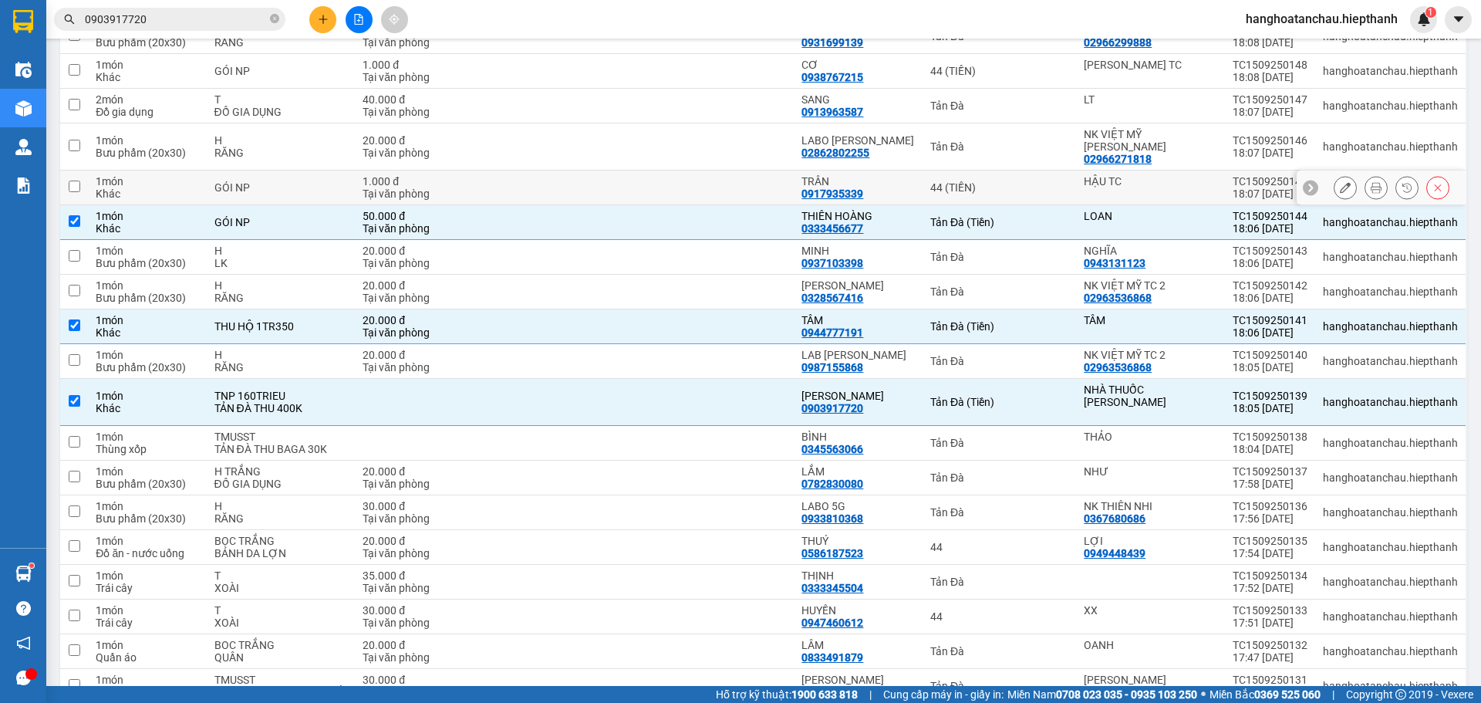
click at [1028, 181] on div "44 (TIỀN)" at bounding box center [999, 187] width 138 height 12
checkbox input "true"
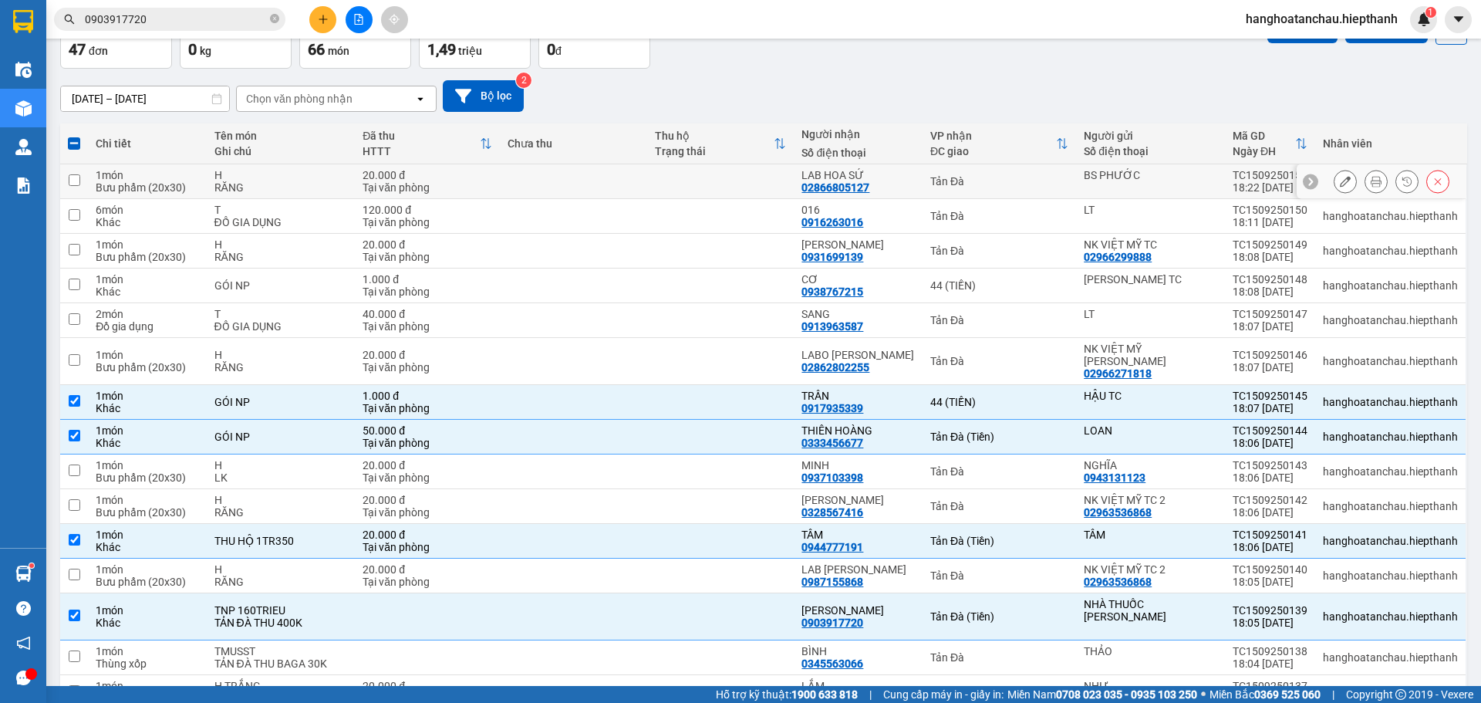
scroll to position [77, 0]
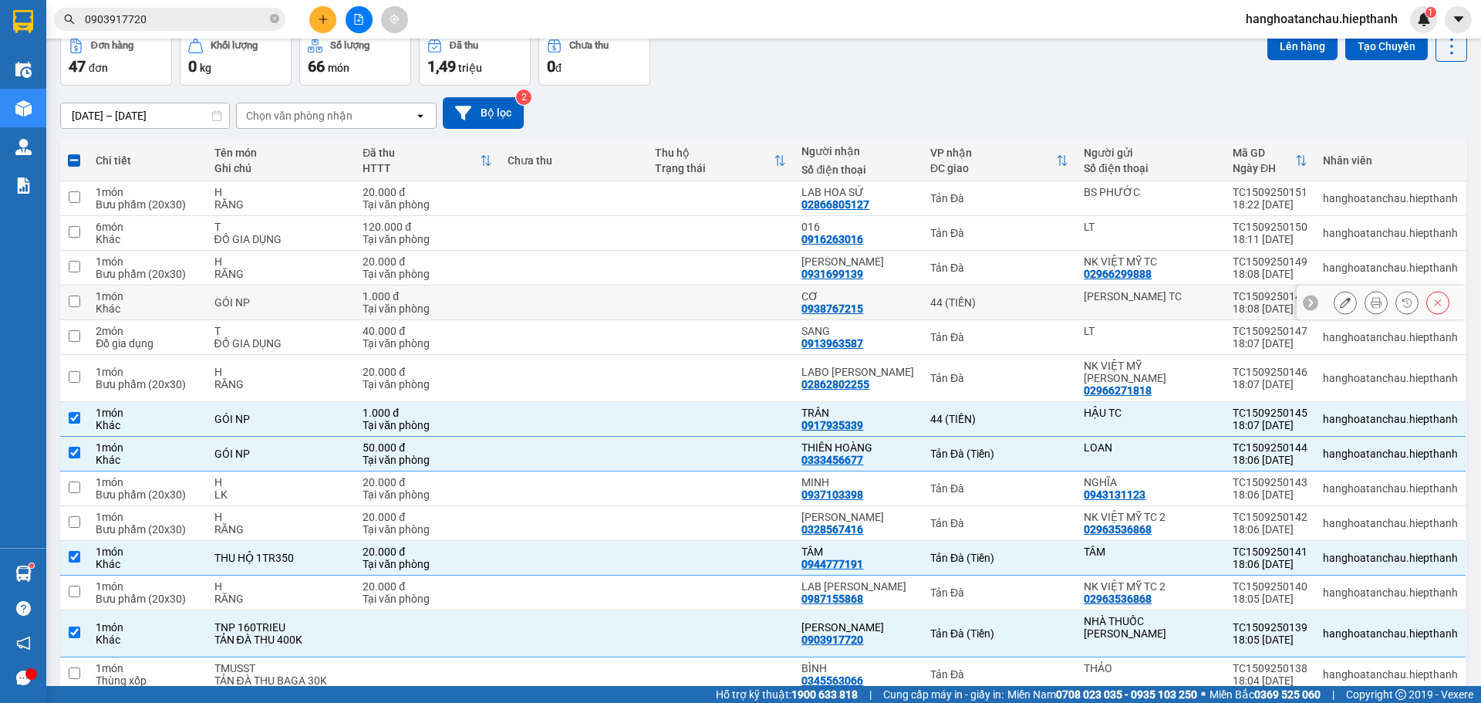
click at [995, 291] on td "44 (TIỀN)" at bounding box center [1000, 302] width 154 height 35
checkbox input "true"
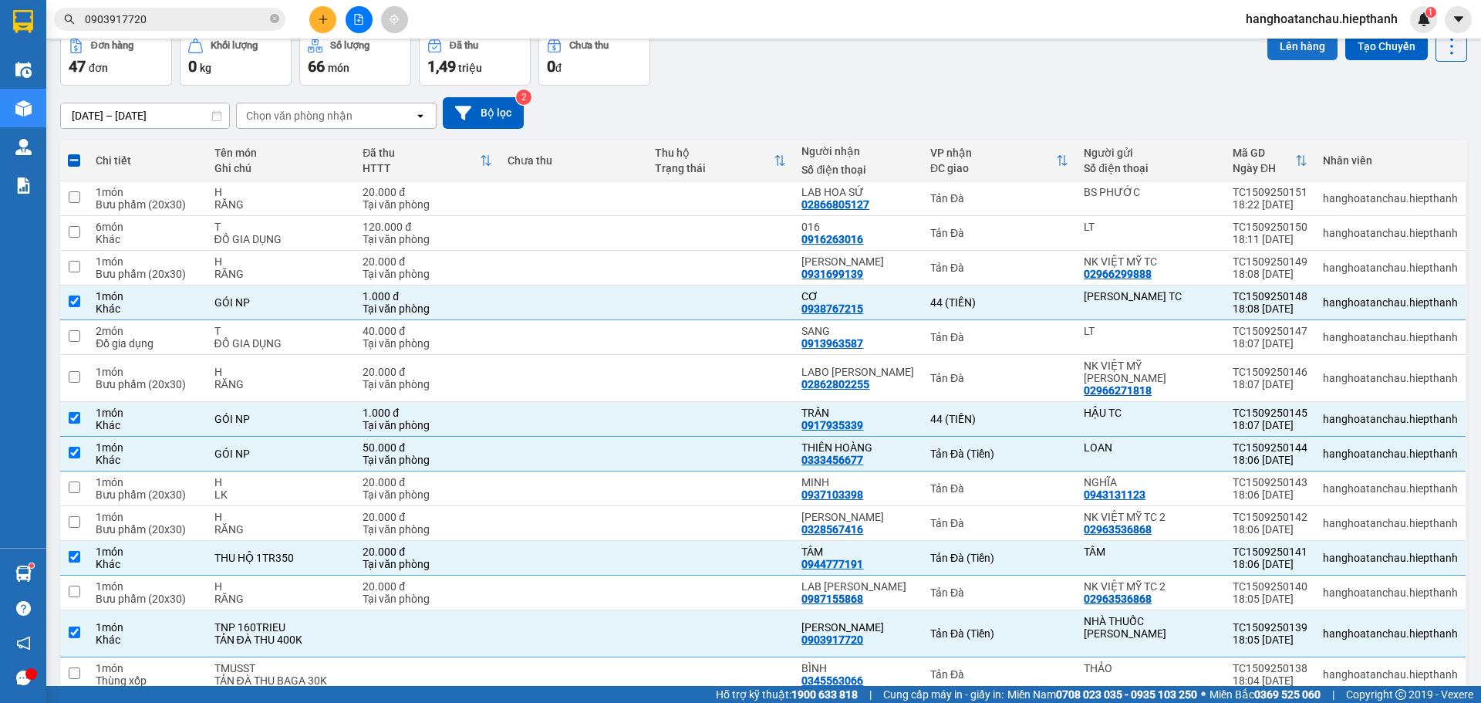
click at [1288, 41] on button "Lên hàng" at bounding box center [1303, 46] width 70 height 28
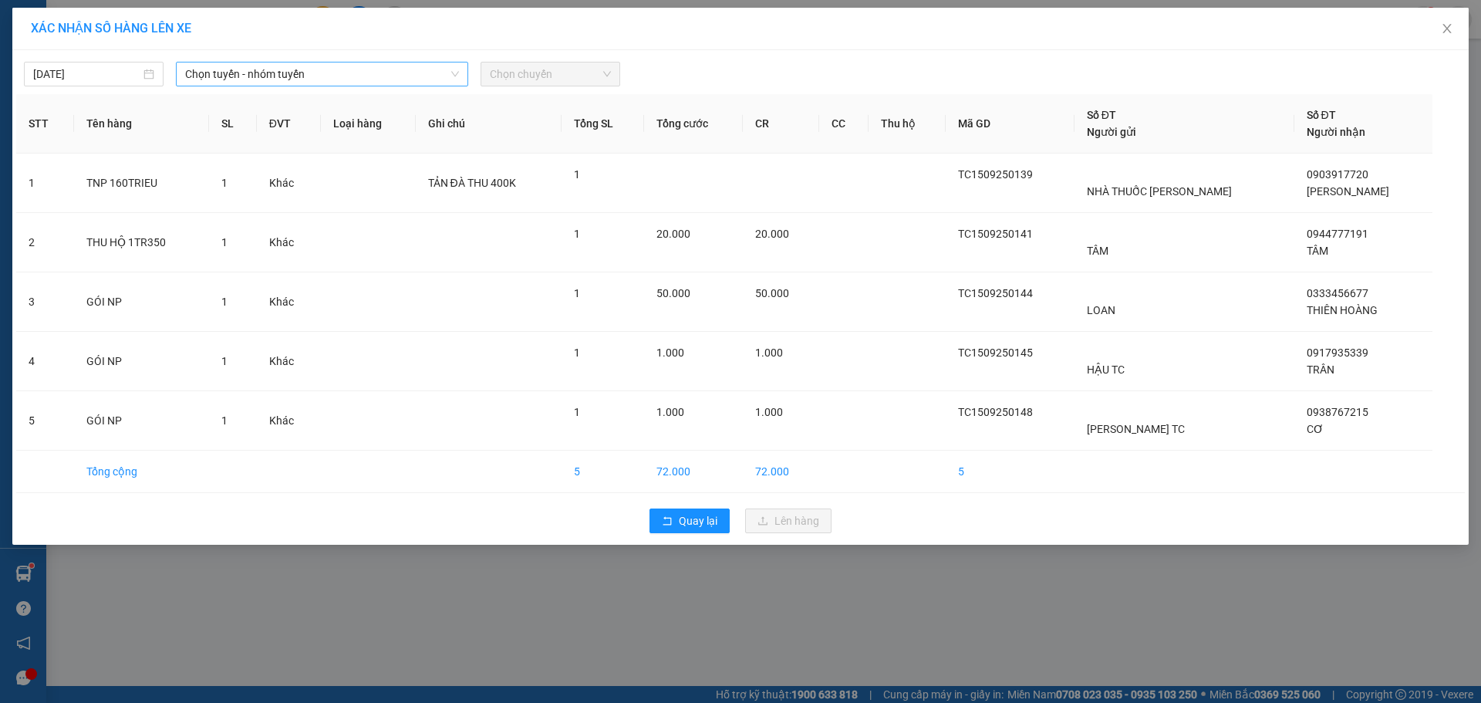
click at [224, 75] on span "Chọn tuyến - nhóm tuyến" at bounding box center [322, 73] width 274 height 23
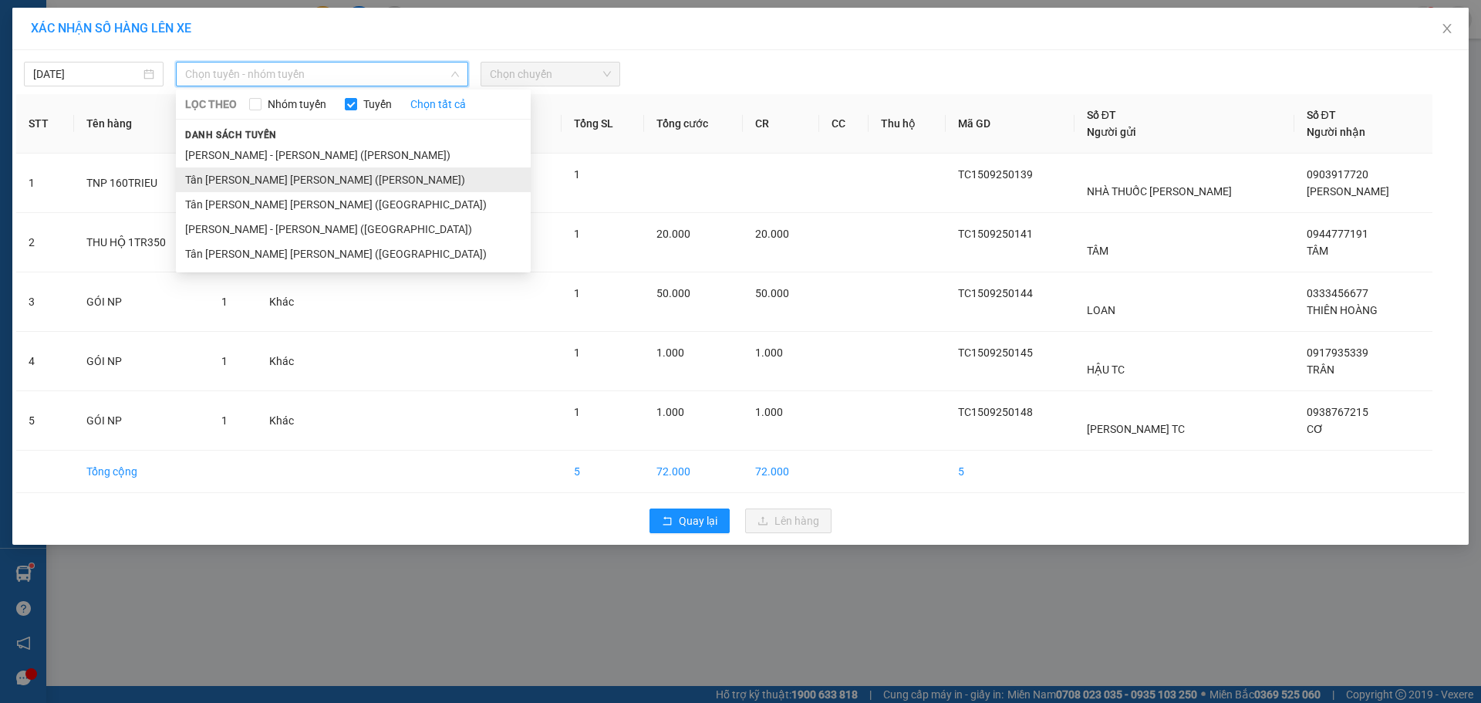
click at [195, 182] on li "Tân [PERSON_NAME] [PERSON_NAME] ([PERSON_NAME])" at bounding box center [353, 179] width 355 height 25
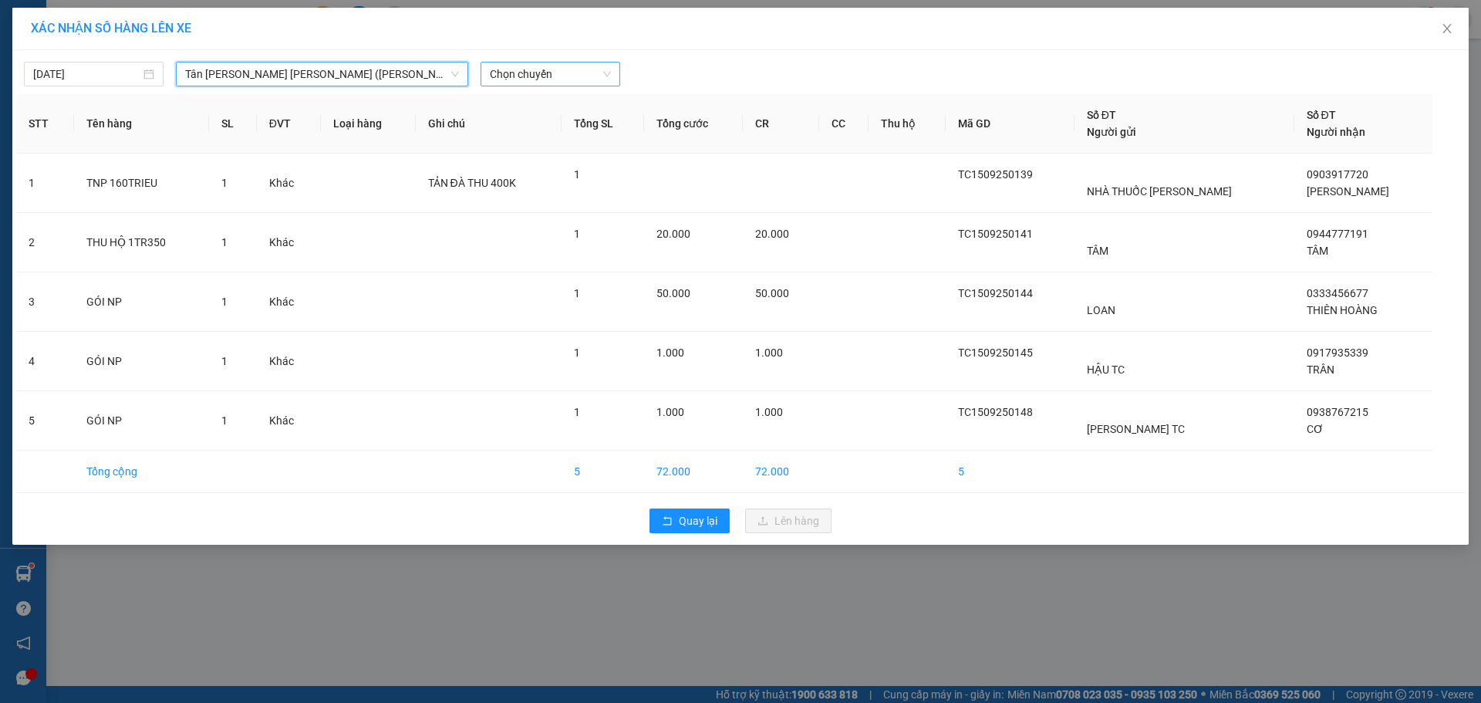
click at [563, 71] on span "Chọn chuyến" at bounding box center [550, 73] width 121 height 23
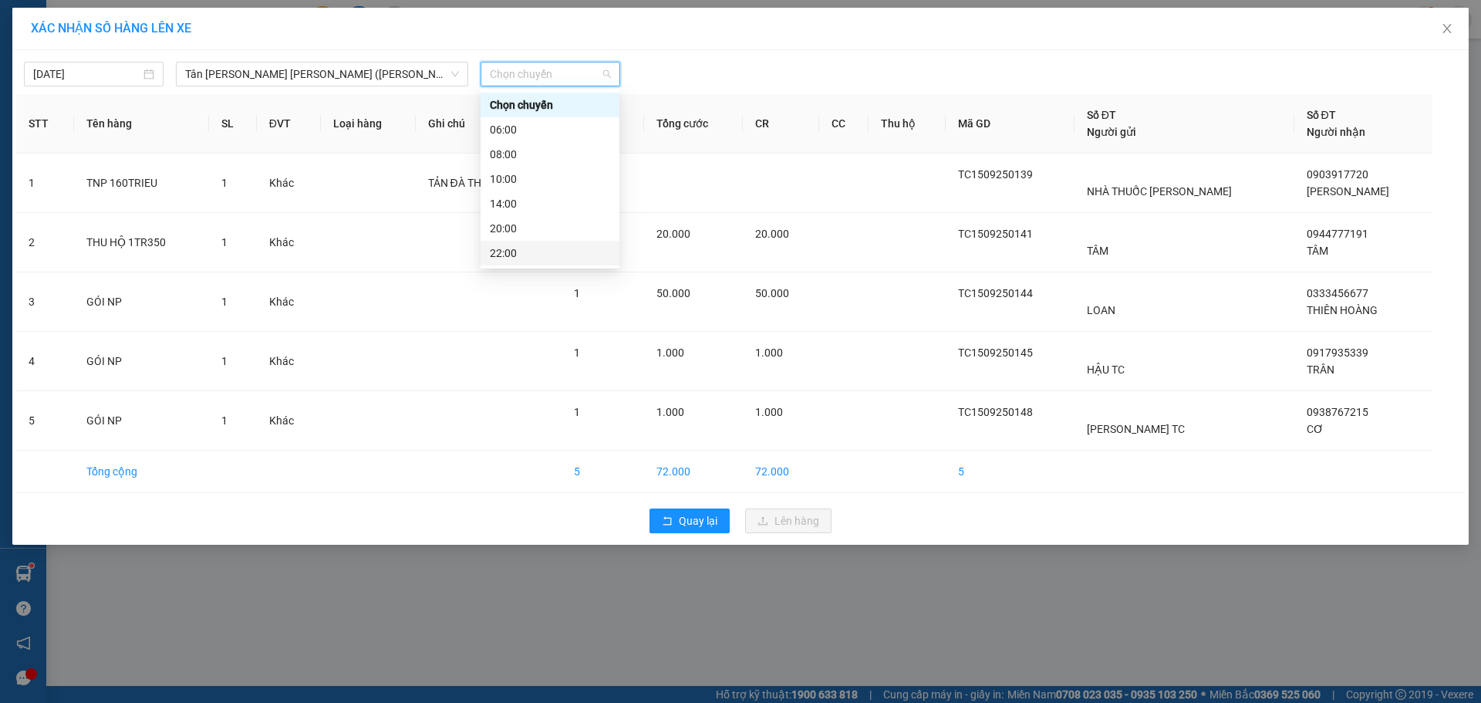
click at [520, 250] on div "22:00" at bounding box center [550, 253] width 120 height 17
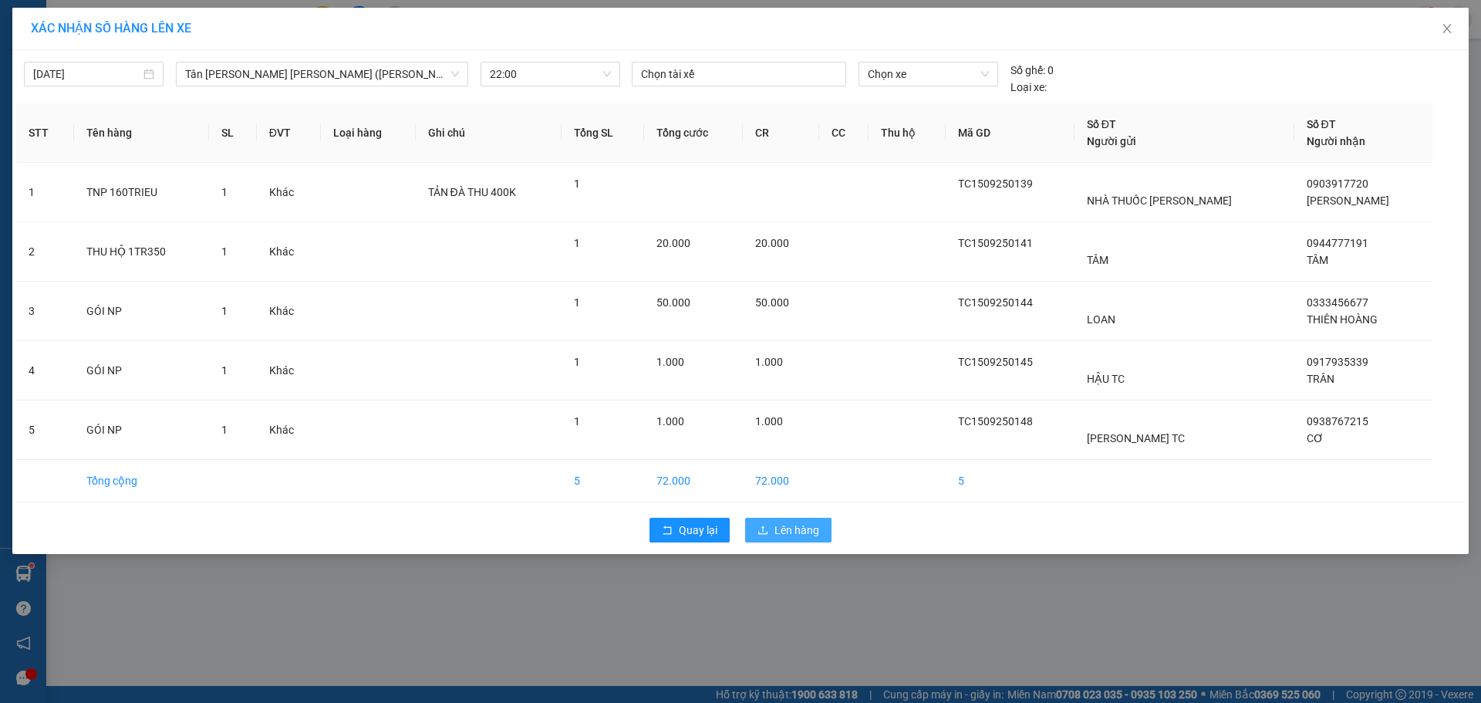
click at [806, 529] on span "Lên hàng" at bounding box center [797, 530] width 45 height 17
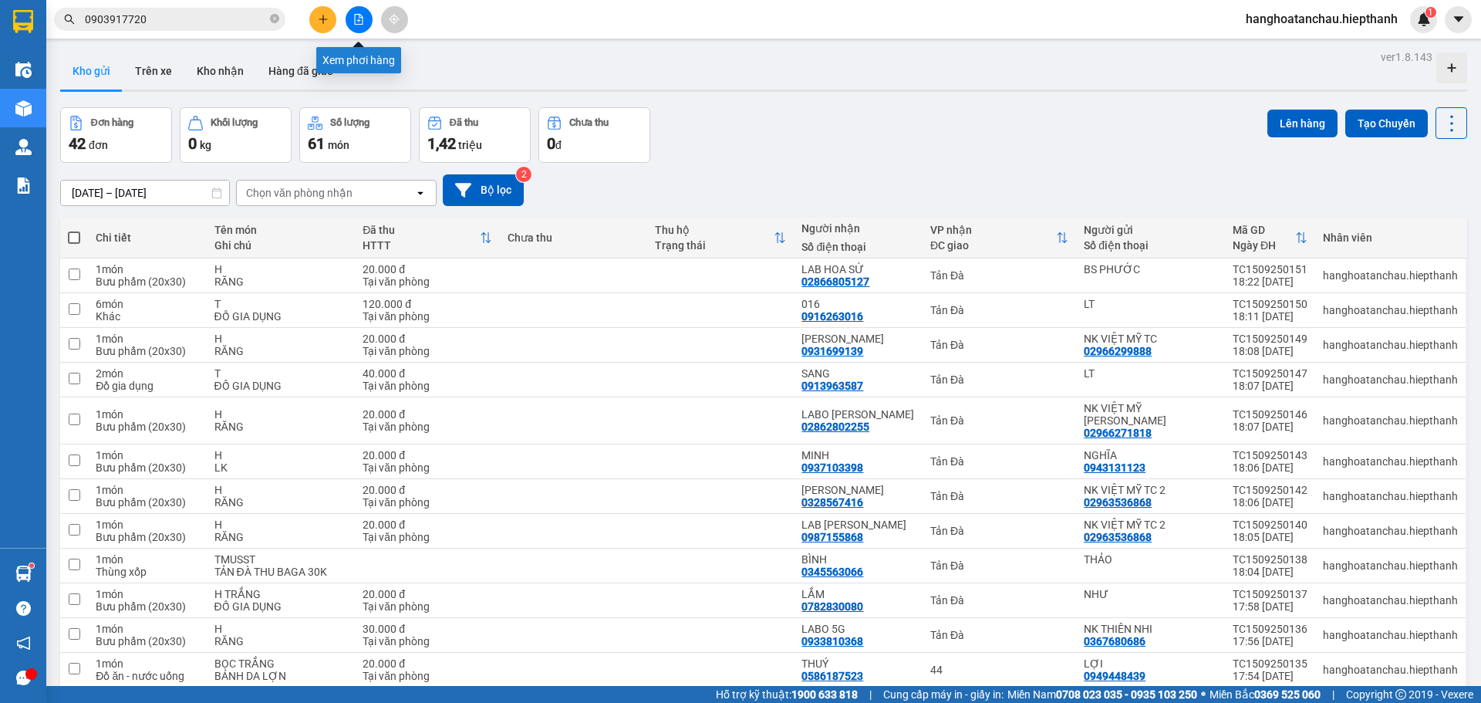
click at [358, 19] on icon "file-add" at bounding box center [358, 19] width 11 height 11
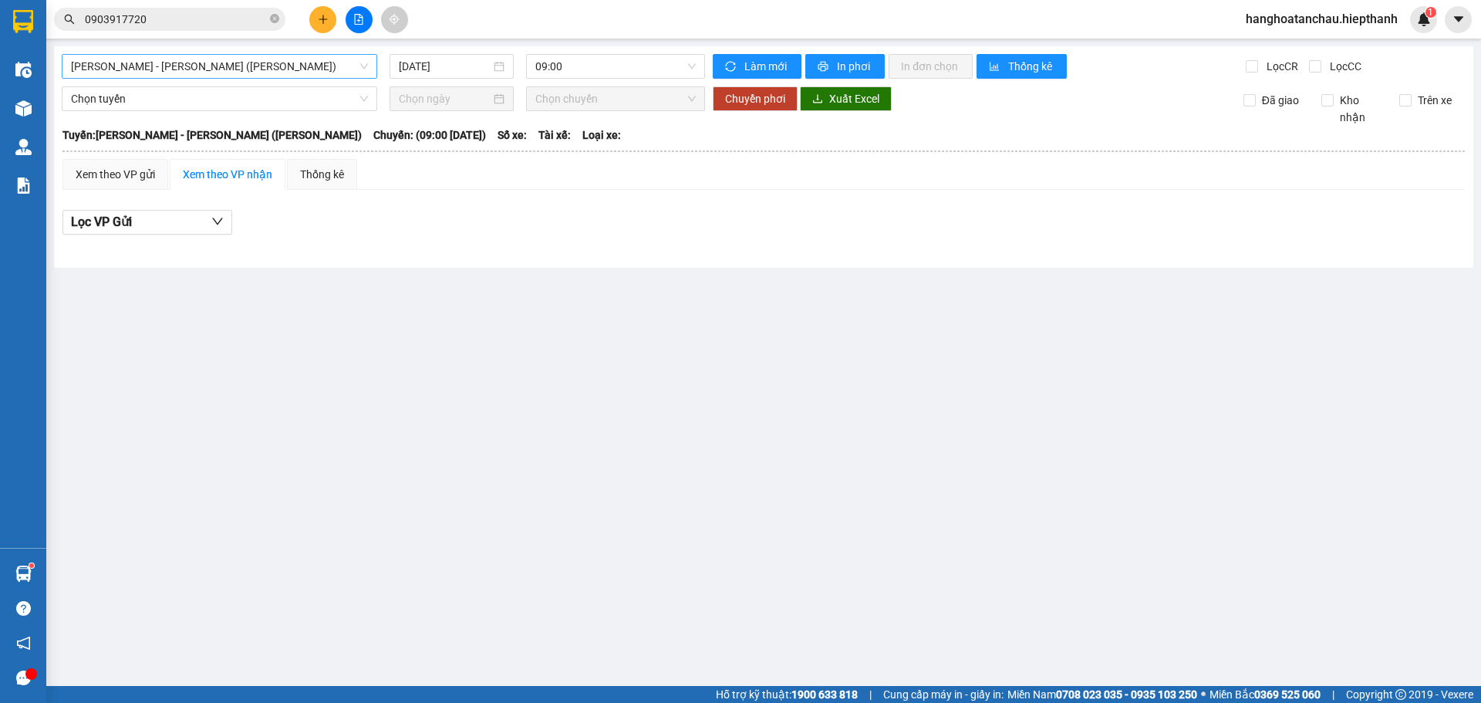
click at [237, 64] on span "[PERSON_NAME] - [PERSON_NAME] ([PERSON_NAME])" at bounding box center [219, 66] width 297 height 23
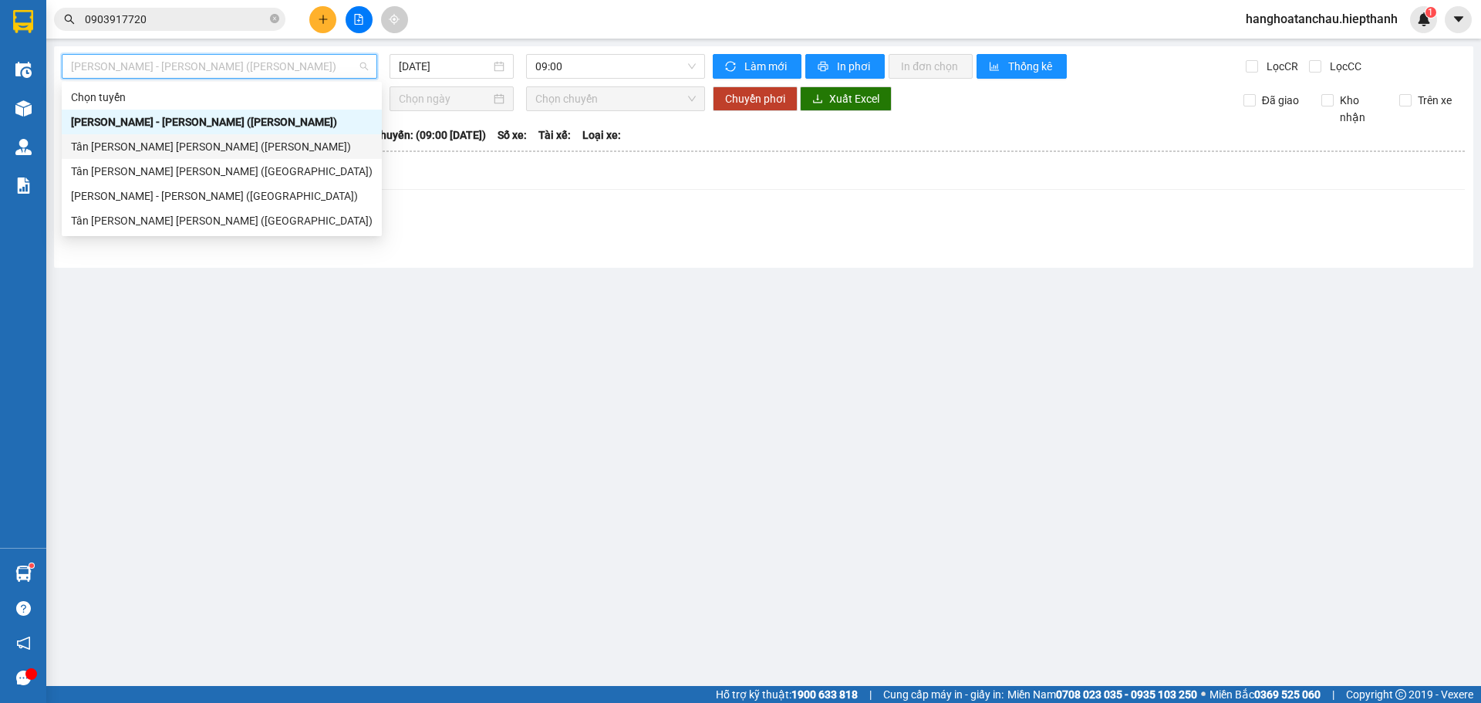
click at [98, 140] on div "Tân [PERSON_NAME] [PERSON_NAME] ([PERSON_NAME])" at bounding box center [222, 146] width 302 height 17
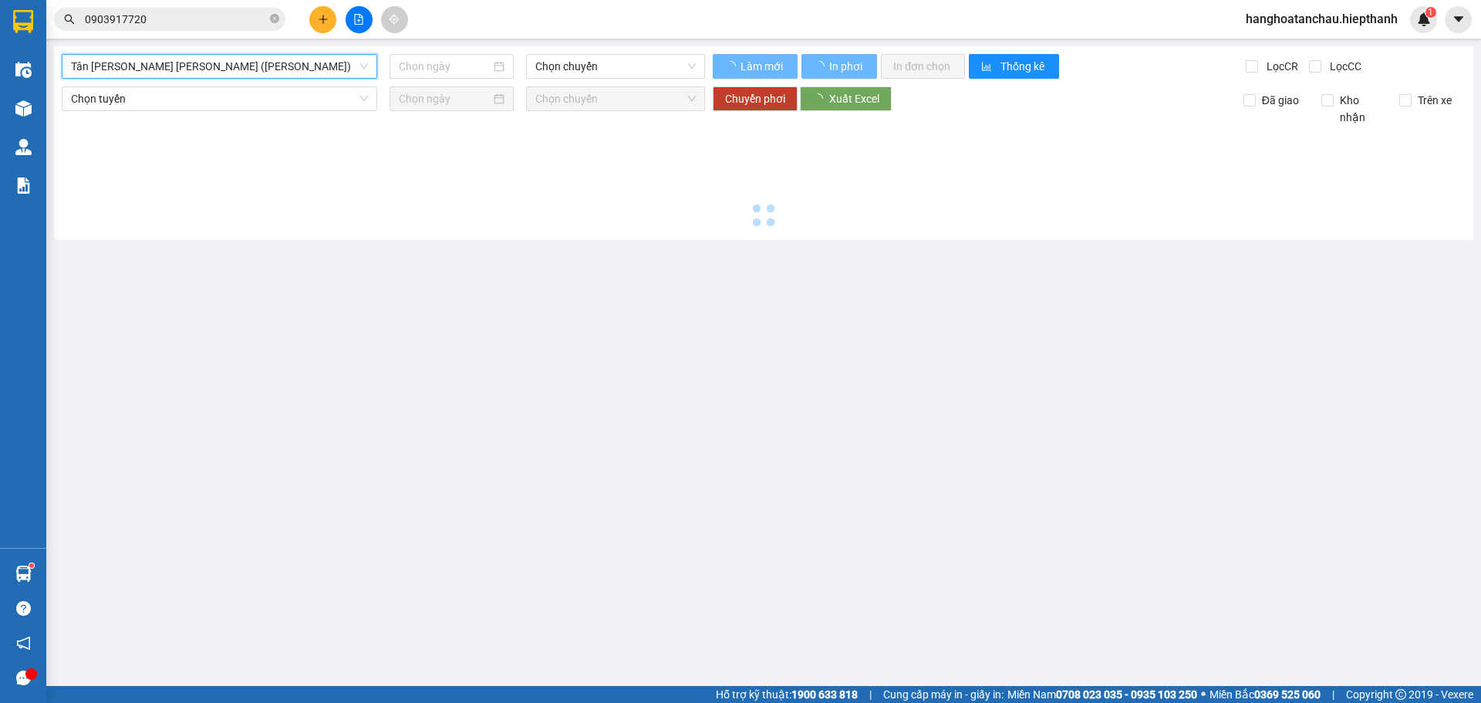
type input "[DATE]"
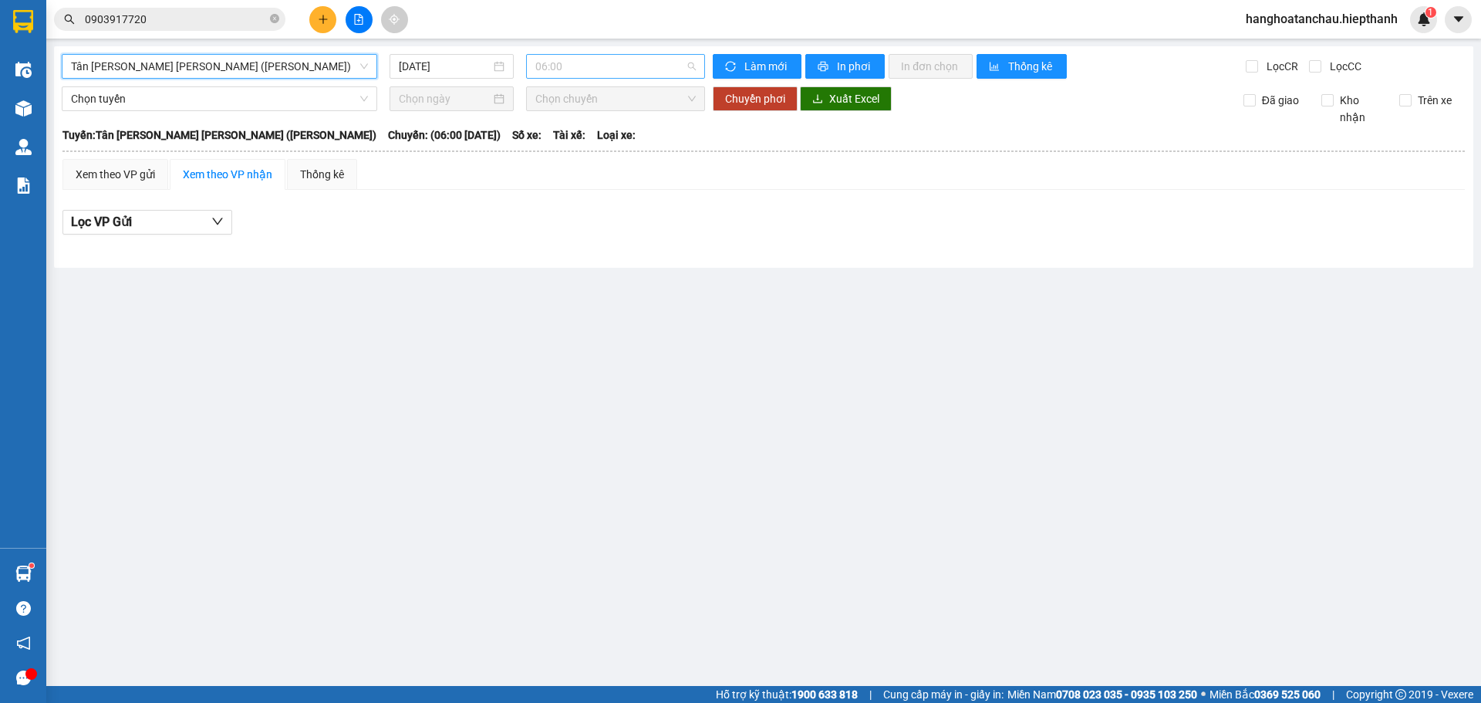
click at [622, 69] on span "06:00" at bounding box center [615, 66] width 160 height 23
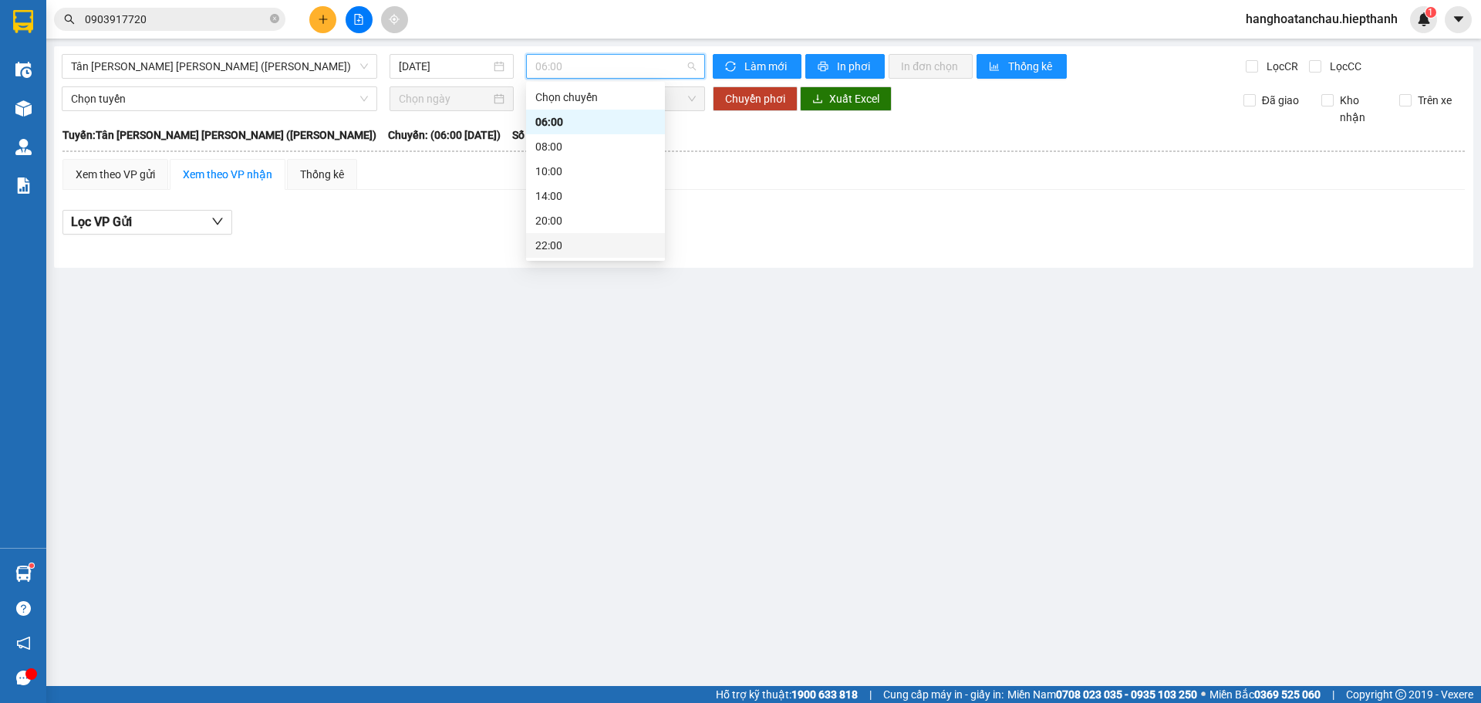
click at [590, 240] on div "22:00" at bounding box center [595, 245] width 120 height 17
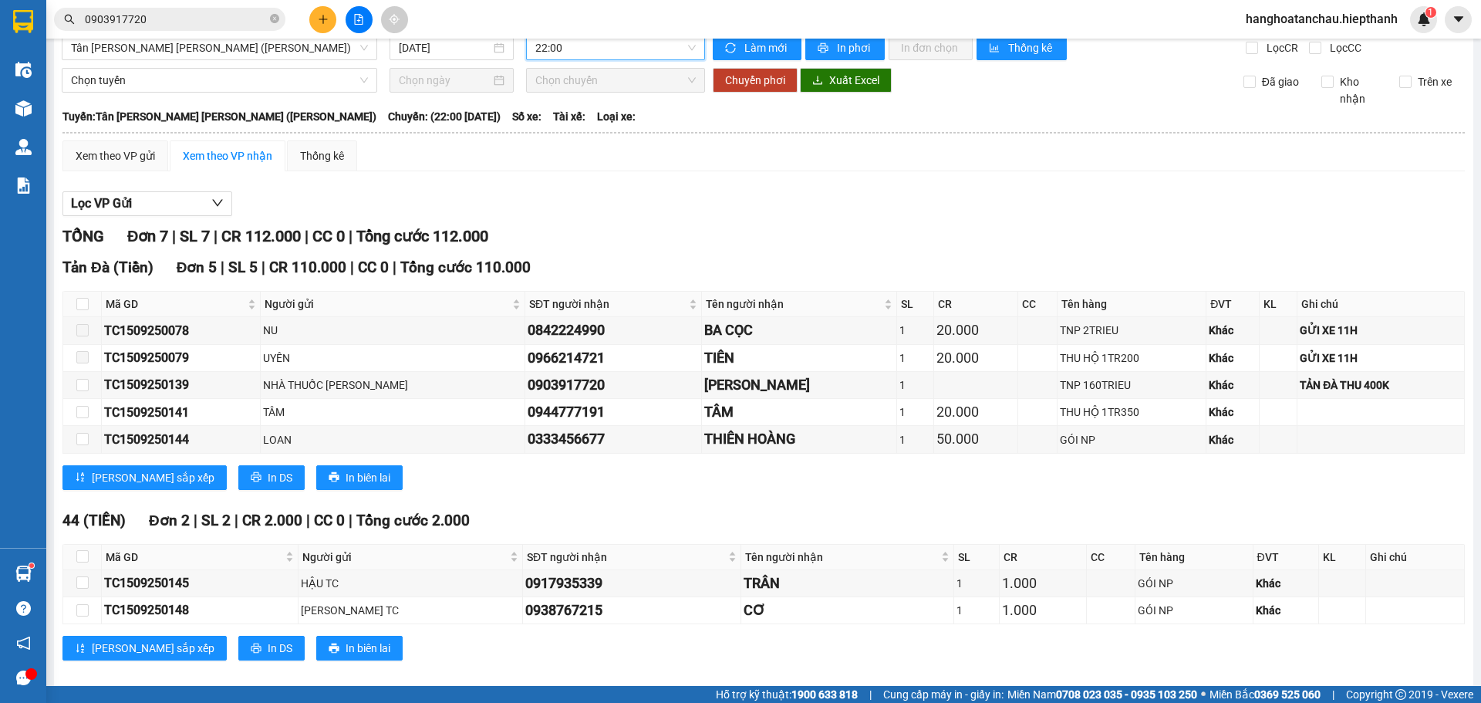
scroll to position [36, 0]
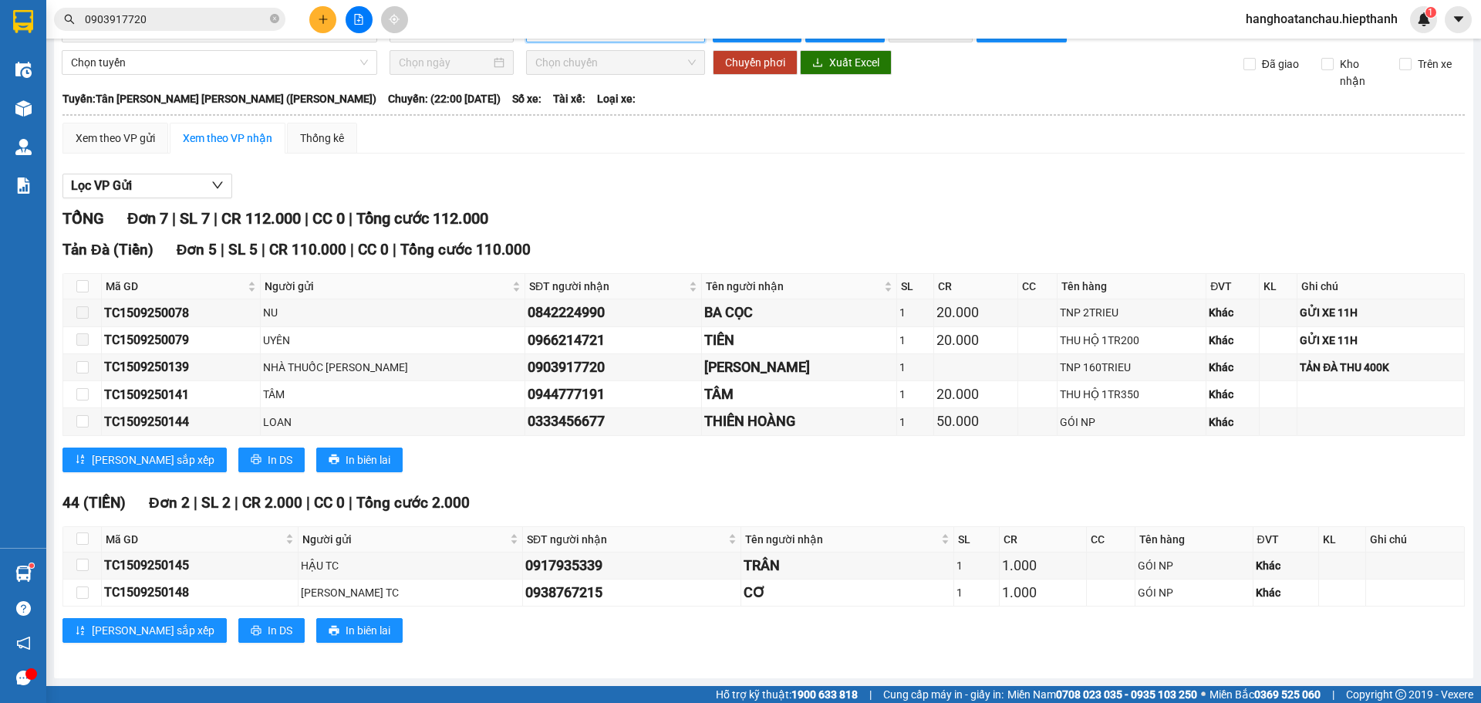
click at [325, 21] on icon "plus" at bounding box center [323, 19] width 11 height 11
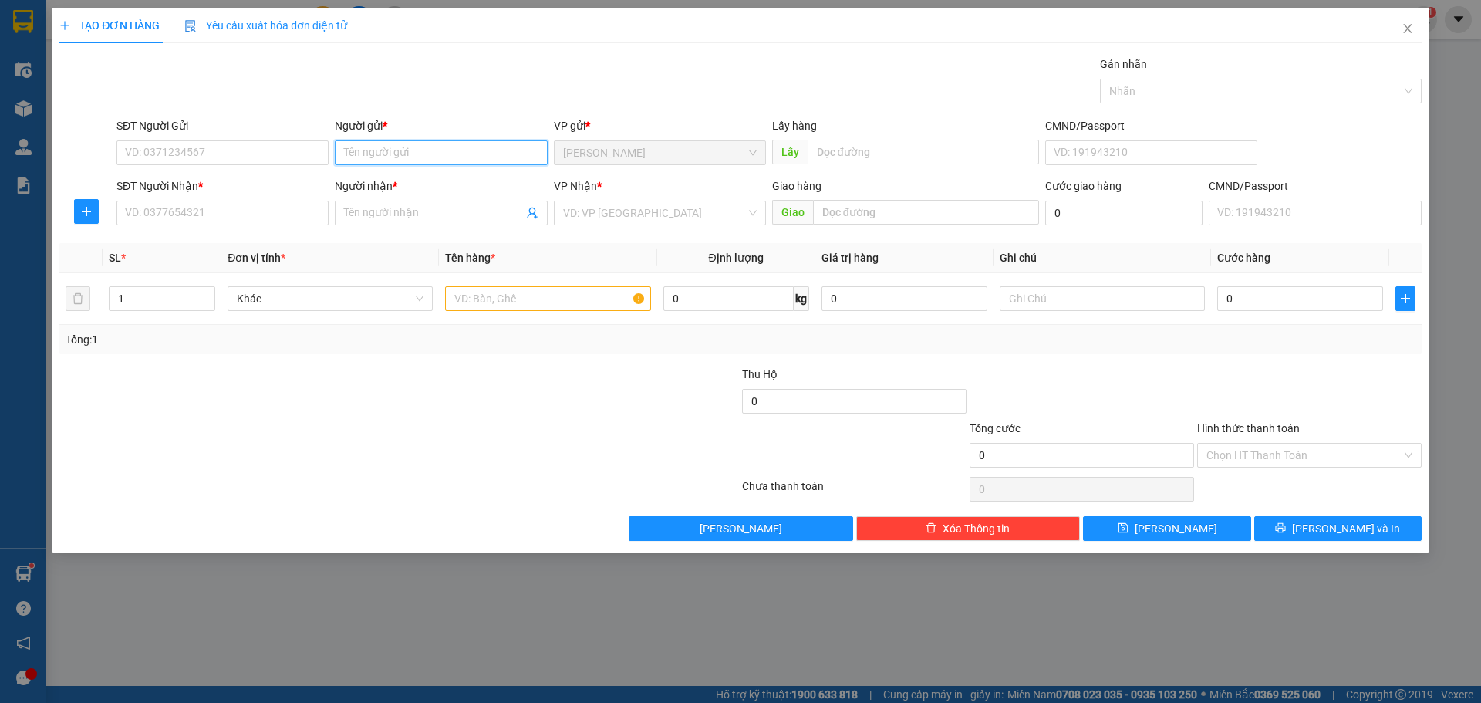
click at [419, 160] on input "Người gửi *" at bounding box center [441, 152] width 212 height 25
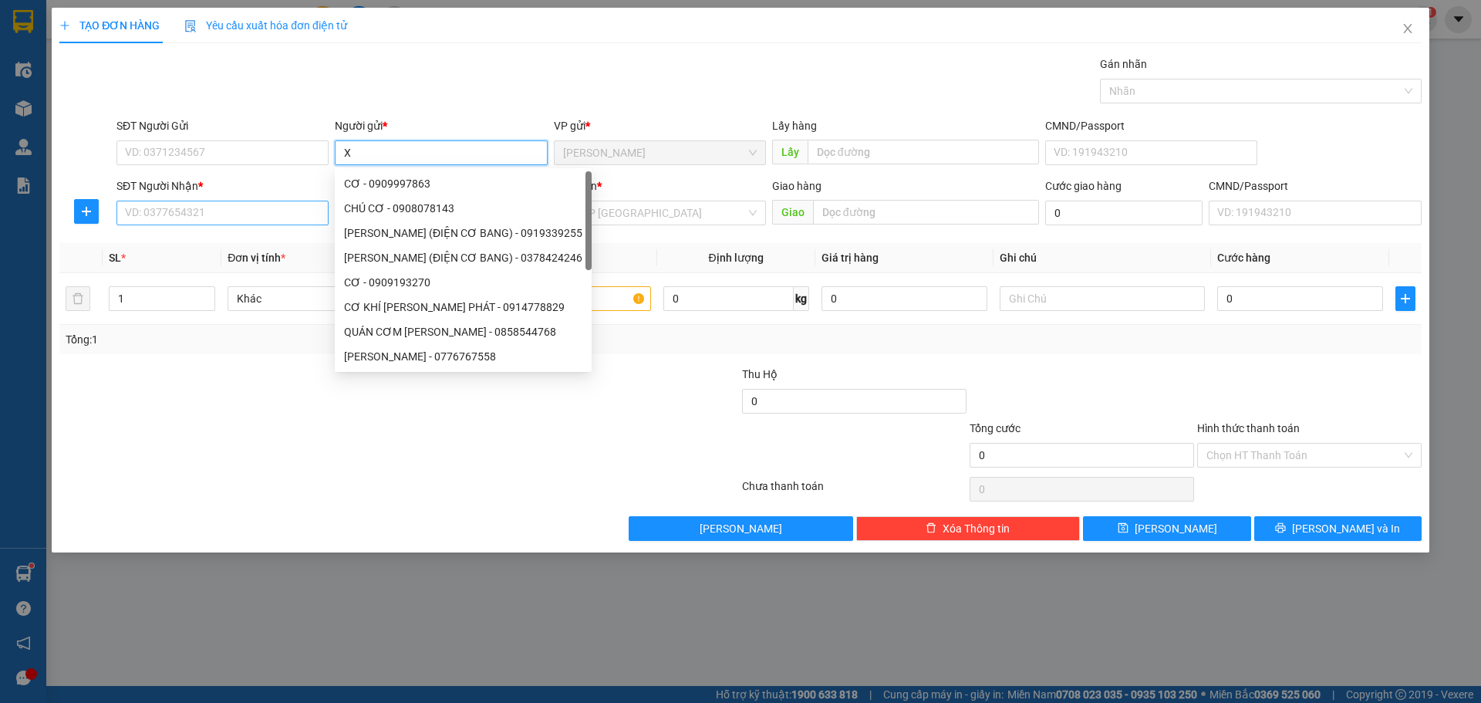
type input "X"
click at [259, 211] on input "SĐT Người Nhận *" at bounding box center [223, 213] width 212 height 25
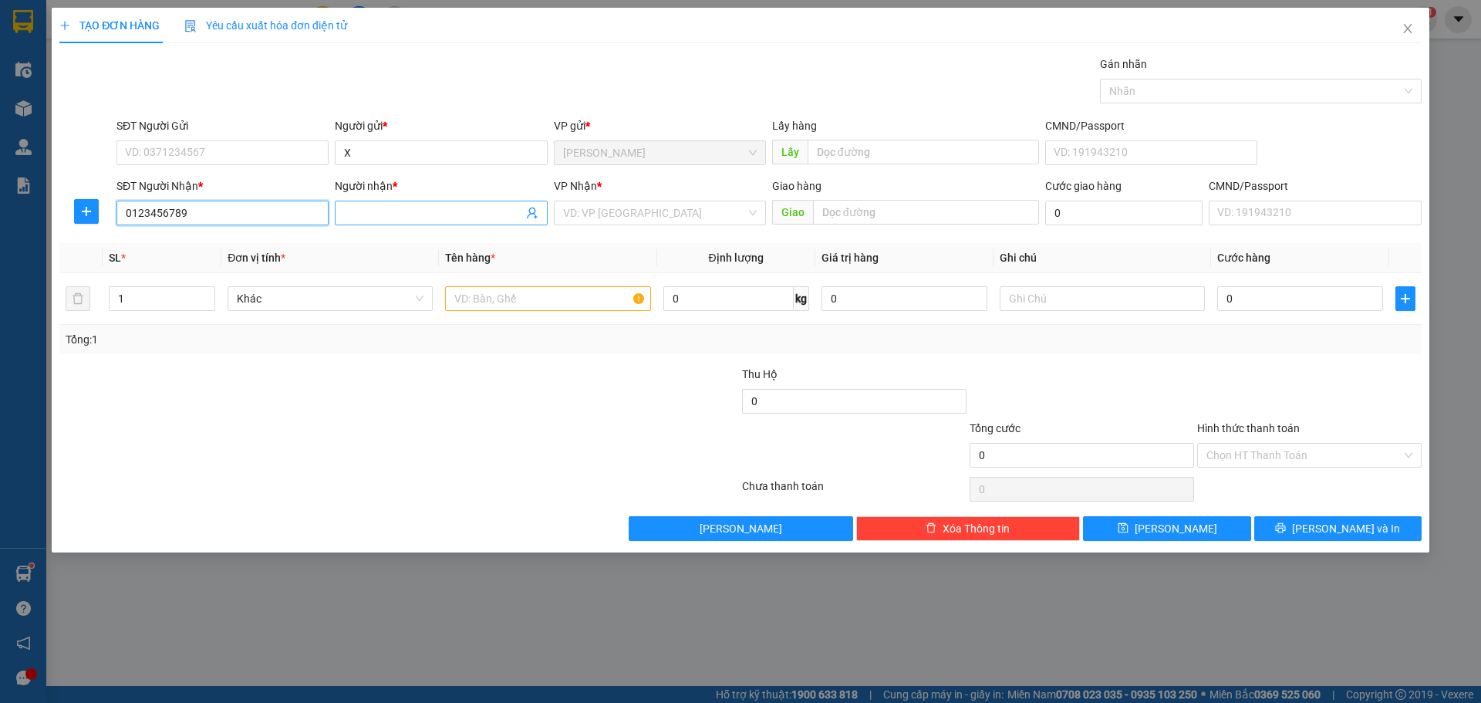
type input "0123456789"
click at [443, 215] on input "Người nhận *" at bounding box center [433, 212] width 178 height 17
type input "GỬI TAM NÔNG"
click at [612, 207] on input "search" at bounding box center [654, 212] width 183 height 23
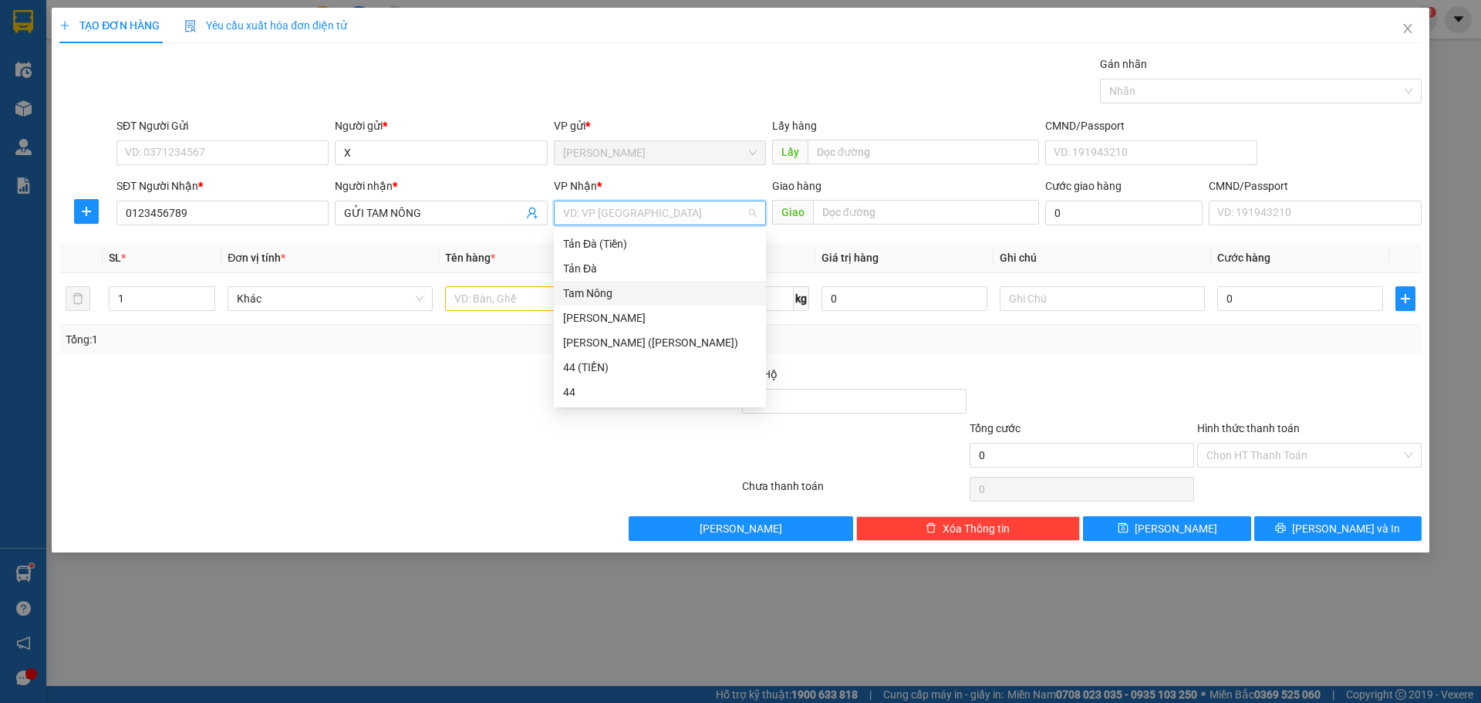
click at [593, 296] on div "Tam Nông" at bounding box center [660, 293] width 194 height 17
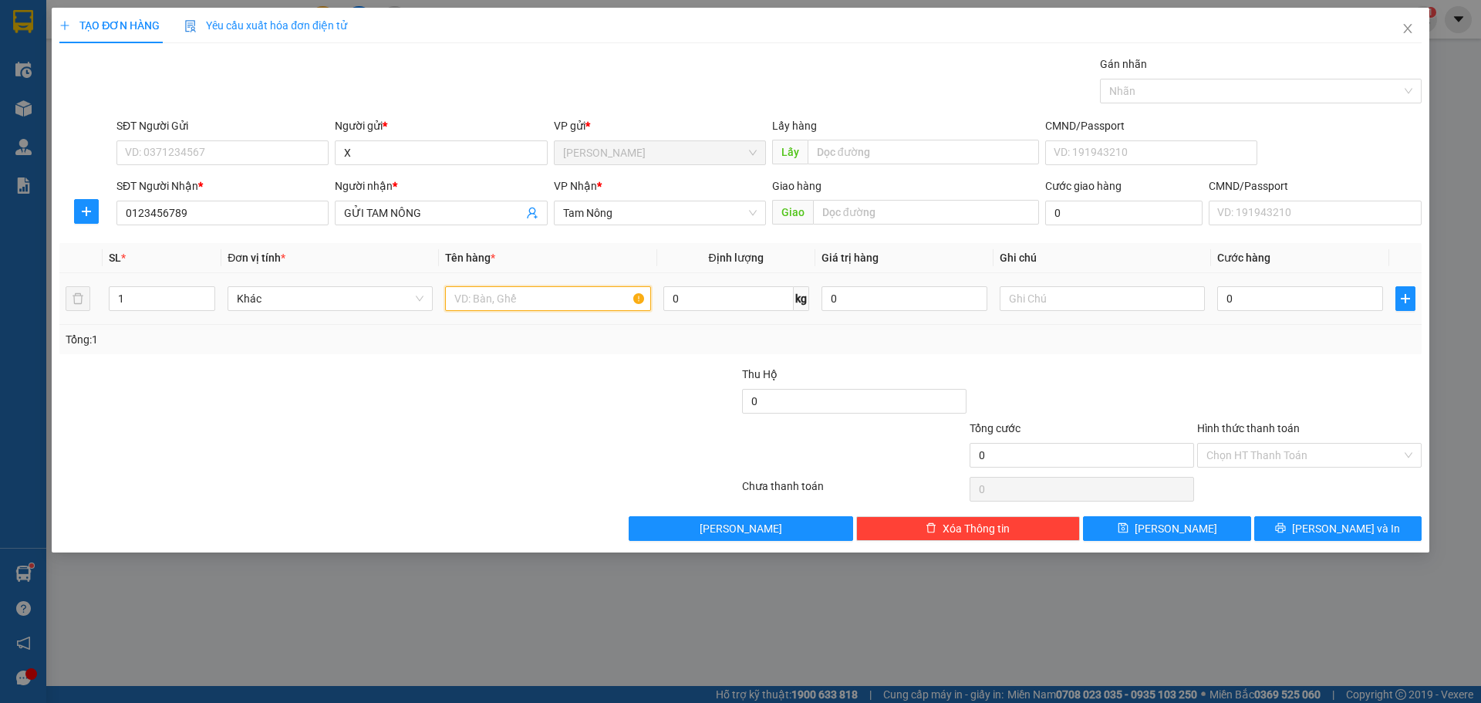
click at [518, 308] on input "text" at bounding box center [547, 298] width 205 height 25
type input "TNP 638K"
click at [1301, 308] on input "0" at bounding box center [1301, 298] width 166 height 25
type input "1"
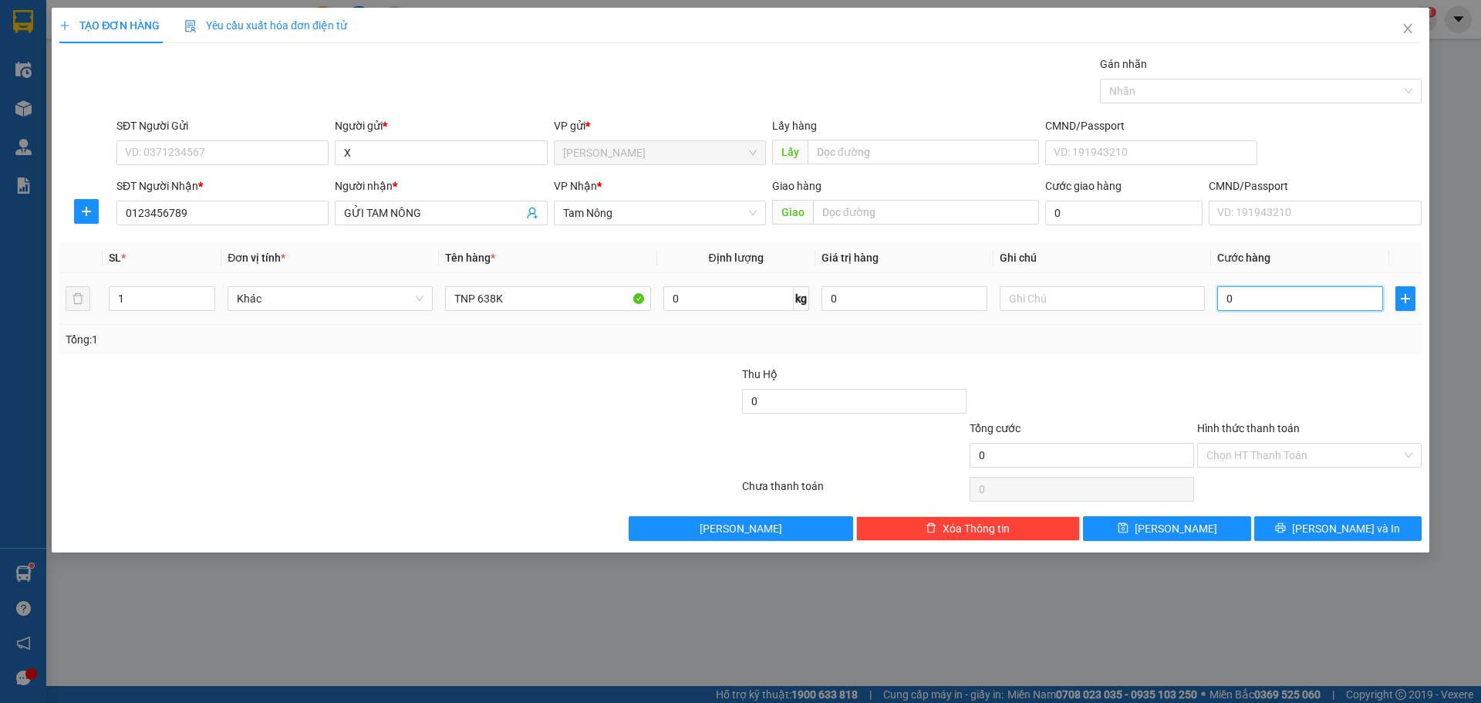
type input "1"
type input "1.000"
click at [1305, 454] on input "Hình thức thanh toán" at bounding box center [1304, 455] width 195 height 23
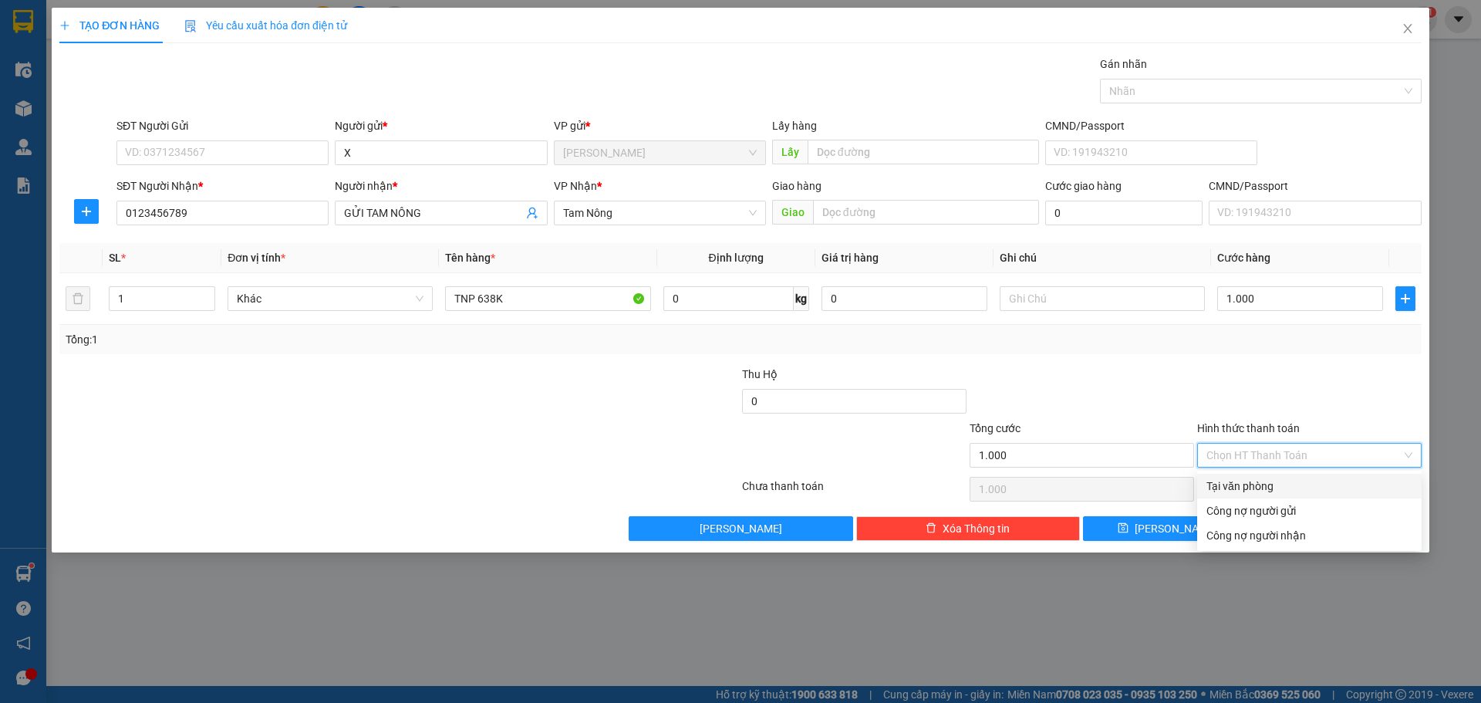
click at [1288, 481] on div "Tại văn phòng" at bounding box center [1310, 486] width 206 height 17
type input "0"
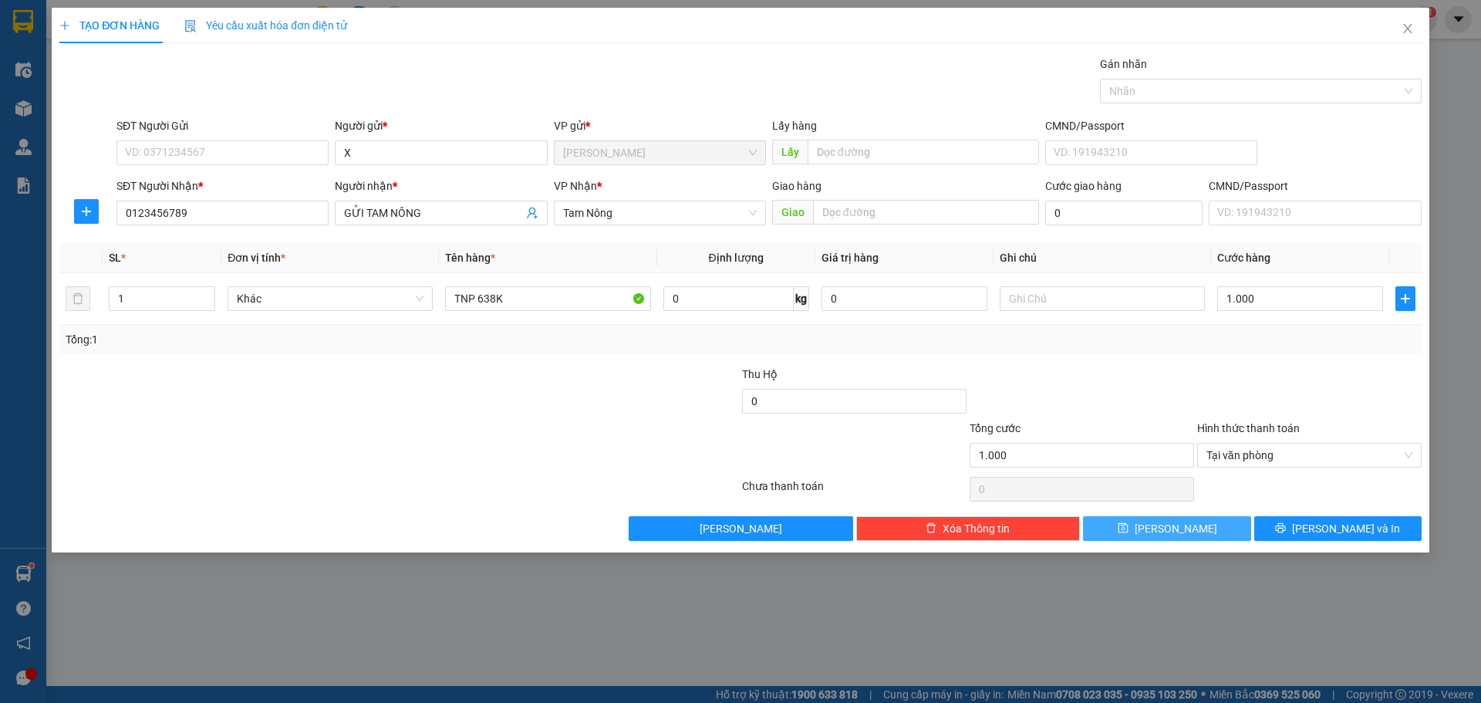
click at [1207, 522] on button "[PERSON_NAME]" at bounding box center [1166, 528] width 167 height 25
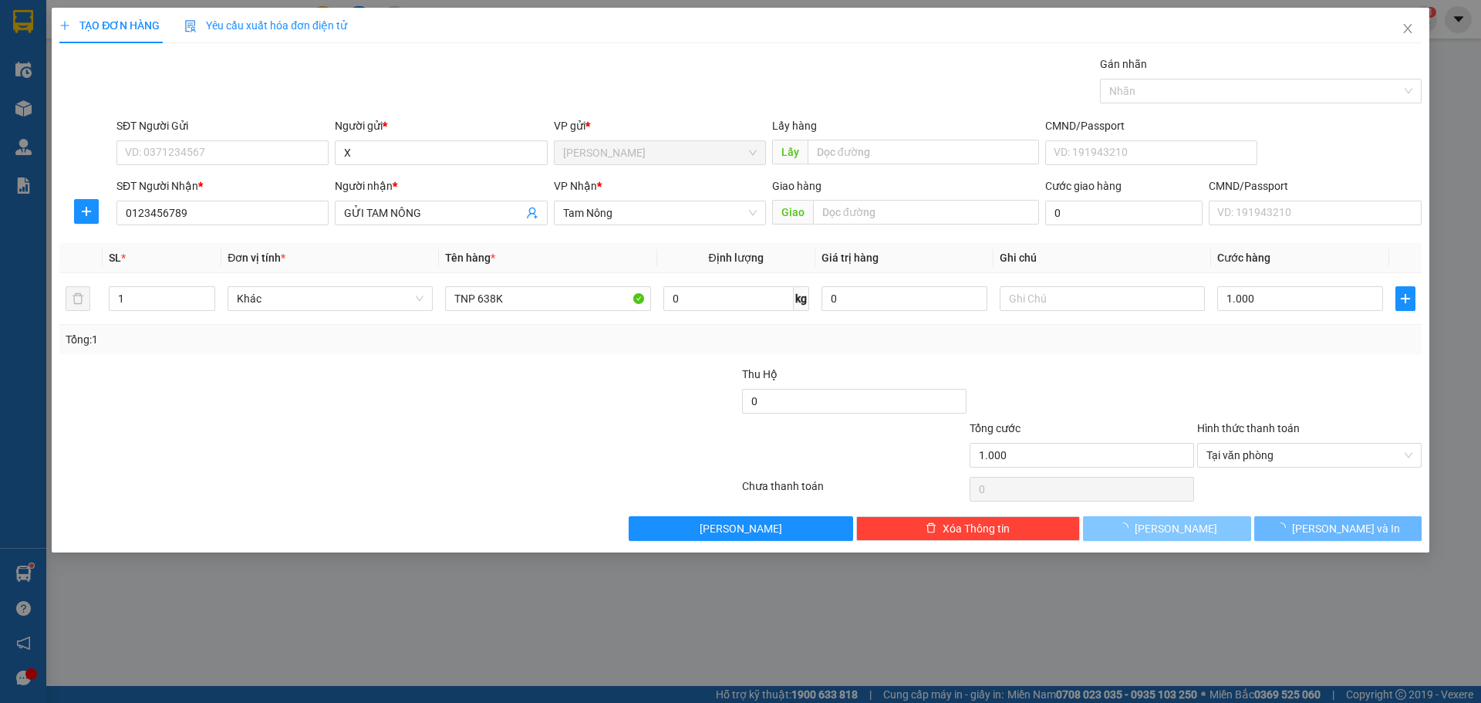
type input "0"
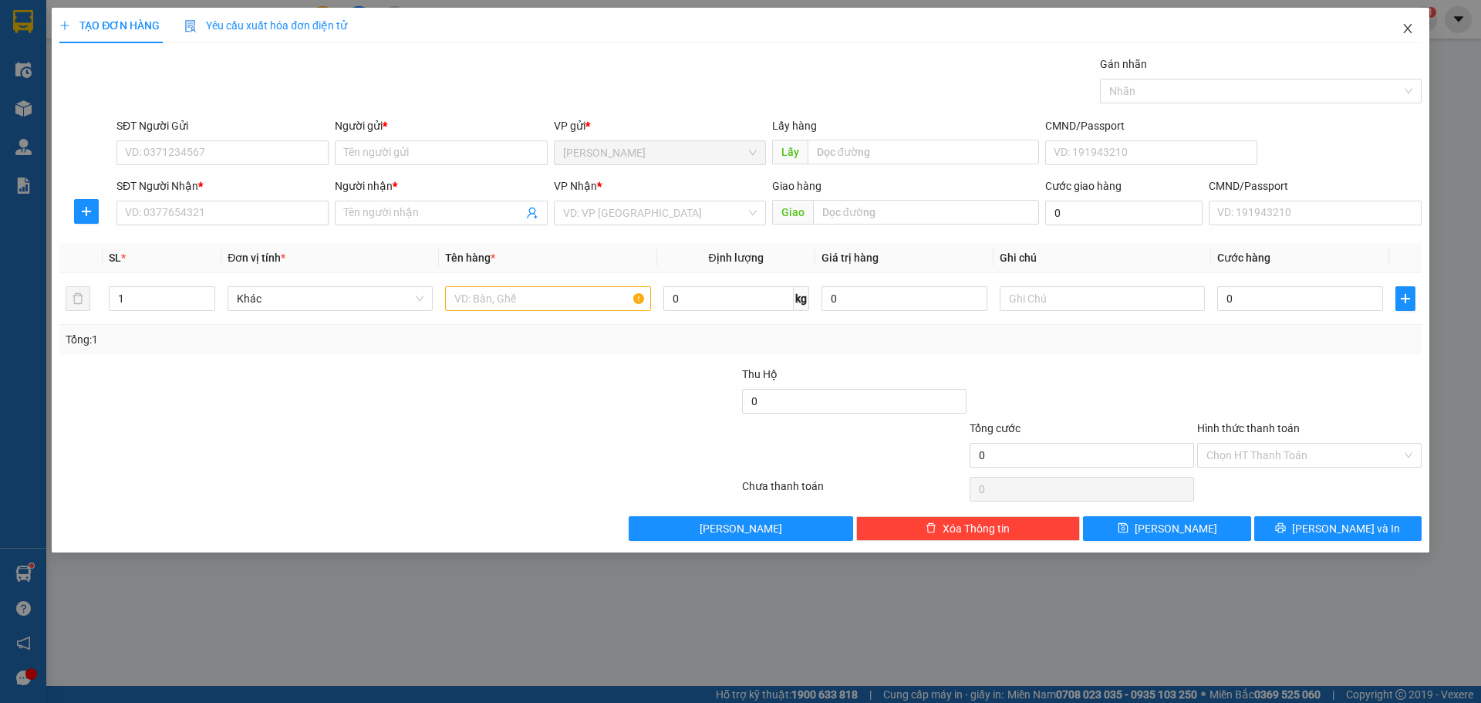
click at [1404, 28] on icon "close" at bounding box center [1408, 28] width 12 height 12
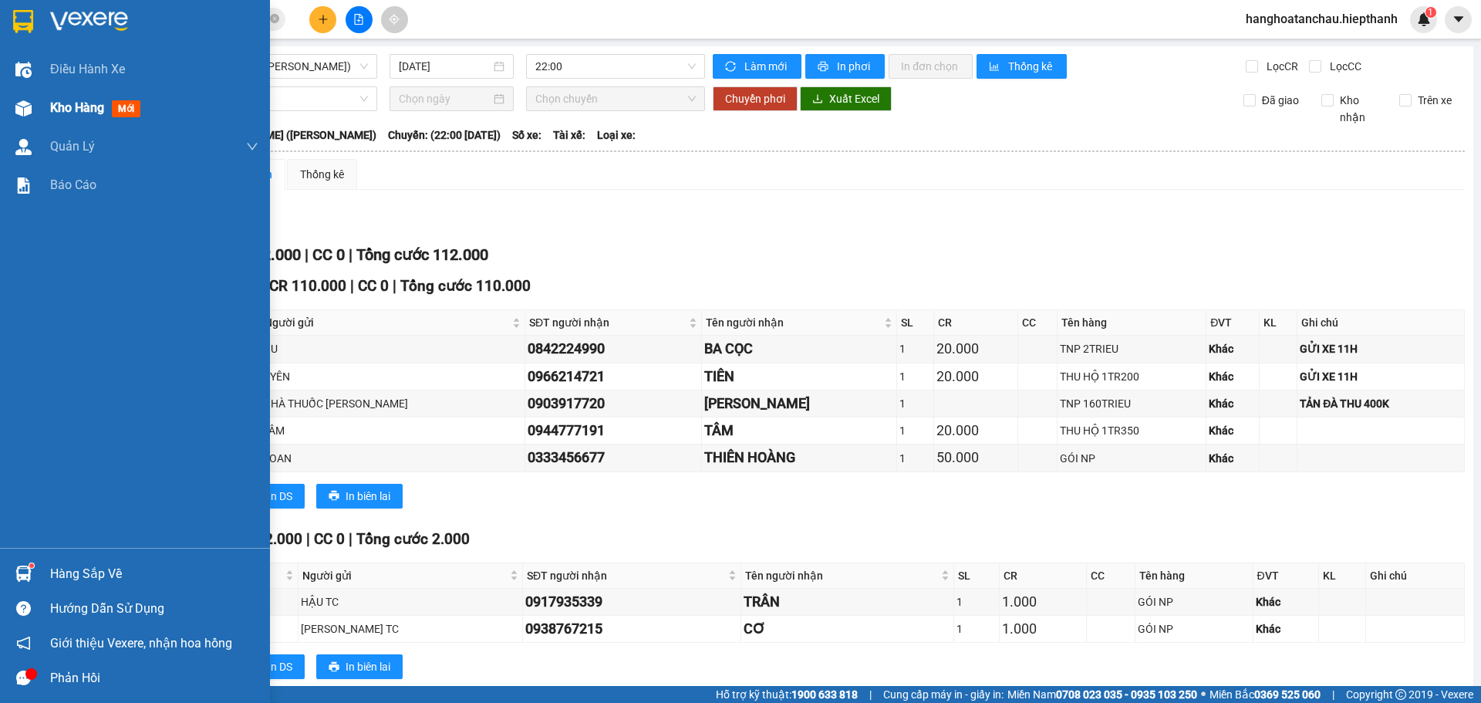
click at [62, 103] on span "Kho hàng" at bounding box center [77, 107] width 54 height 15
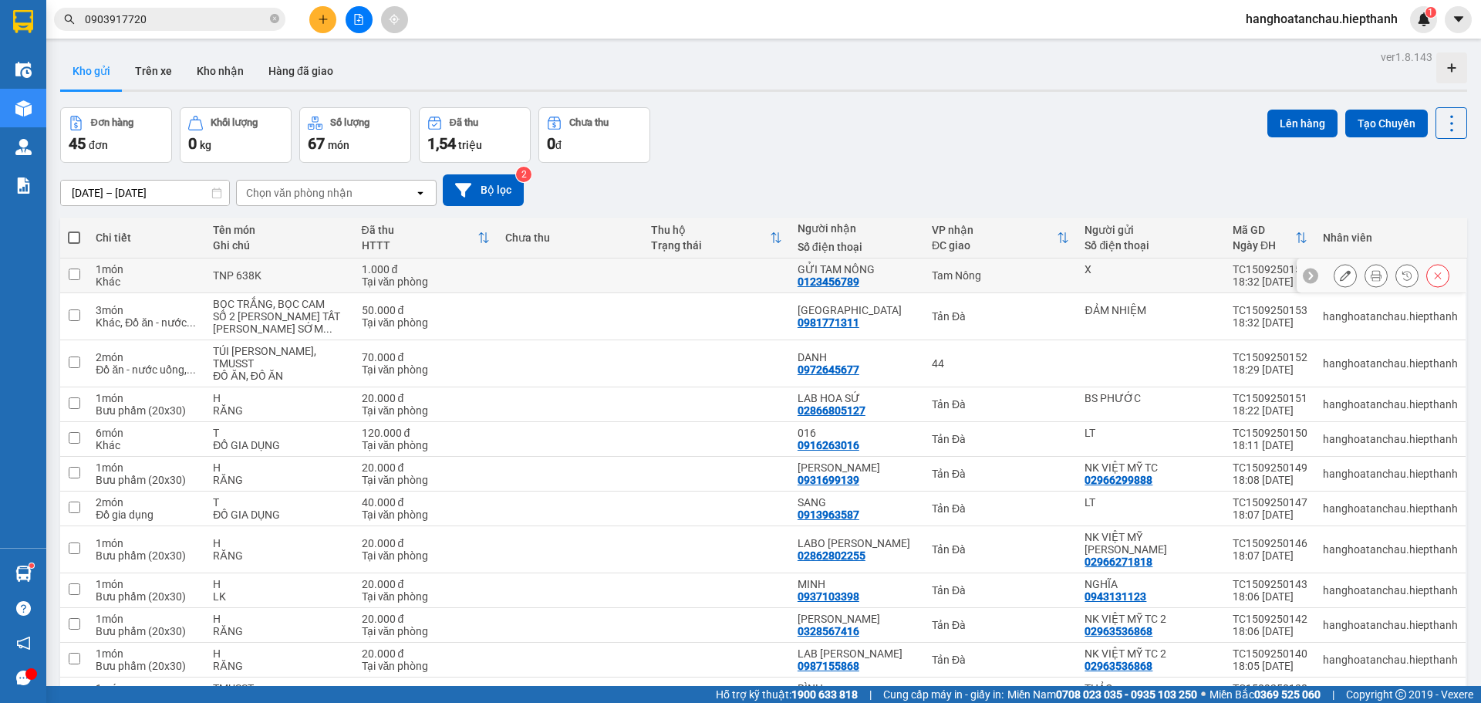
click at [1016, 278] on div "Tam Nông" at bounding box center [1000, 275] width 137 height 12
checkbox input "true"
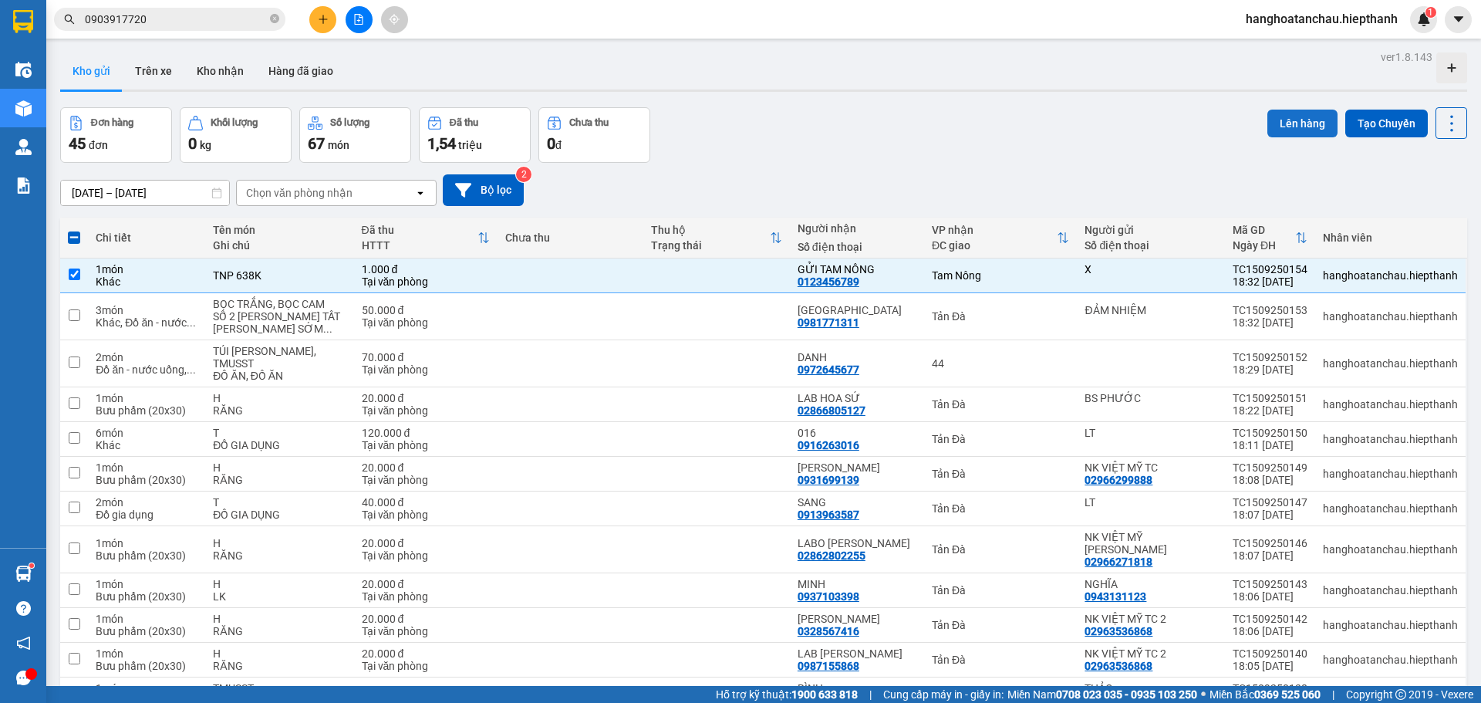
click at [1305, 127] on button "Lên hàng" at bounding box center [1303, 124] width 70 height 28
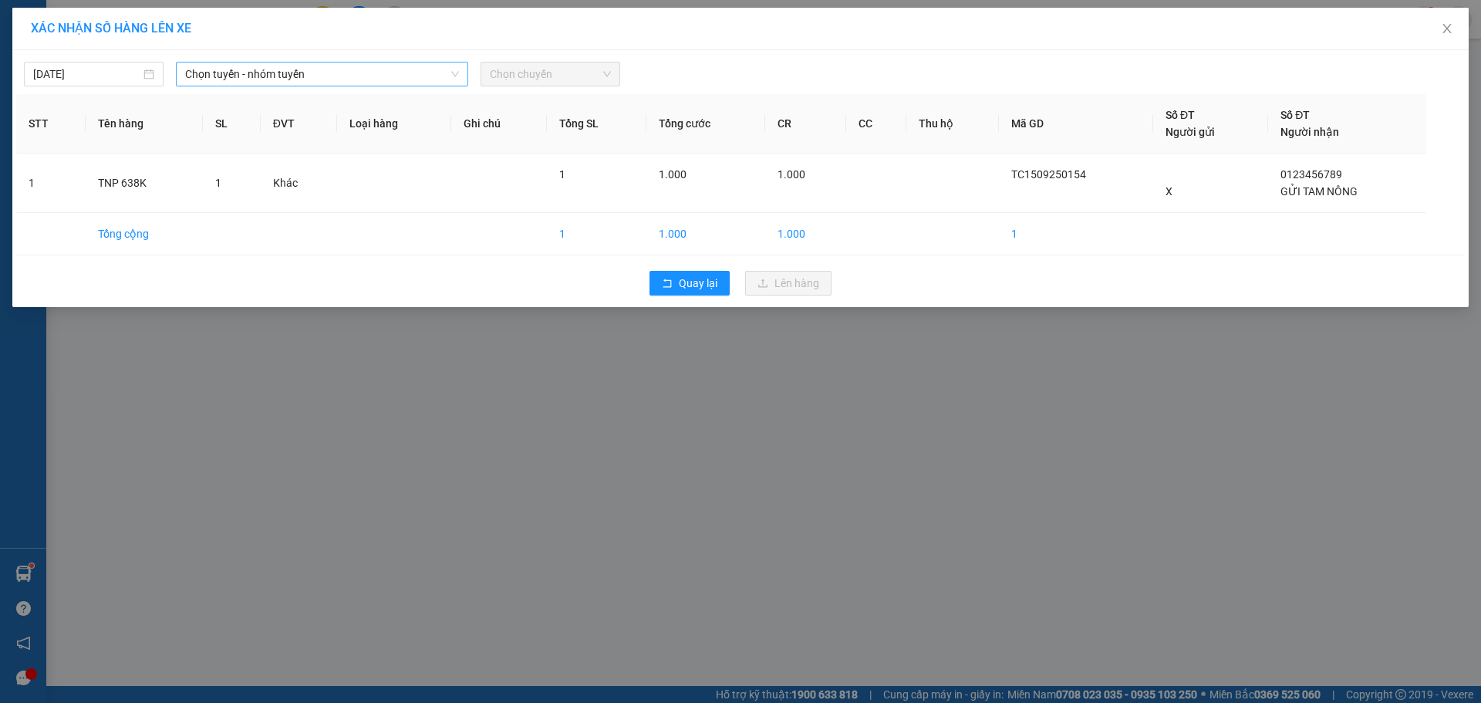
click at [222, 76] on span "Chọn tuyến - nhóm tuyến" at bounding box center [322, 73] width 274 height 23
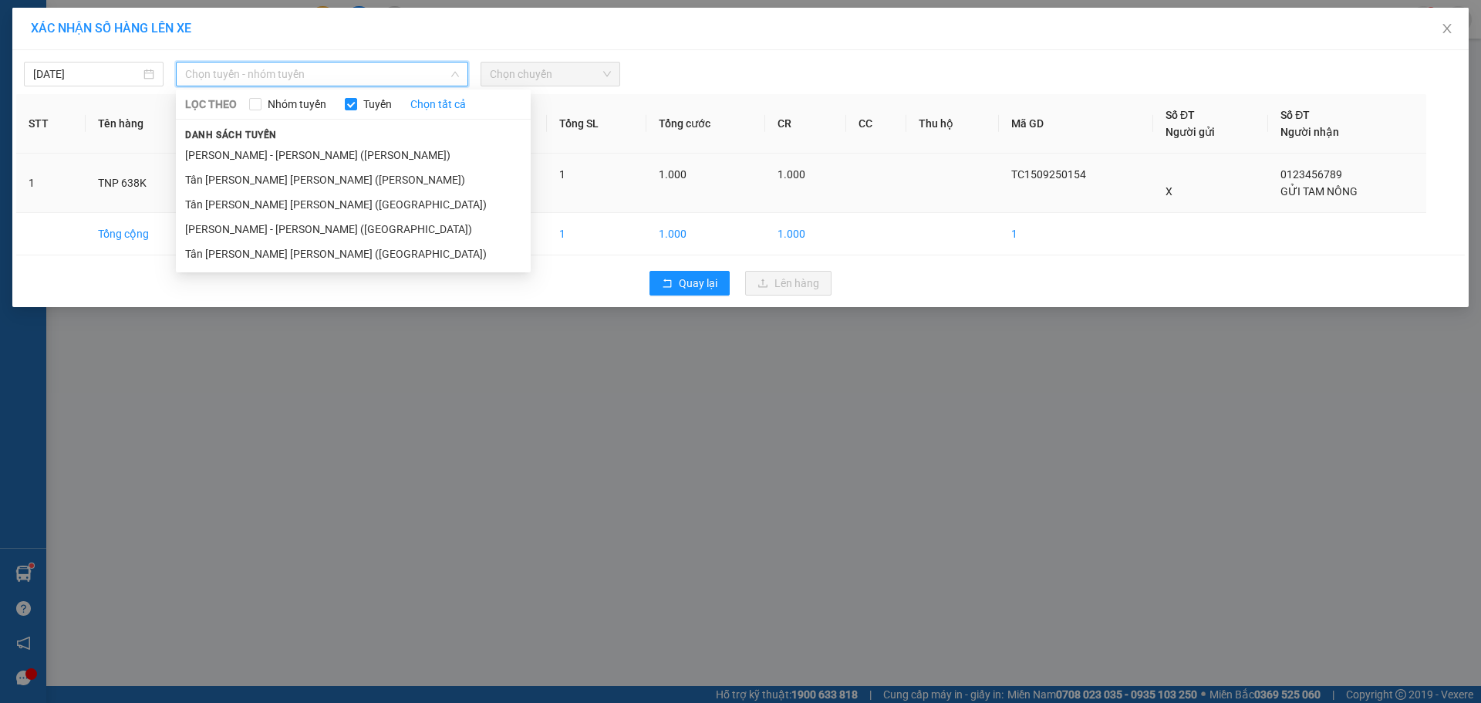
drag, startPoint x: 187, startPoint y: 174, endPoint x: 206, endPoint y: 170, distance: 19.8
click at [199, 171] on li "Tân [PERSON_NAME] [PERSON_NAME] ([PERSON_NAME])" at bounding box center [353, 179] width 355 height 25
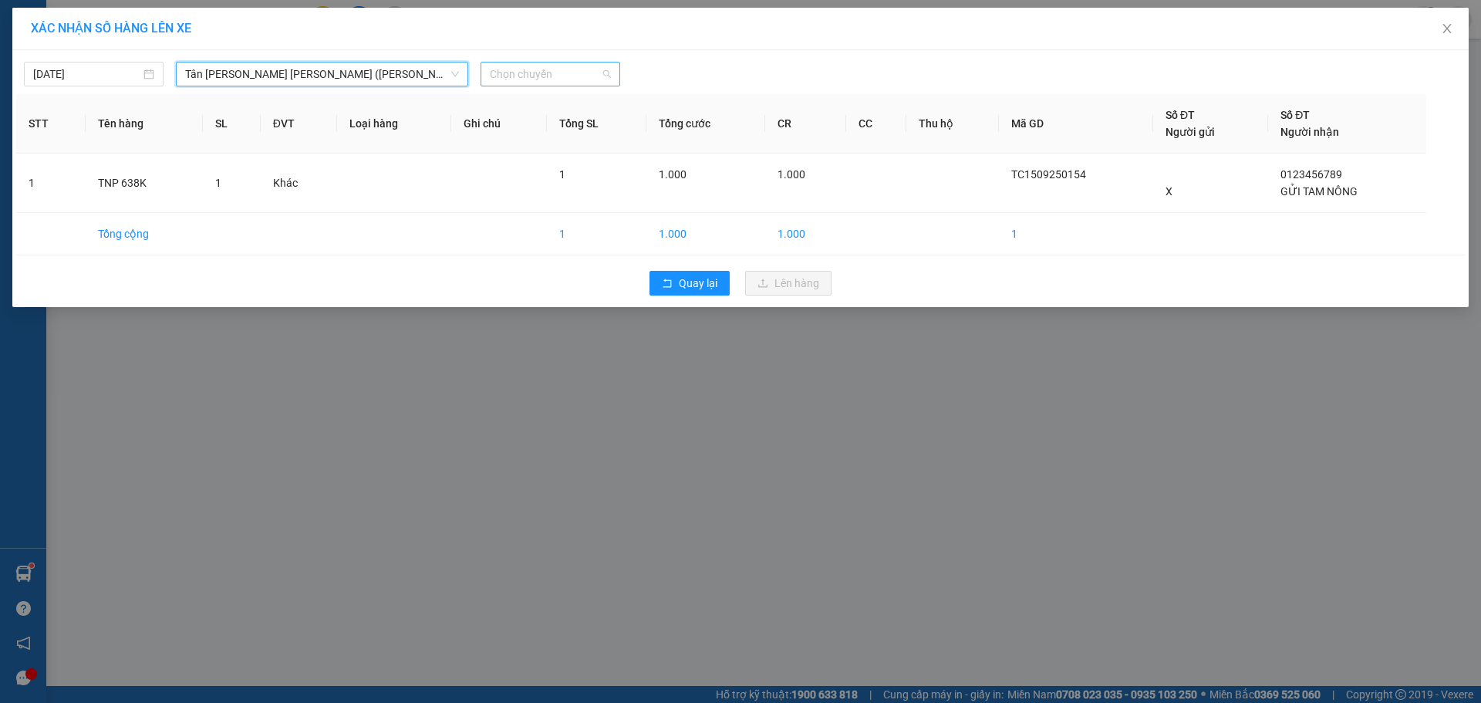
click at [576, 75] on span "Chọn chuyến" at bounding box center [550, 73] width 121 height 23
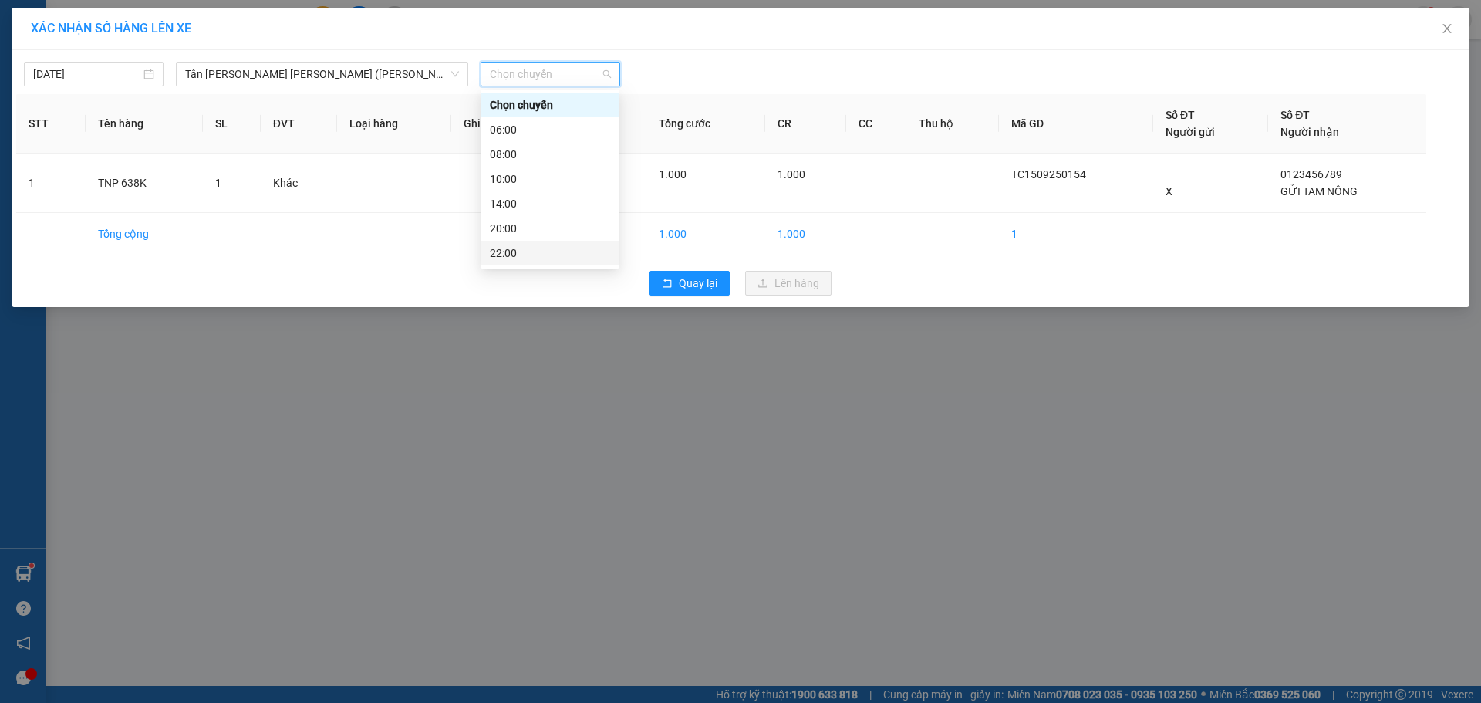
drag, startPoint x: 540, startPoint y: 248, endPoint x: 789, endPoint y: 329, distance: 261.3
click at [552, 252] on div "22:00" at bounding box center [550, 253] width 120 height 17
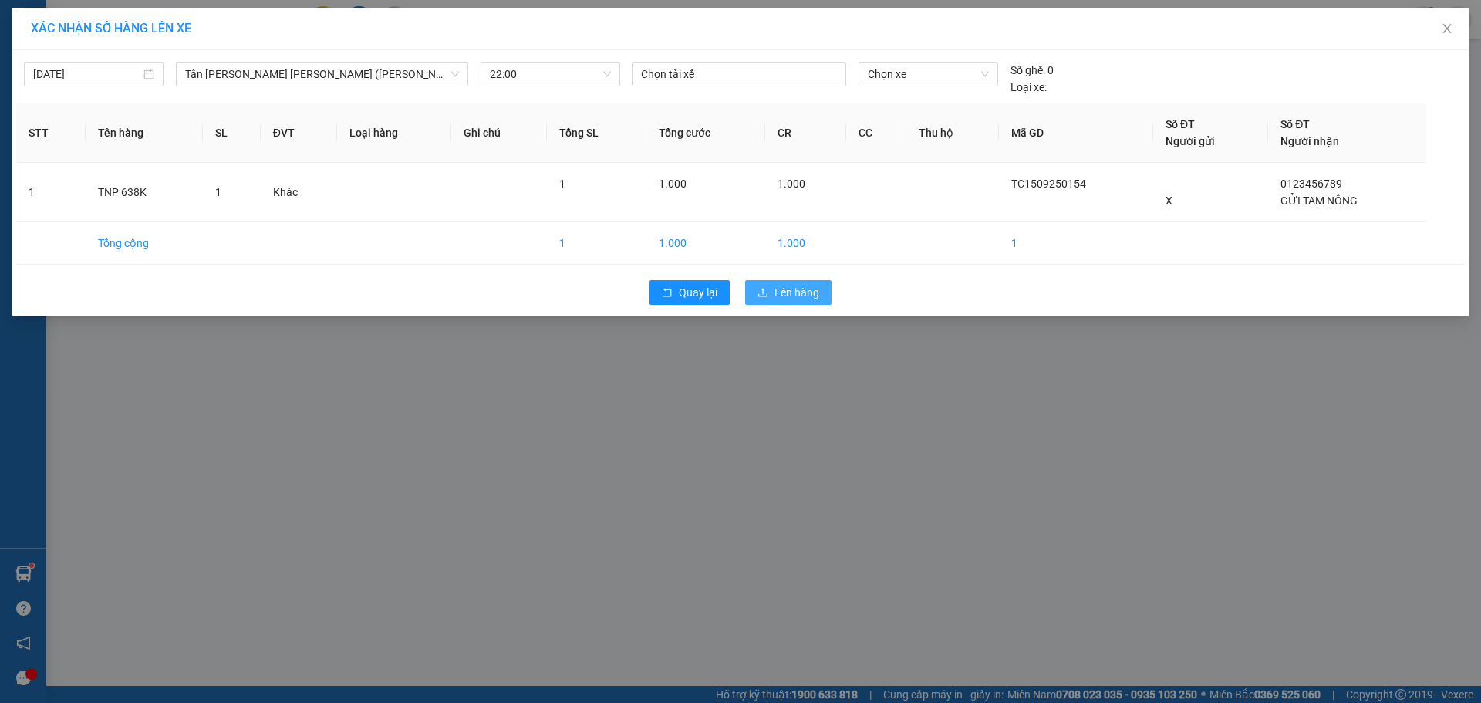
click at [813, 289] on span "Lên hàng" at bounding box center [797, 292] width 45 height 17
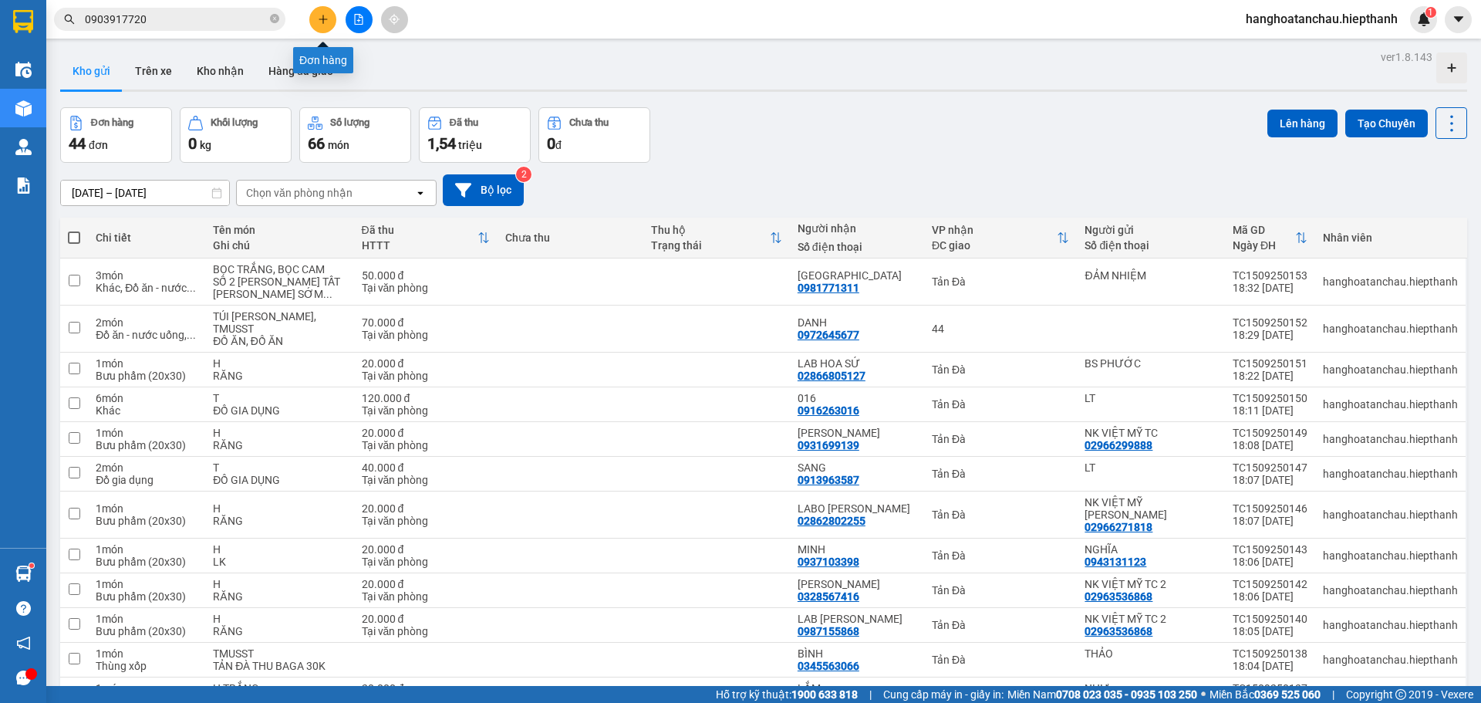
click at [327, 22] on icon "plus" at bounding box center [323, 19] width 11 height 11
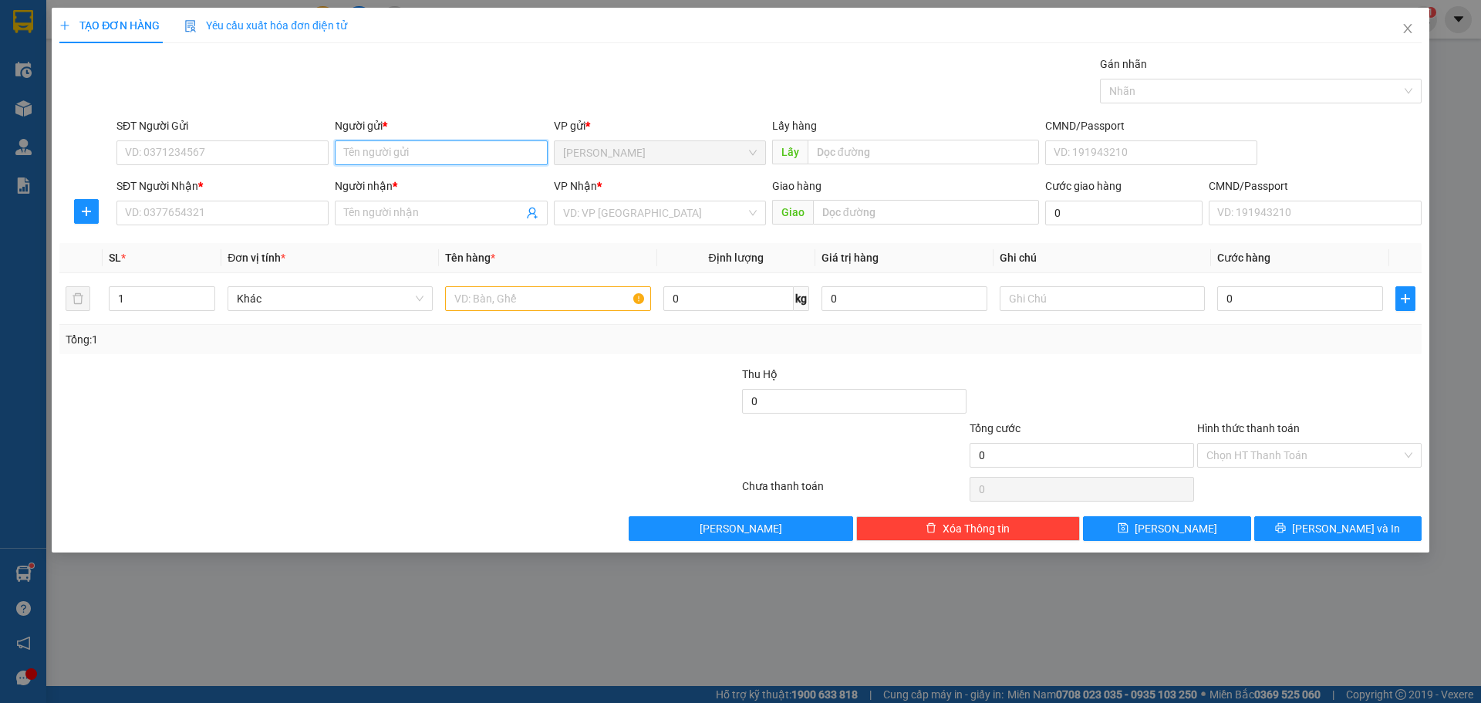
click at [373, 156] on input "Người gửi *" at bounding box center [441, 152] width 212 height 25
type input "X"
click at [243, 215] on input "SĐT Người Nhận *" at bounding box center [223, 213] width 212 height 25
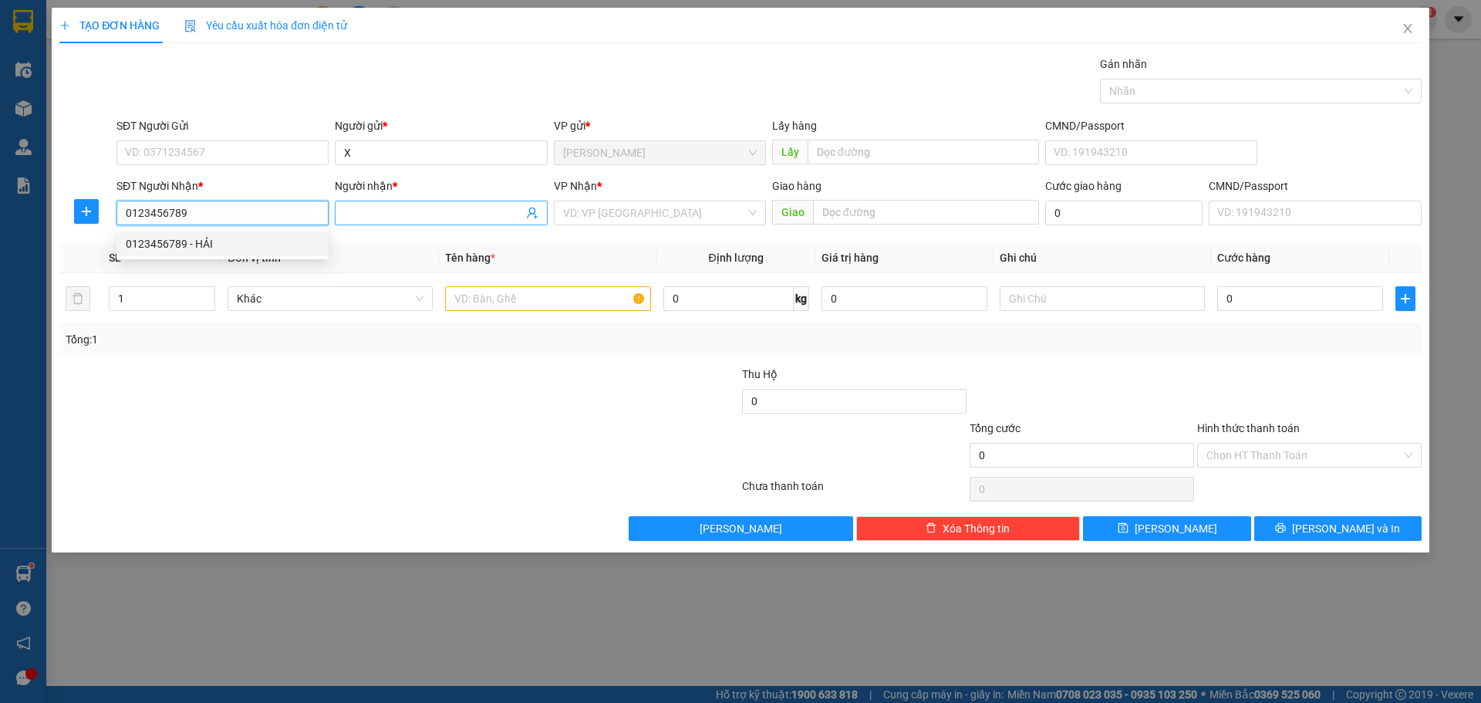
type input "0123456789"
click at [404, 214] on input "Người nhận *" at bounding box center [433, 212] width 178 height 17
type input "T"
type input "GỬI [PERSON_NAME]"
click at [696, 212] on input "search" at bounding box center [654, 212] width 183 height 23
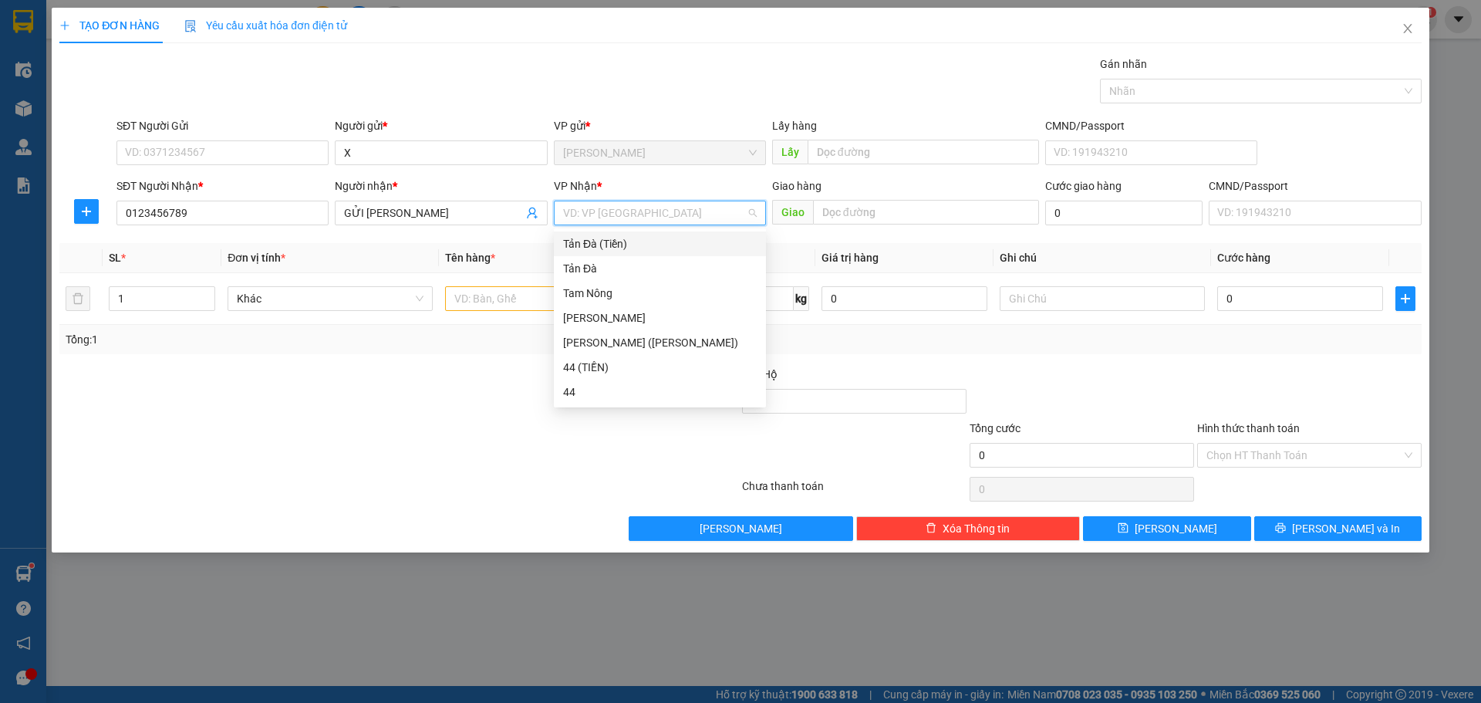
click at [597, 241] on div "Tản Đà (Tiền)" at bounding box center [660, 243] width 194 height 17
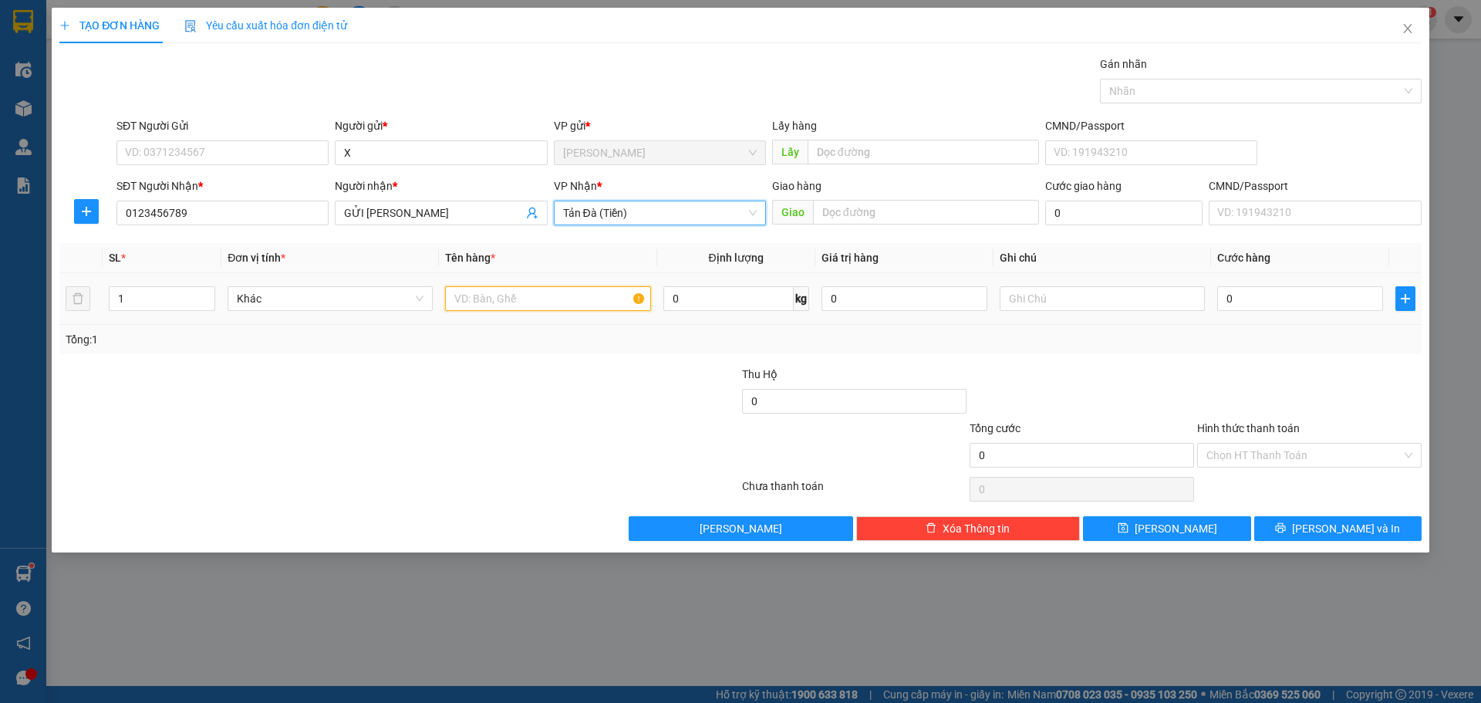
click at [546, 302] on input "text" at bounding box center [547, 298] width 205 height 25
type input "TNP 2TR167"
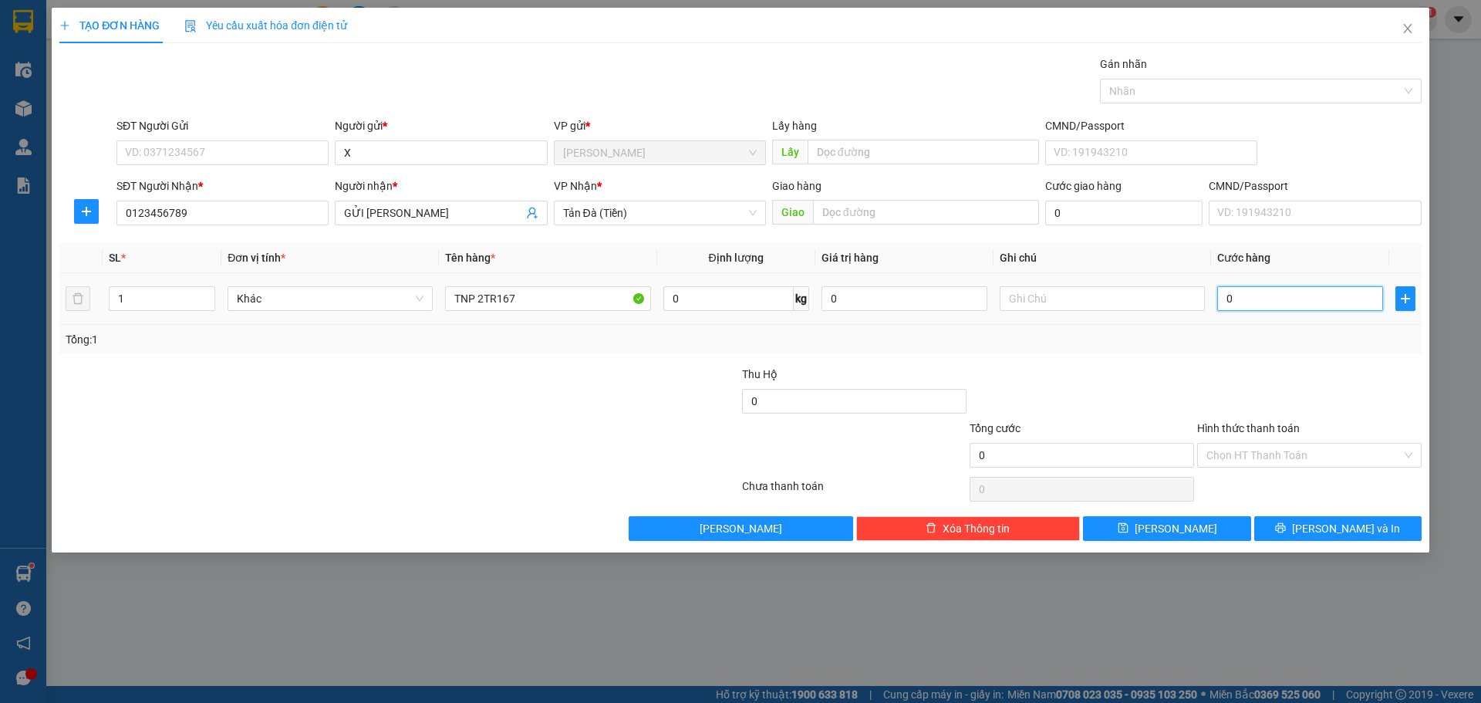
click at [1319, 305] on input "0" at bounding box center [1301, 298] width 166 height 25
type input "1"
type input "1.000"
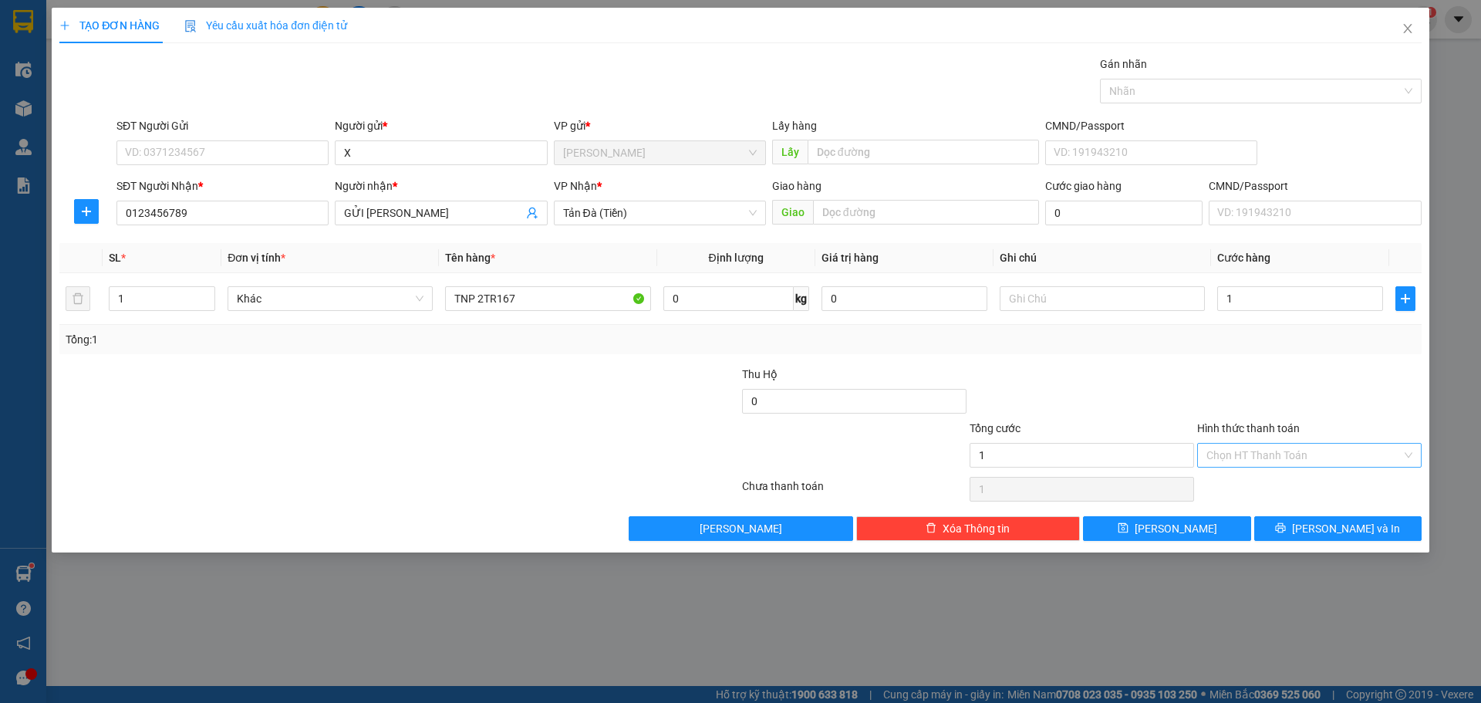
type input "1.000"
click at [1313, 458] on input "Hình thức thanh toán" at bounding box center [1304, 455] width 195 height 23
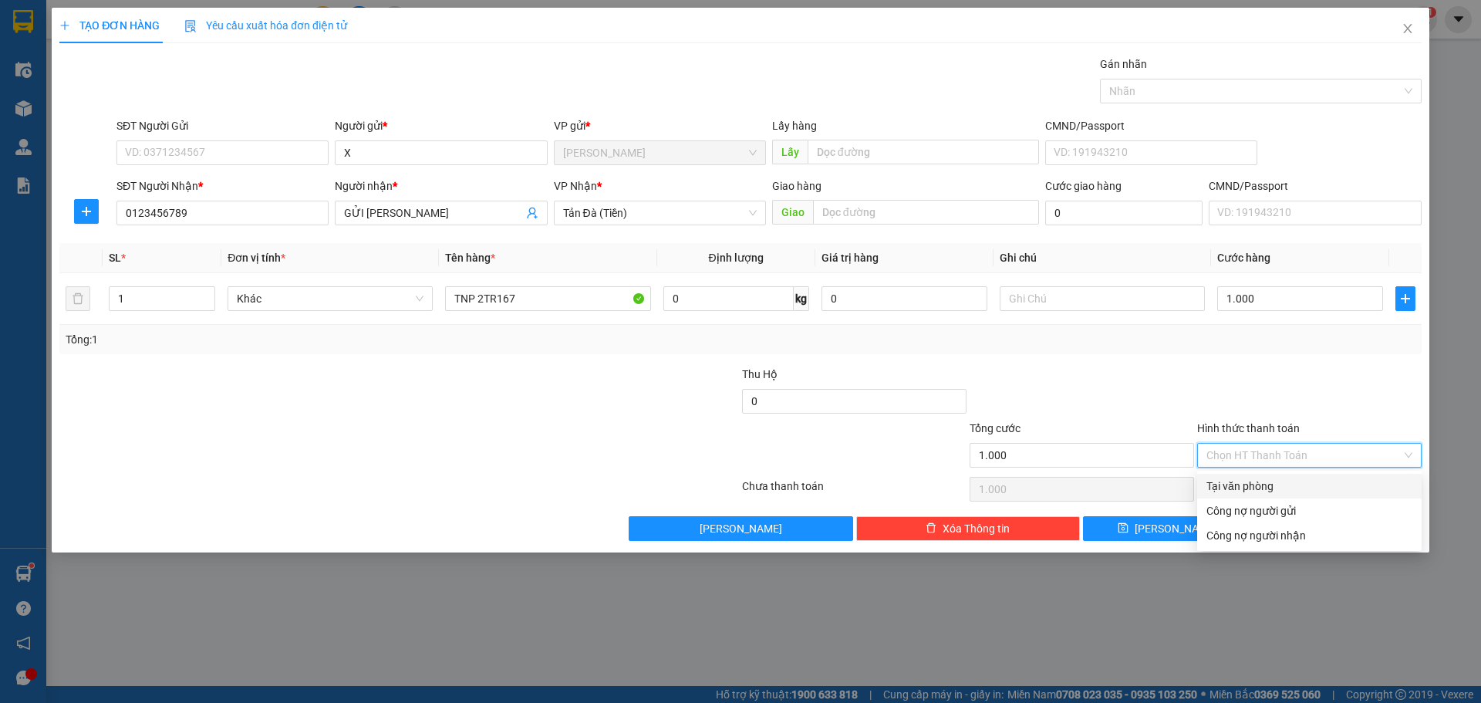
drag, startPoint x: 1265, startPoint y: 485, endPoint x: 1257, endPoint y: 488, distance: 8.3
click at [1262, 485] on div "Tại văn phòng" at bounding box center [1310, 486] width 206 height 17
type input "0"
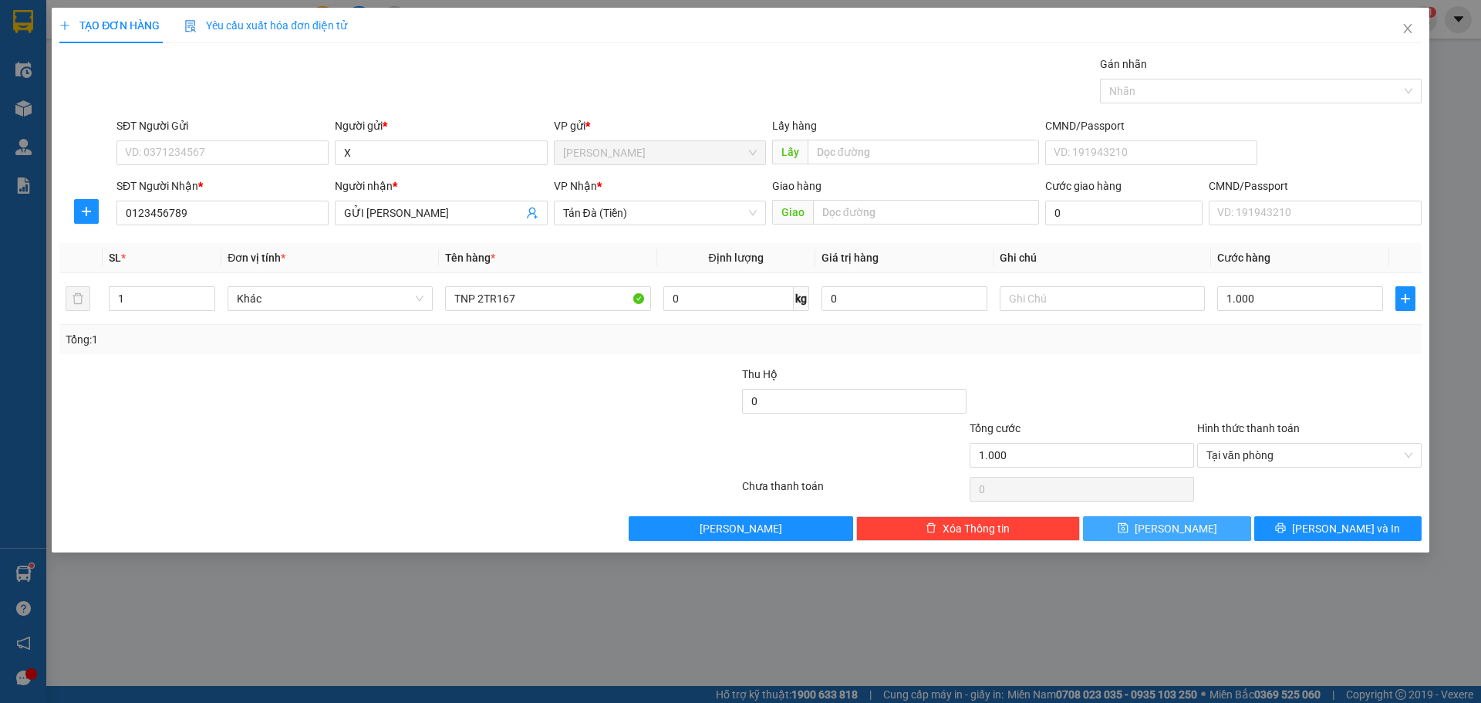
click at [1184, 524] on button "[PERSON_NAME]" at bounding box center [1166, 528] width 167 height 25
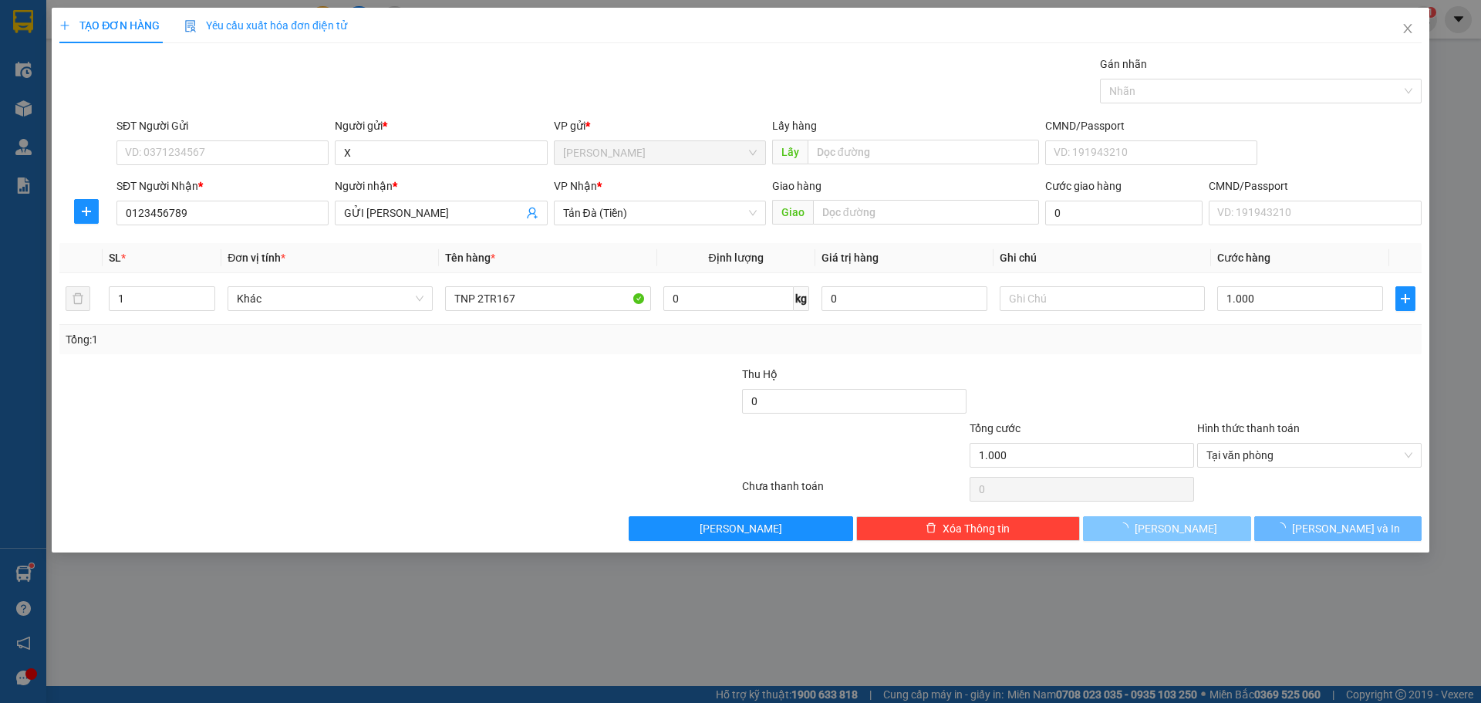
type input "0"
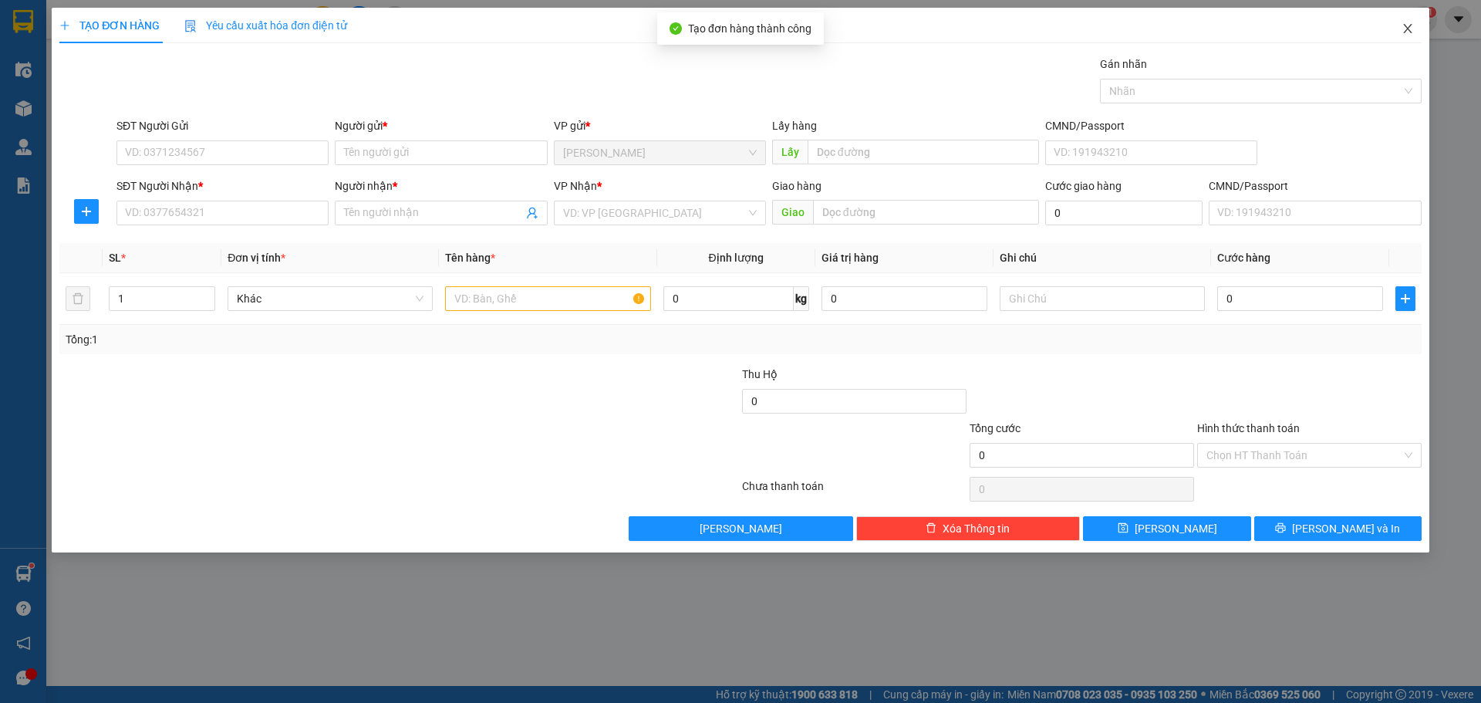
click at [1407, 27] on icon "close" at bounding box center [1408, 28] width 12 height 12
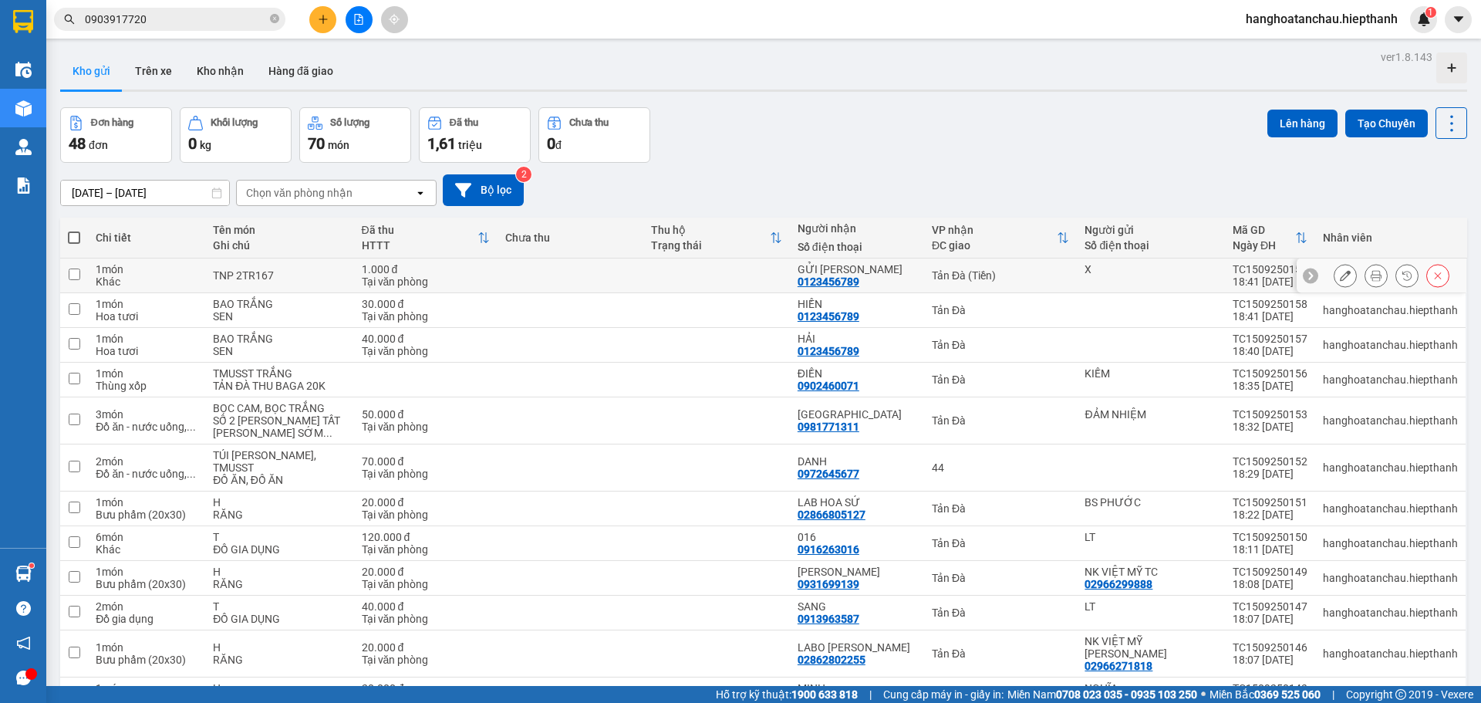
click at [1054, 282] on td "Tản Đà (Tiền)" at bounding box center [1000, 275] width 153 height 35
checkbox input "true"
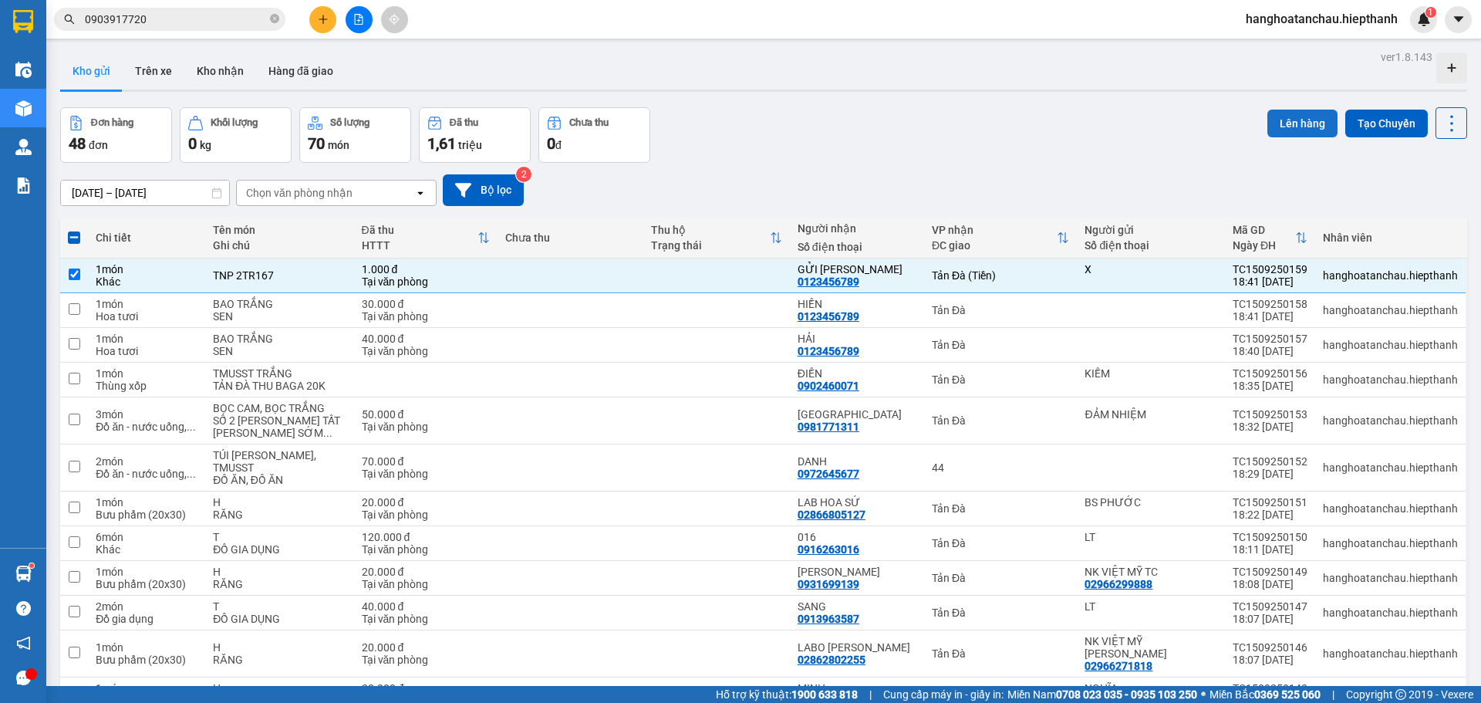
click at [1287, 117] on button "Lên hàng" at bounding box center [1303, 124] width 70 height 28
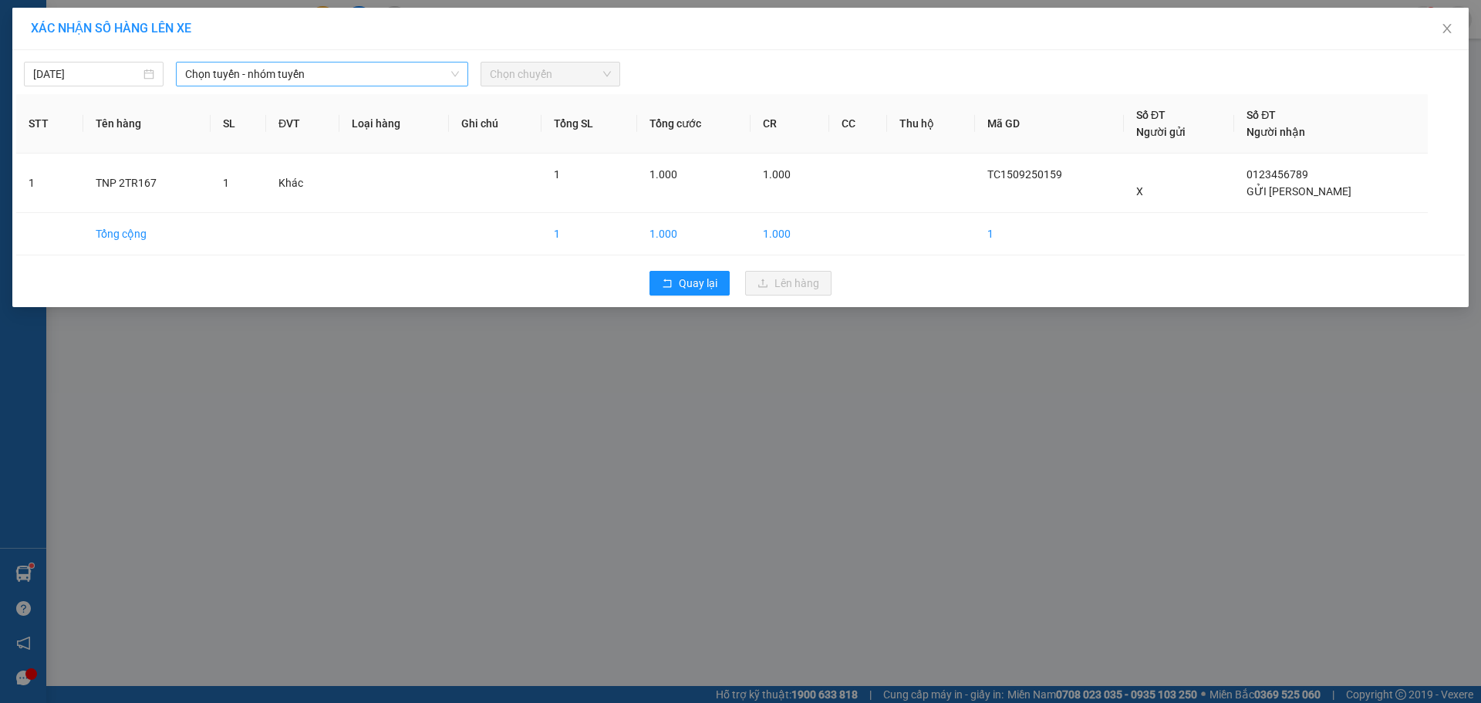
click at [258, 75] on span "Chọn tuyến - nhóm tuyến" at bounding box center [322, 73] width 274 height 23
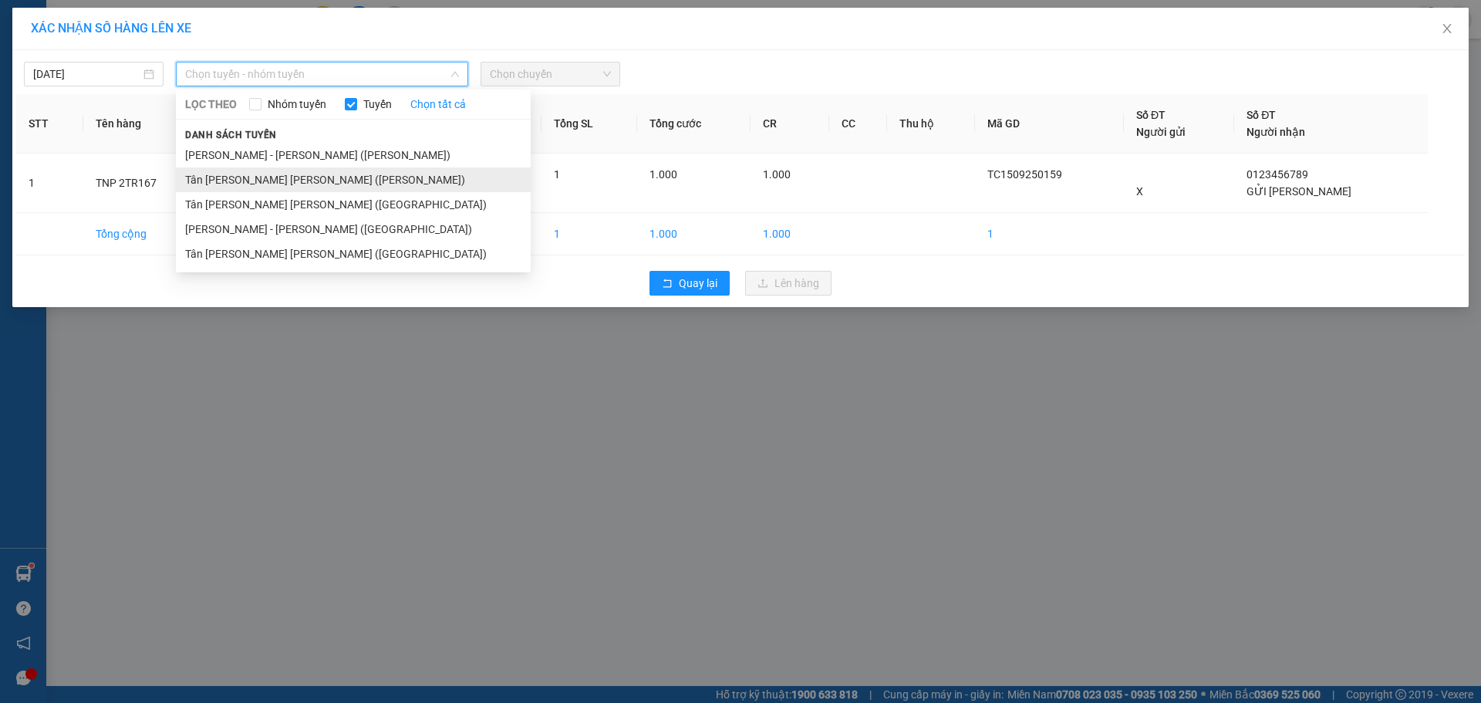
click at [206, 179] on li "Tân [PERSON_NAME] [PERSON_NAME] ([PERSON_NAME])" at bounding box center [353, 179] width 355 height 25
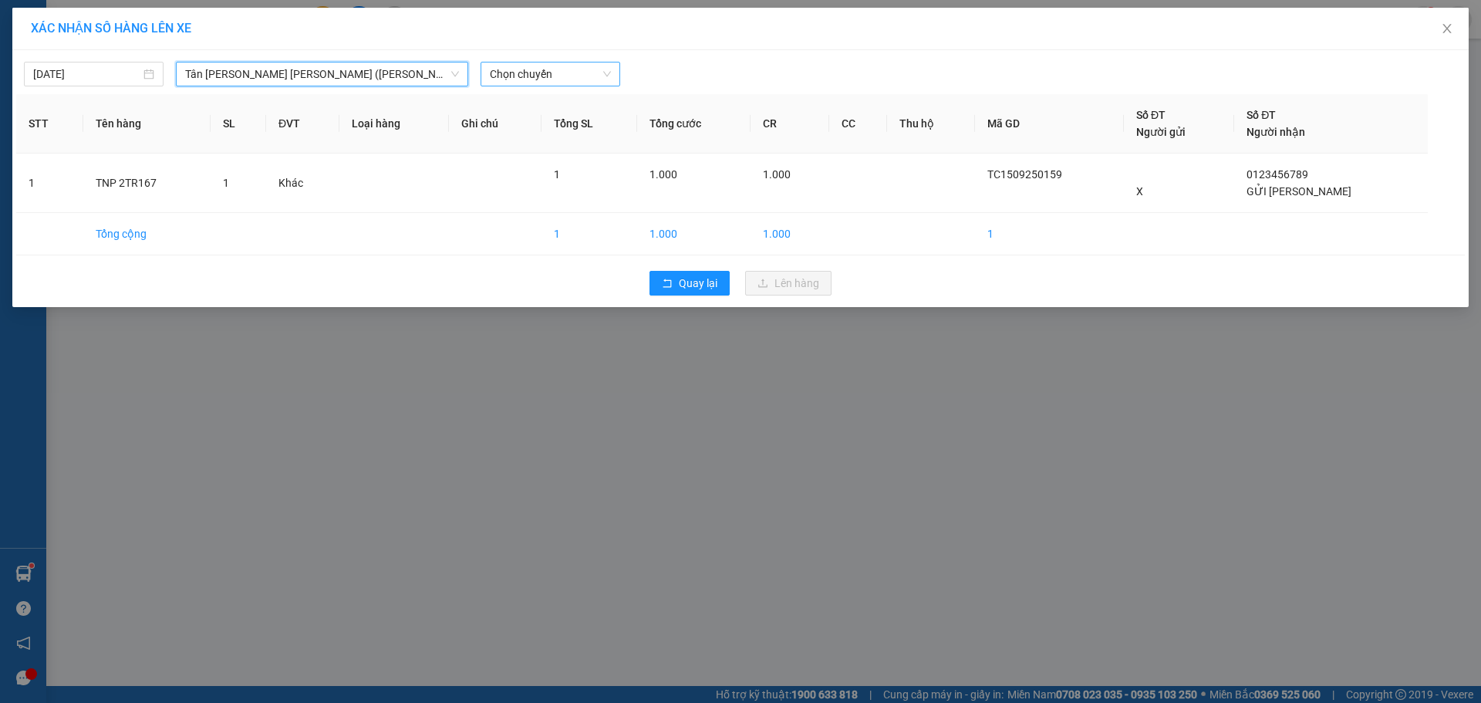
click at [572, 68] on span "Chọn chuyến" at bounding box center [550, 73] width 121 height 23
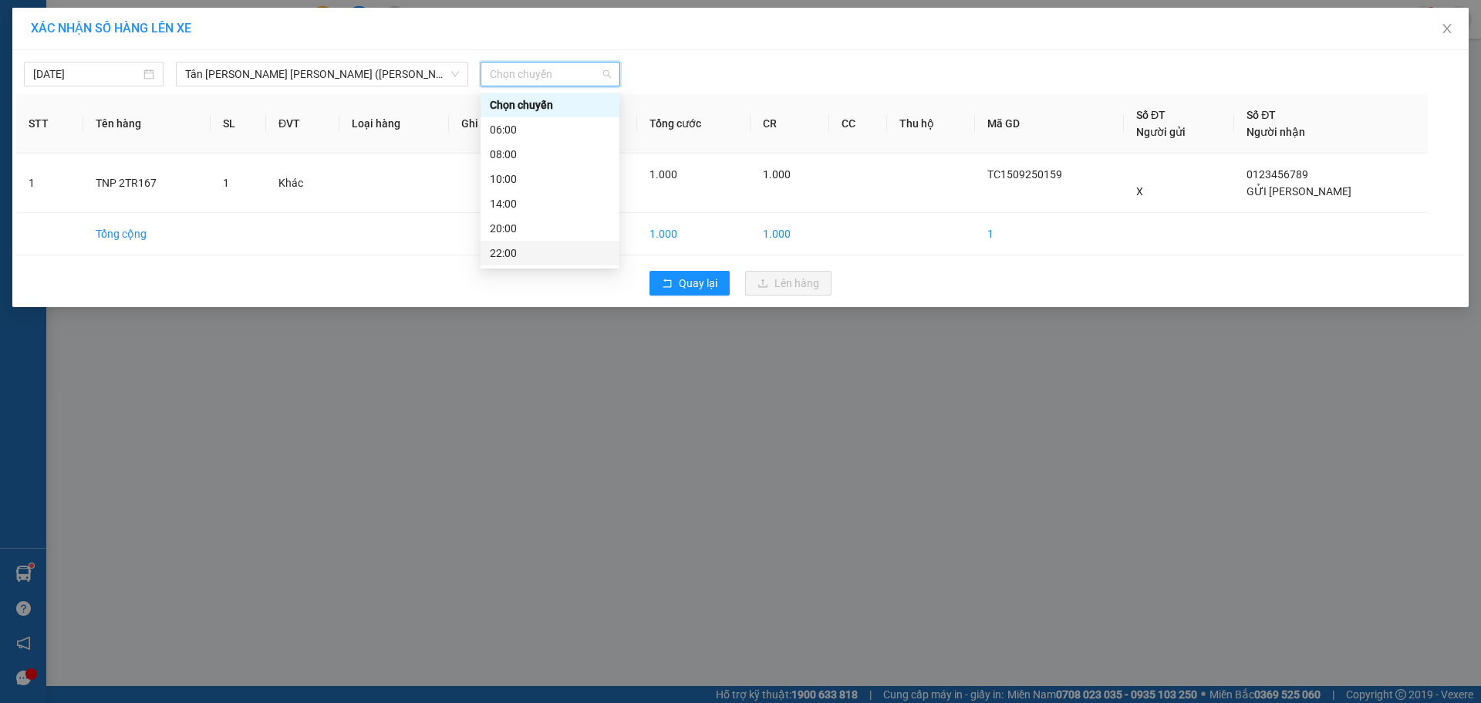
click at [560, 256] on div "22:00" at bounding box center [550, 253] width 120 height 17
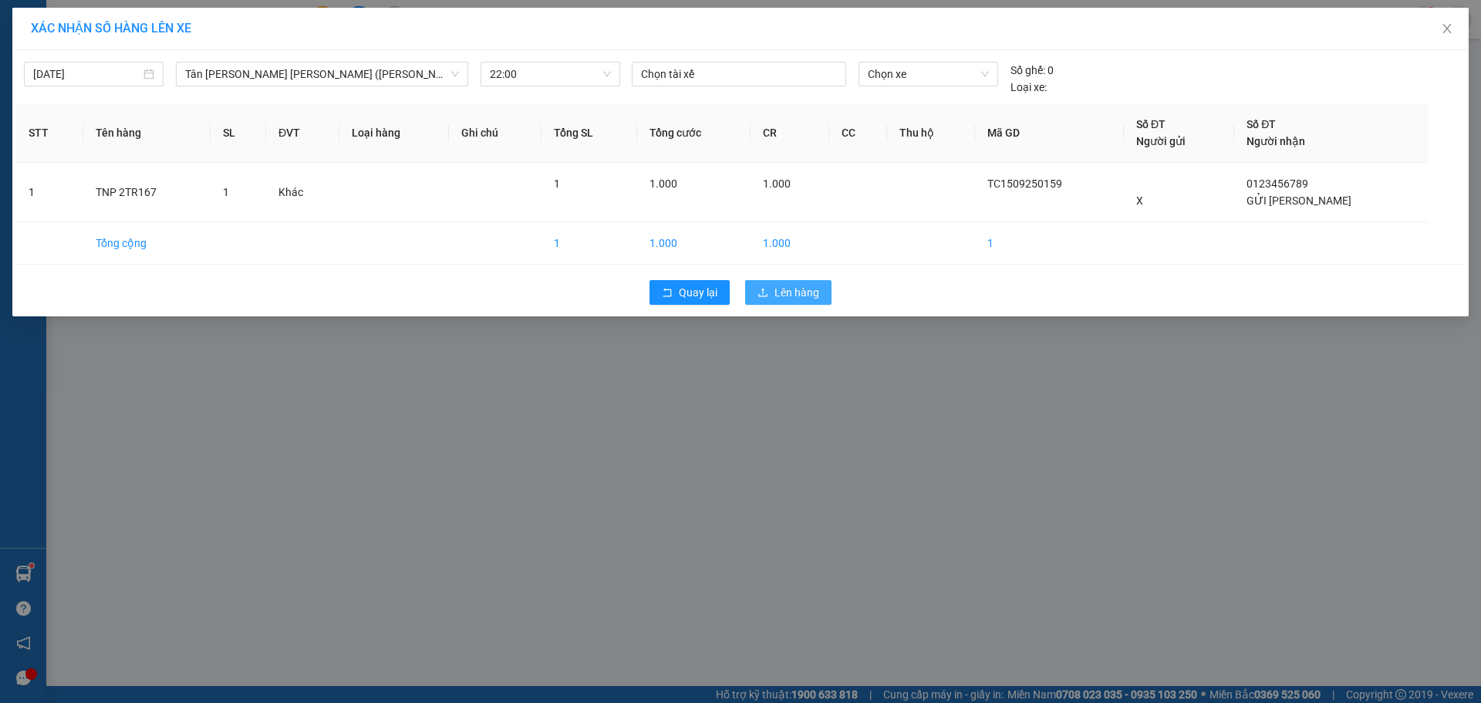
click at [796, 291] on span "Lên hàng" at bounding box center [797, 292] width 45 height 17
